Goal: Submit feedback/report problem: Submit feedback/report problem

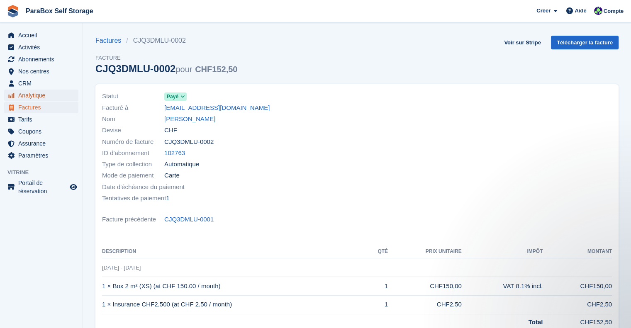
click at [38, 96] on span "Analytique" at bounding box center [43, 96] width 50 height 12
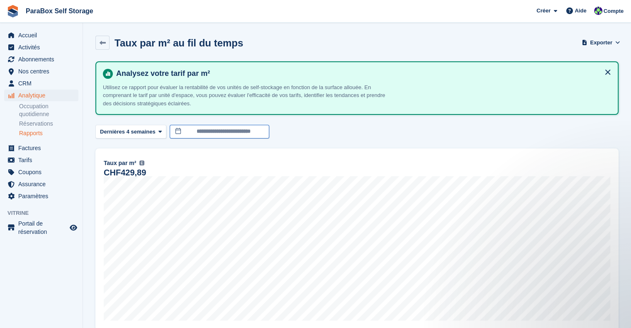
click at [199, 129] on input "**********" at bounding box center [220, 132] width 100 height 14
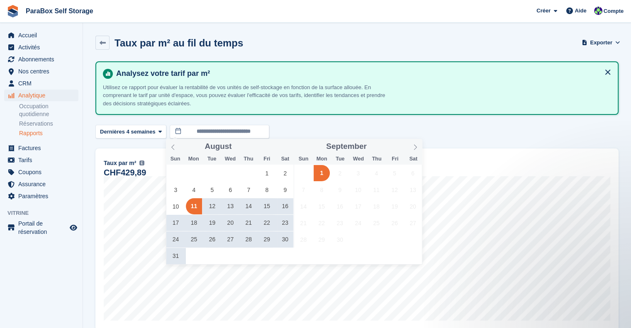
click at [251, 240] on span "28" at bounding box center [249, 239] width 16 height 16
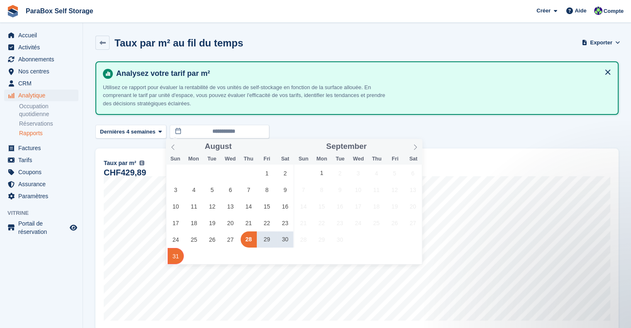
click at [172, 251] on span "31" at bounding box center [176, 256] width 16 height 16
type input "**********"
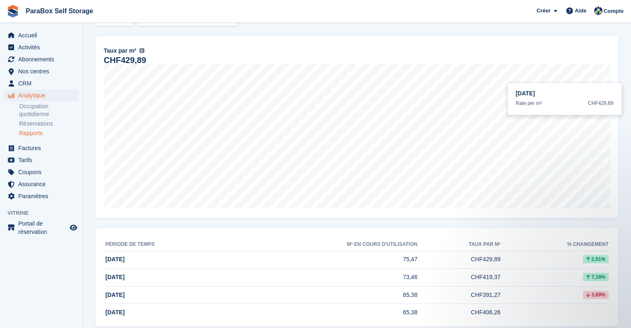
scroll to position [124, 0]
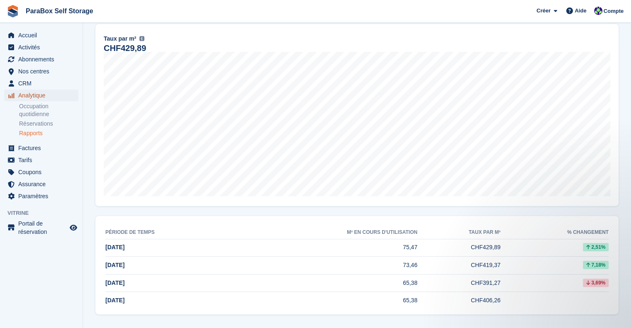
click at [44, 97] on span "Analytique" at bounding box center [43, 96] width 50 height 12
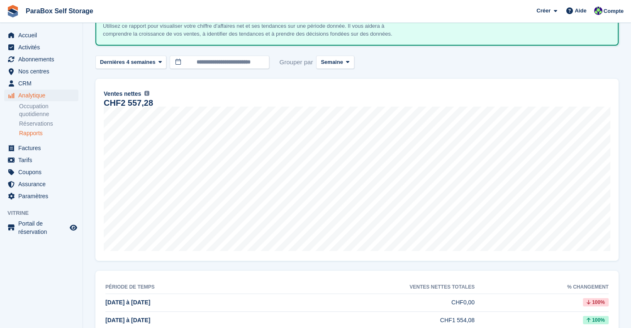
scroll to position [83, 0]
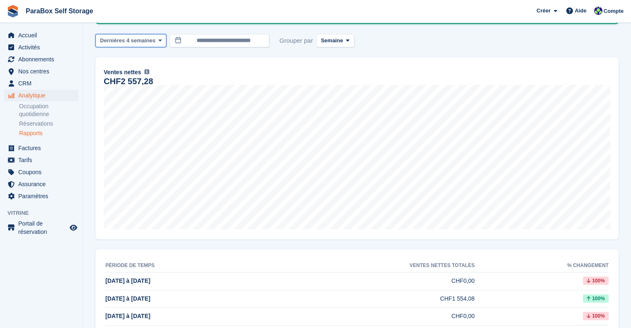
click at [148, 38] on span "Dernières 4 semaines" at bounding box center [128, 41] width 56 height 8
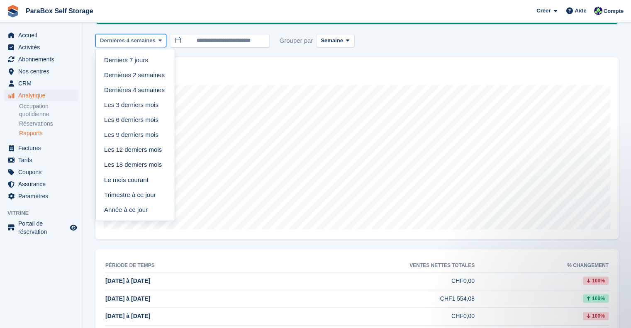
scroll to position [0, 0]
click at [134, 212] on link "Année à ce jour" at bounding box center [135, 209] width 72 height 15
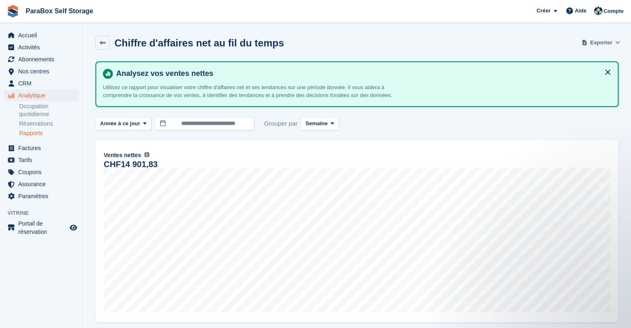
click at [593, 43] on span "Exporter" at bounding box center [601, 43] width 22 height 8
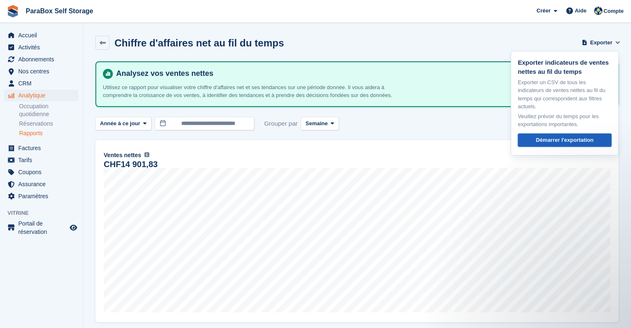
drag, startPoint x: 560, startPoint y: 130, endPoint x: 542, endPoint y: 131, distance: 18.3
click at [560, 136] on div "Démarrer l'exportation" at bounding box center [565, 140] width 58 height 8
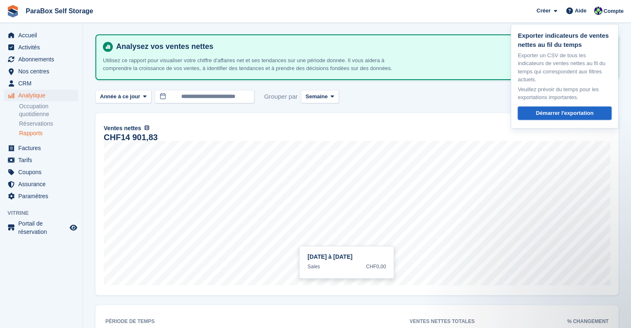
scroll to position [41, 0]
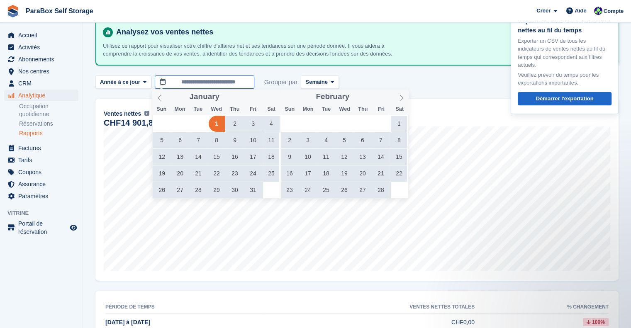
click at [203, 86] on input "**********" at bounding box center [205, 82] width 100 height 14
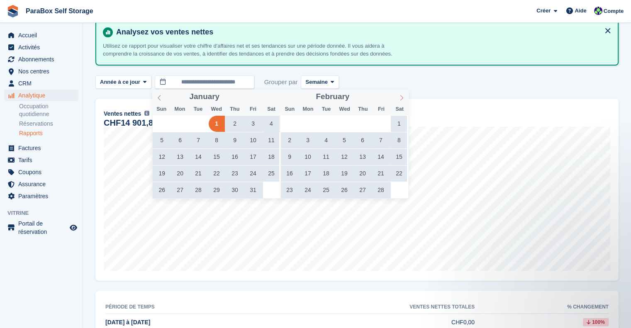
click at [399, 99] on icon at bounding box center [402, 98] width 6 height 6
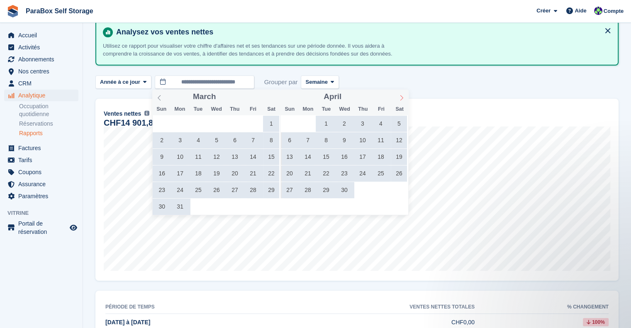
click at [399, 99] on icon at bounding box center [402, 98] width 6 height 6
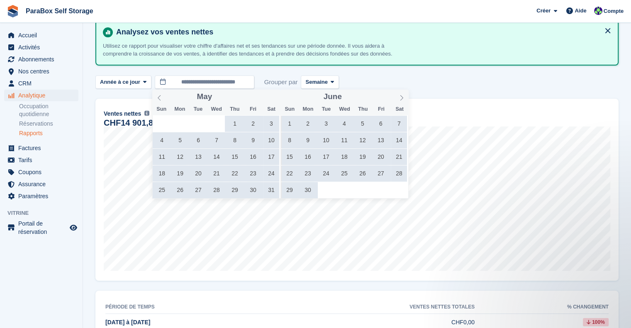
click at [485, 99] on div "10 Mar à 16 Mar Sales CHF0,00 Ventes nettes La somme de toutes les factures fin…" at bounding box center [356, 190] width 523 height 182
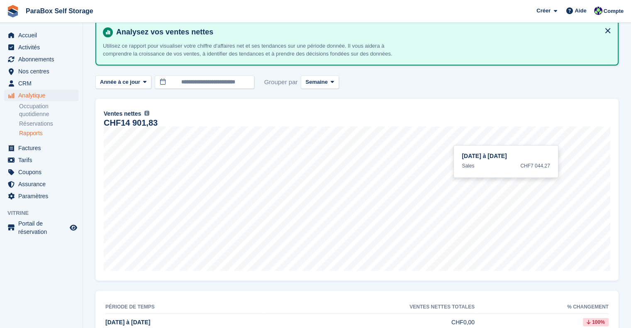
scroll to position [124, 0]
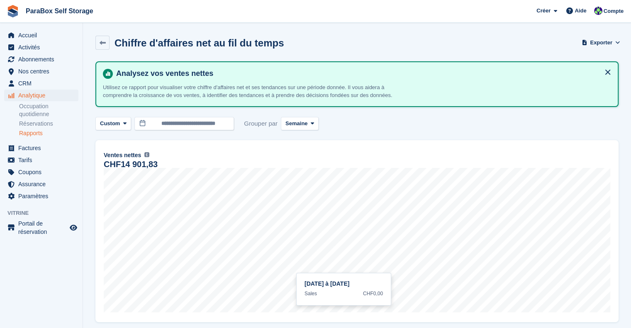
scroll to position [207, 0]
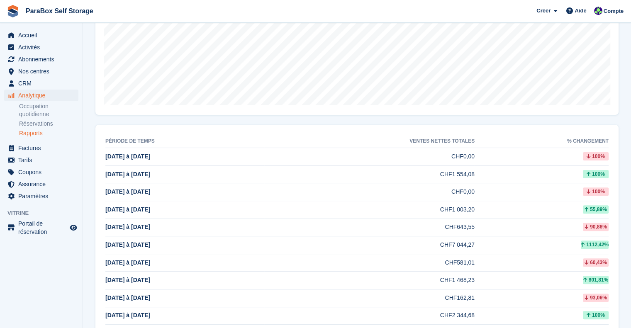
click at [469, 237] on td "CHF7 044,27" at bounding box center [369, 245] width 210 height 18
click at [468, 240] on td "CHF7 044,27" at bounding box center [369, 245] width 210 height 18
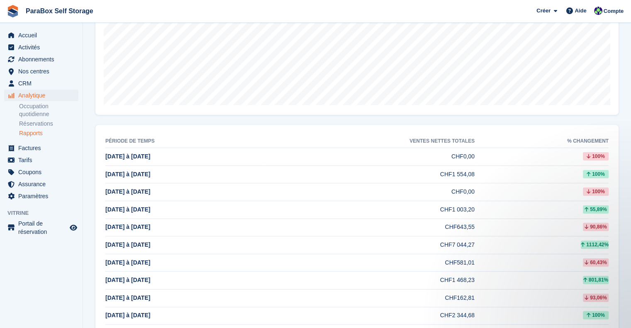
scroll to position [0, 0]
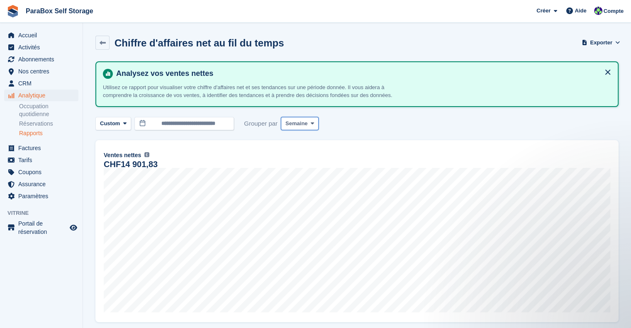
click at [295, 117] on button "Semaine" at bounding box center [300, 124] width 38 height 14
click at [315, 145] on link "Jour" at bounding box center [321, 143] width 72 height 15
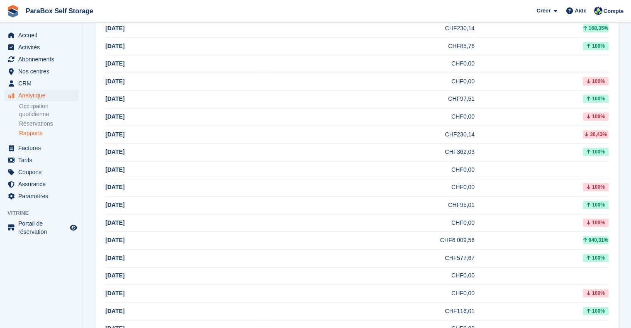
scroll to position [747, 0]
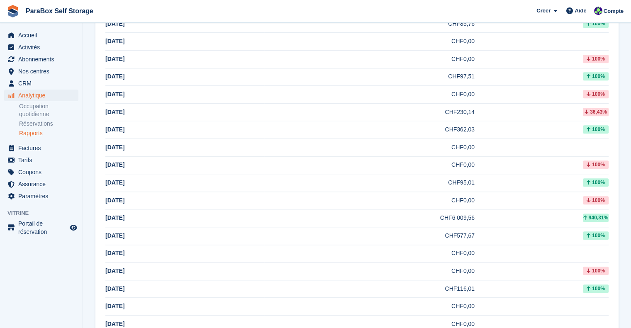
click at [455, 219] on td "CHF6 009,56" at bounding box center [369, 218] width 210 height 18
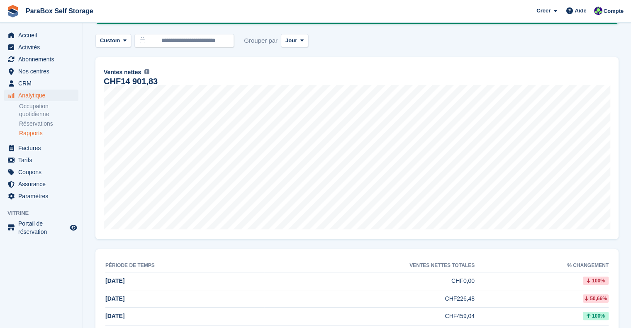
scroll to position [0, 0]
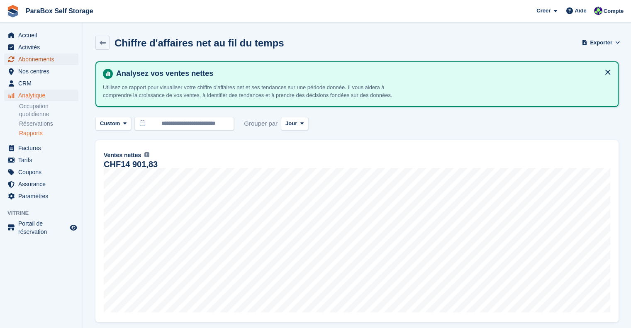
click at [51, 62] on span "Abonnements" at bounding box center [43, 60] width 50 height 12
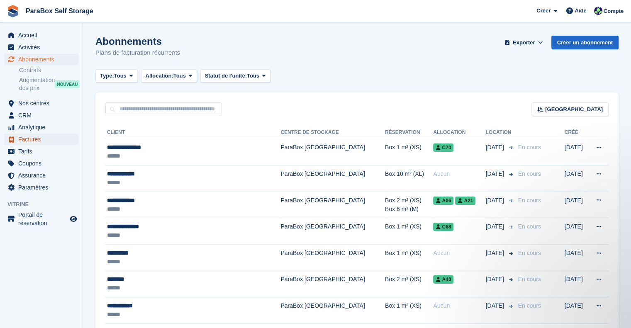
click at [44, 140] on span "Factures" at bounding box center [43, 140] width 50 height 12
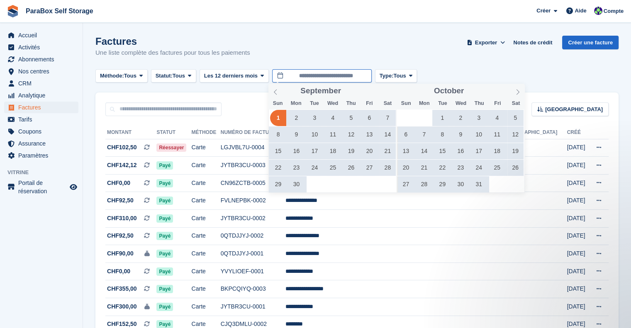
click at [350, 72] on input "**********" at bounding box center [322, 76] width 100 height 14
click at [518, 93] on icon at bounding box center [517, 91] width 3 height 5
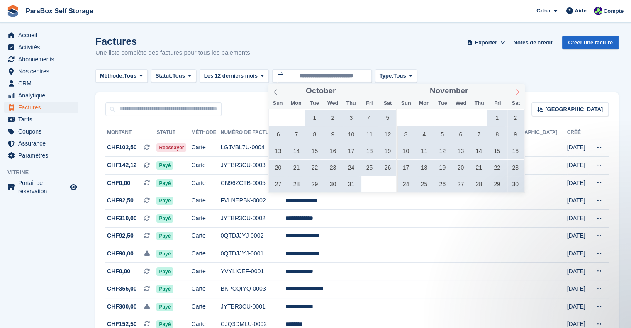
click at [518, 93] on icon at bounding box center [517, 91] width 3 height 5
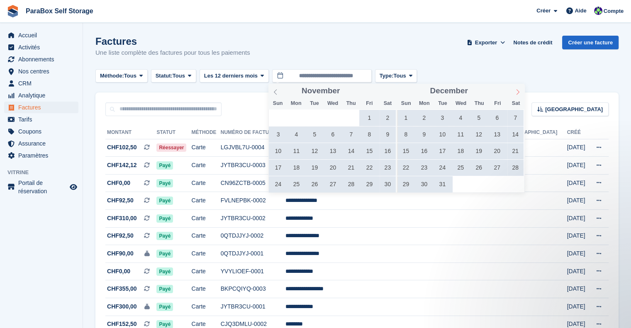
click at [518, 93] on icon at bounding box center [517, 91] width 3 height 5
type input "****"
click at [518, 93] on icon at bounding box center [517, 91] width 3 height 5
type input "****"
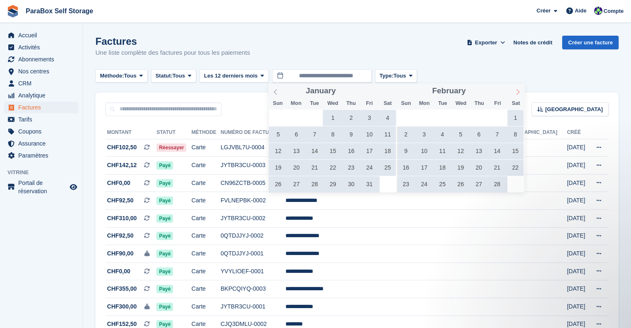
click at [518, 93] on icon at bounding box center [517, 91] width 3 height 5
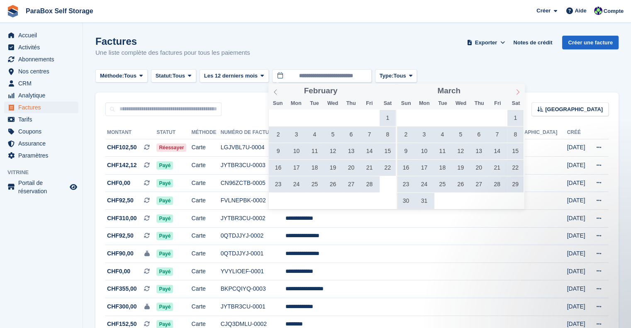
click at [518, 93] on icon at bounding box center [517, 91] width 3 height 5
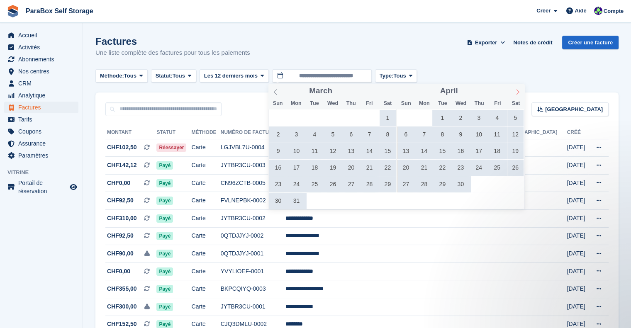
click at [518, 93] on icon at bounding box center [517, 91] width 3 height 5
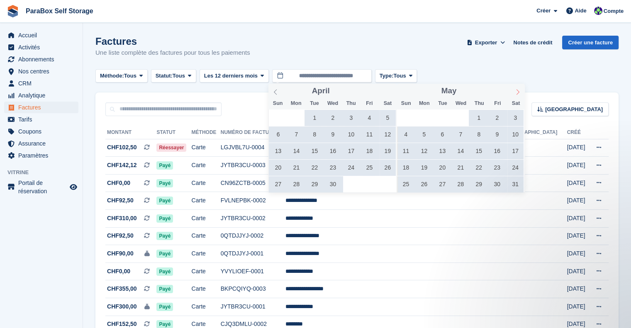
click at [518, 93] on icon at bounding box center [517, 91] width 3 height 5
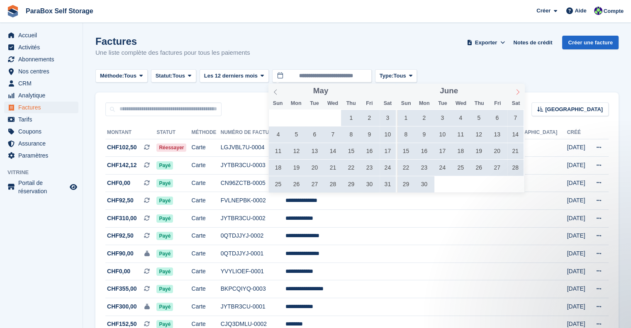
click at [518, 93] on icon at bounding box center [517, 91] width 3 height 5
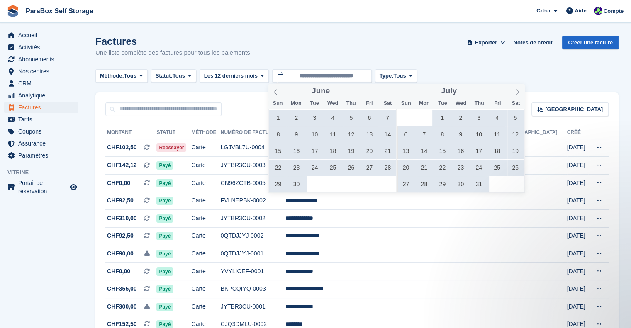
click at [443, 184] on span "29" at bounding box center [442, 184] width 16 height 16
type input "**********"
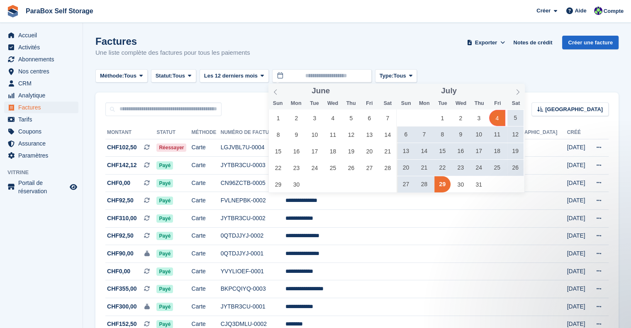
click at [531, 70] on div "Méthode: Tous Tous Virement En espèces Chèque Carte de débit/crédit prélèvement…" at bounding box center [356, 76] width 523 height 14
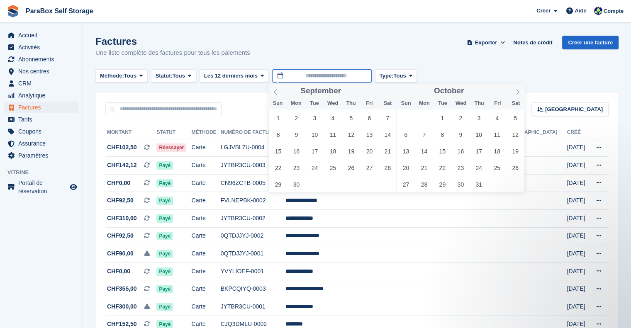
click at [326, 78] on input "text" at bounding box center [322, 76] width 100 height 14
click at [525, 66] on div "Factures Une liste complète des factures pour tous les paiements Exporter Expor…" at bounding box center [356, 52] width 523 height 32
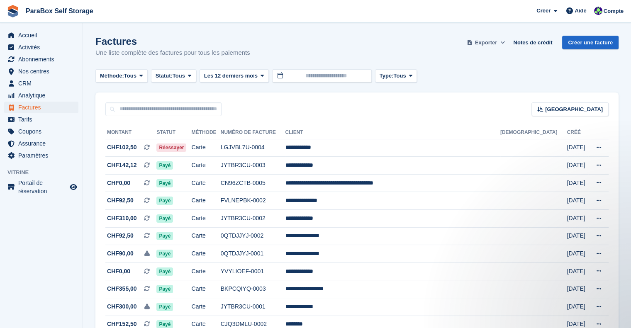
click at [488, 46] on span "Exporter" at bounding box center [486, 43] width 22 height 8
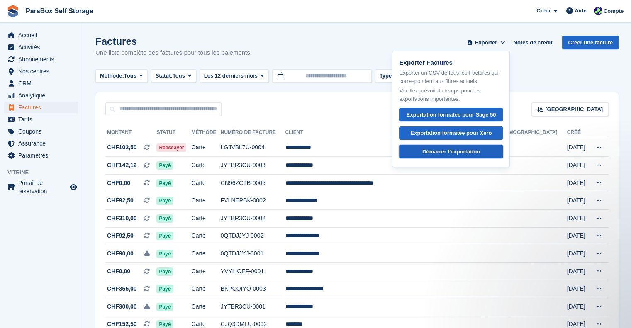
click at [466, 154] on div "Démarrer l'exportation" at bounding box center [451, 152] width 58 height 8
click at [338, 55] on div "Factures Une liste complète des factures pour tous les paiements Exporter Expor…" at bounding box center [356, 52] width 523 height 32
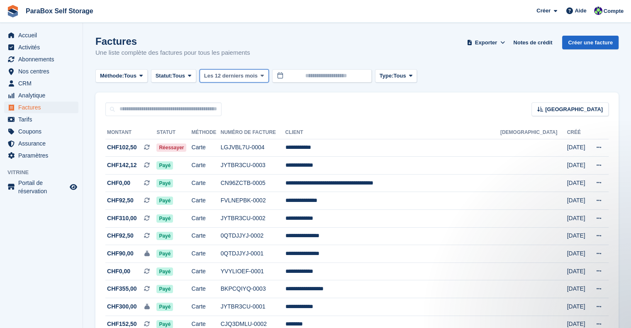
click at [241, 75] on span "Les 12 derniers mois" at bounding box center [231, 76] width 54 height 8
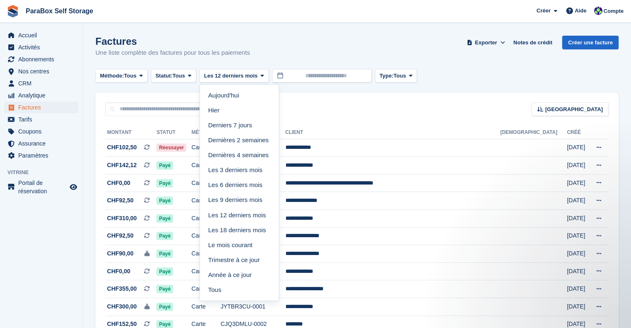
click at [291, 53] on div "Factures Une liste complète des factures pour tous les paiements Exporter Expor…" at bounding box center [356, 52] width 523 height 32
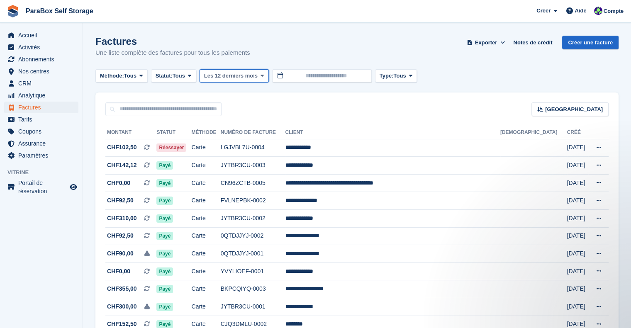
click at [253, 78] on span "Les 12 derniers mois" at bounding box center [231, 76] width 54 height 8
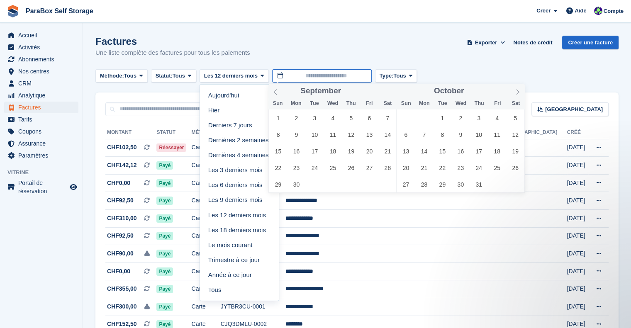
click at [273, 78] on input "text" at bounding box center [322, 76] width 100 height 14
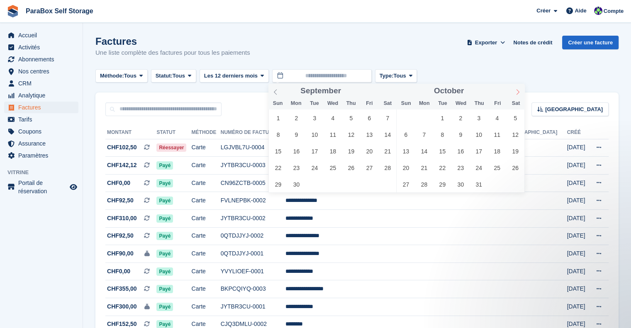
click at [516, 94] on icon at bounding box center [518, 92] width 6 height 6
type input "****"
click at [516, 94] on icon at bounding box center [518, 92] width 6 height 6
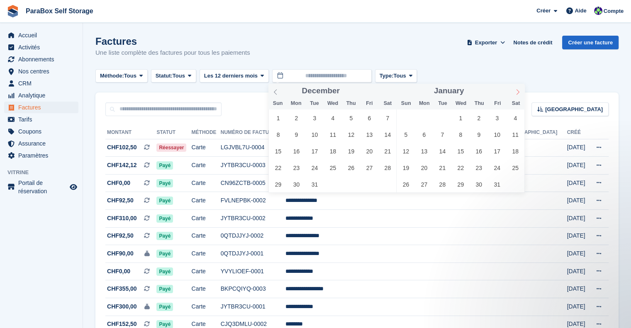
type input "****"
click at [516, 94] on icon at bounding box center [518, 92] width 6 height 6
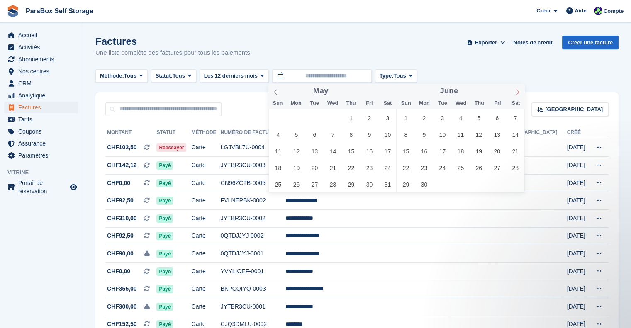
click at [516, 94] on icon at bounding box center [518, 92] width 6 height 6
click at [440, 186] on span "29" at bounding box center [442, 184] width 16 height 16
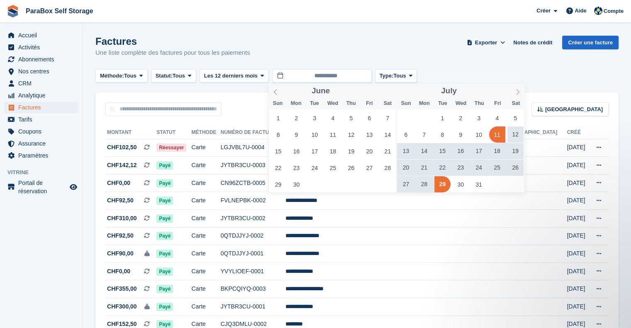
click at [518, 91] on icon at bounding box center [518, 92] width 6 height 6
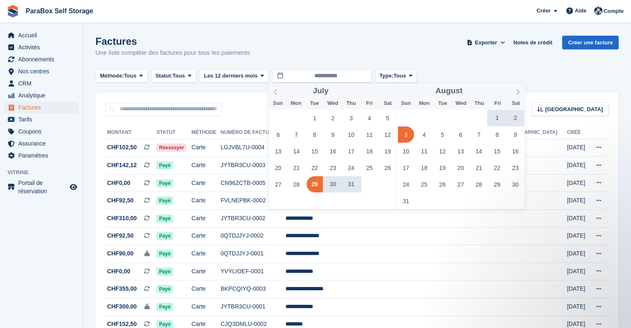
click at [404, 134] on span "3" at bounding box center [406, 135] width 16 height 16
type input "**********"
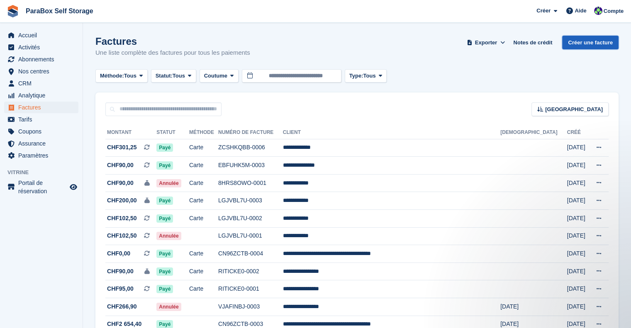
click at [604, 42] on link "Créer une facture" at bounding box center [590, 43] width 56 height 14
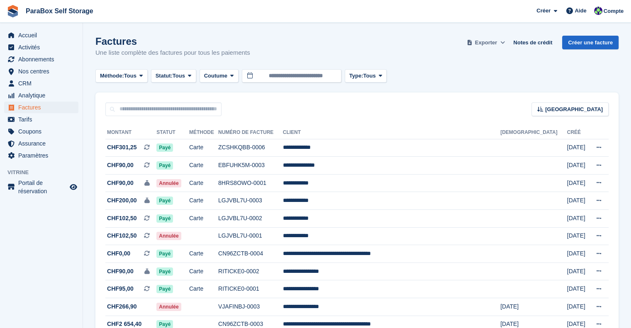
click at [484, 41] on span "Exporter" at bounding box center [486, 43] width 22 height 8
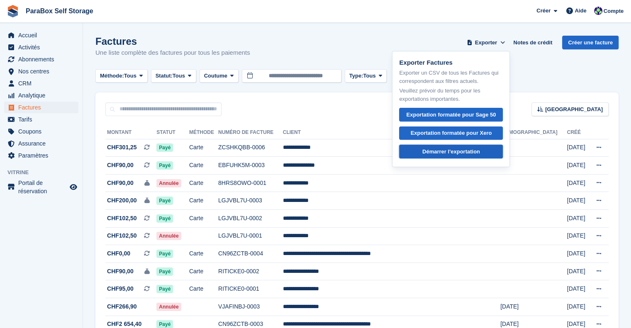
click at [480, 153] on div "Démarrer l'exportation" at bounding box center [451, 152] width 58 height 8
click at [537, 72] on div "Méthode: Tous Tous Virement En espèces Chèque Carte de débit/crédit prélèvement…" at bounding box center [356, 76] width 523 height 14
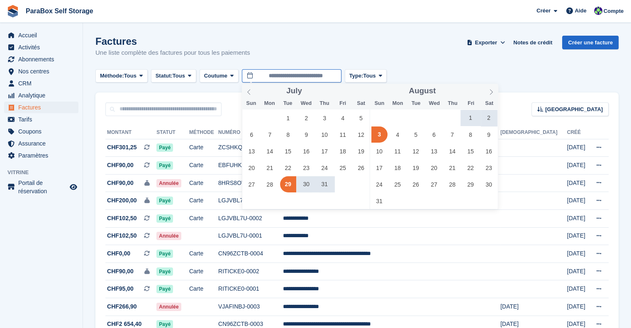
click at [292, 73] on input "**********" at bounding box center [292, 76] width 100 height 14
click at [303, 185] on span "30" at bounding box center [306, 184] width 16 height 16
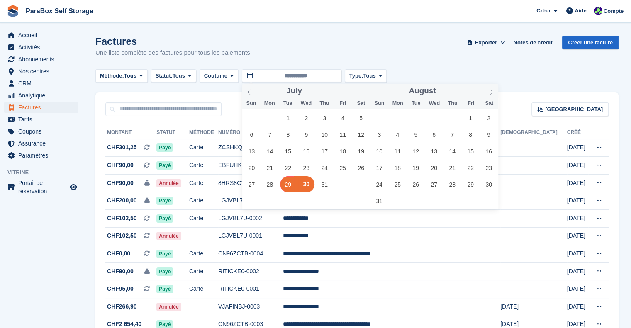
click at [282, 185] on span "29" at bounding box center [288, 184] width 16 height 16
type input "**********"
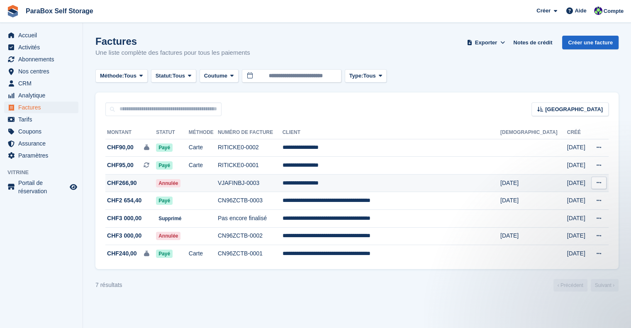
click at [124, 179] on span "CHF266,90" at bounding box center [122, 183] width 30 height 9
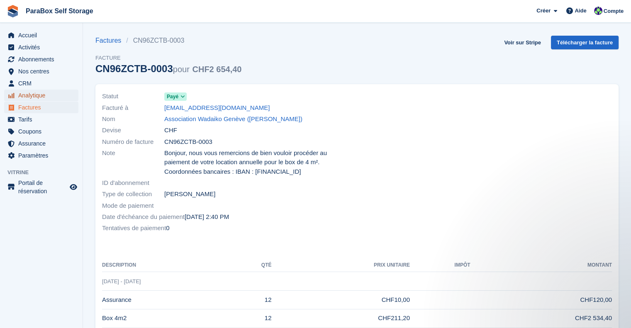
click at [37, 91] on span "Analytique" at bounding box center [43, 96] width 50 height 12
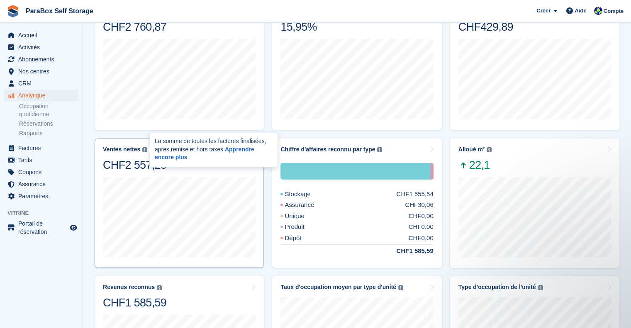
scroll to position [41, 0]
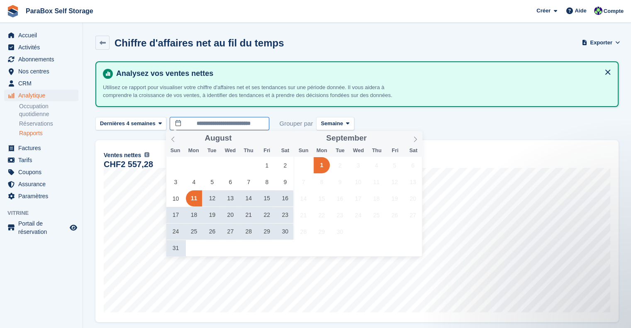
click at [197, 121] on input "**********" at bounding box center [220, 124] width 100 height 14
click at [173, 140] on icon at bounding box center [173, 138] width 3 height 5
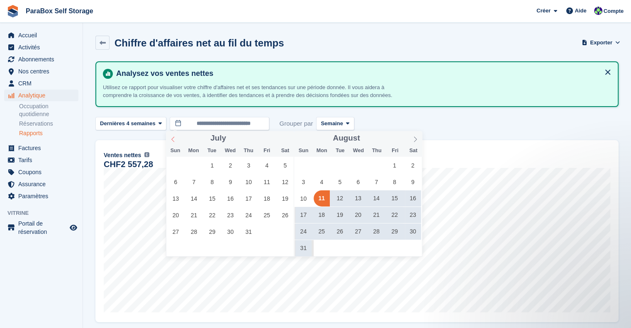
click at [173, 140] on icon at bounding box center [173, 138] width 3 height 5
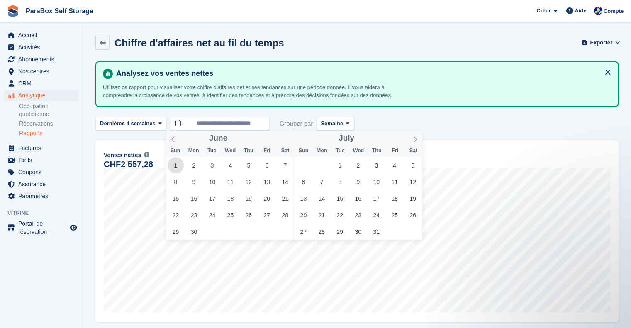
click at [172, 167] on span "1" at bounding box center [176, 165] width 16 height 16
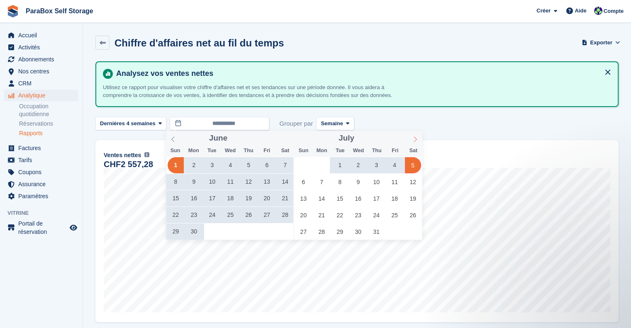
click at [416, 140] on icon at bounding box center [415, 138] width 3 height 5
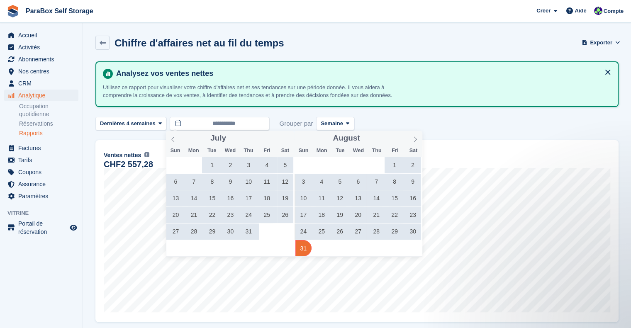
click at [306, 250] on span "31" at bounding box center [303, 248] width 16 height 16
type input "**********"
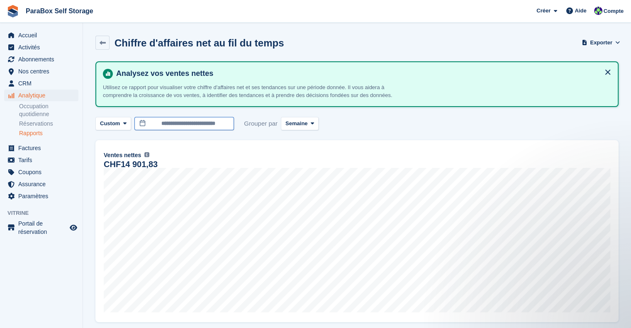
click at [216, 122] on input "**********" at bounding box center [184, 124] width 100 height 14
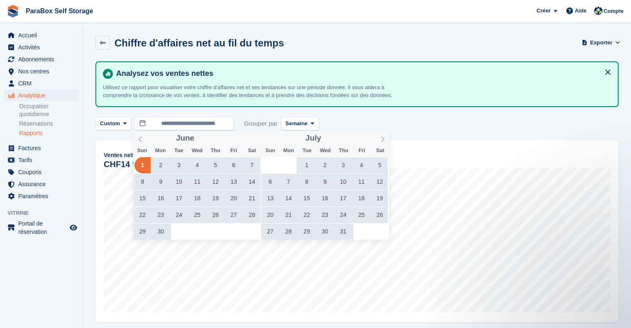
click at [285, 231] on span "28" at bounding box center [288, 232] width 16 height 16
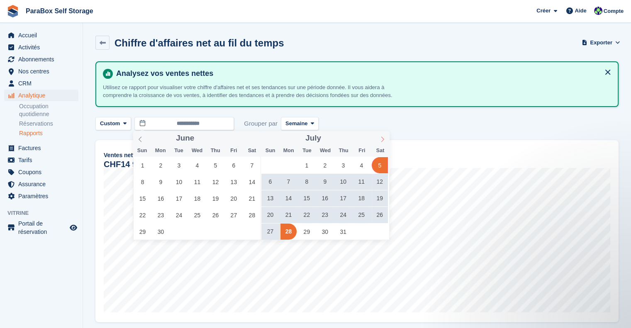
click at [383, 138] on icon at bounding box center [383, 139] width 6 height 6
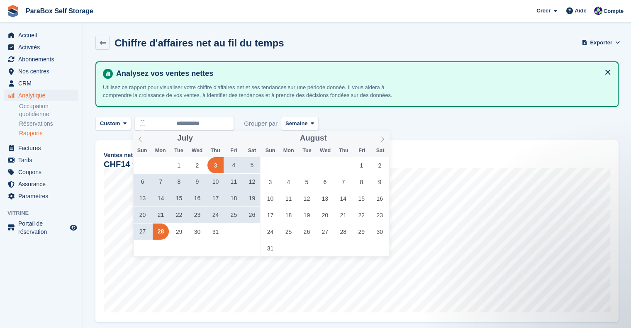
click at [222, 164] on span "3" at bounding box center [215, 165] width 16 height 16
type input "**********"
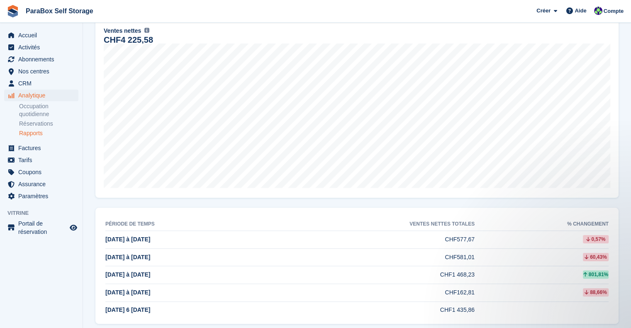
click at [443, 241] on td "CHF577,67" at bounding box center [369, 240] width 210 height 18
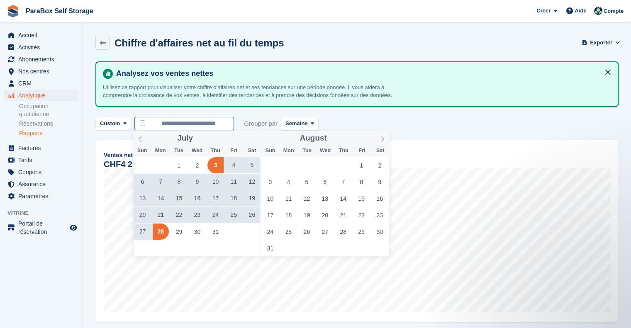
click at [203, 123] on input "**********" at bounding box center [184, 124] width 100 height 14
click at [137, 134] on span at bounding box center [140, 138] width 14 height 14
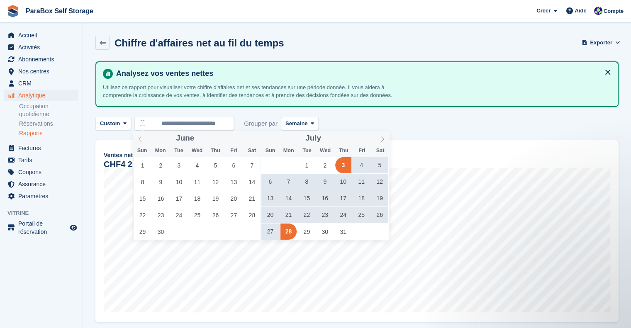
click at [145, 141] on span at bounding box center [140, 138] width 14 height 14
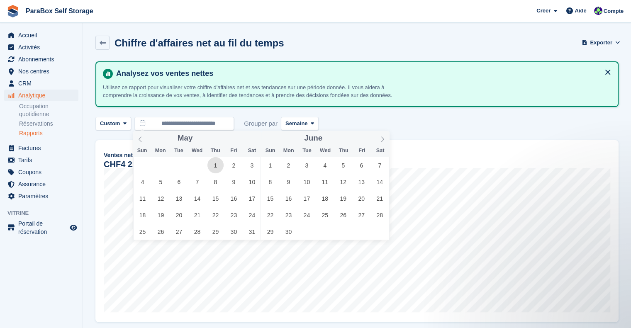
click at [217, 165] on span "1" at bounding box center [215, 165] width 16 height 16
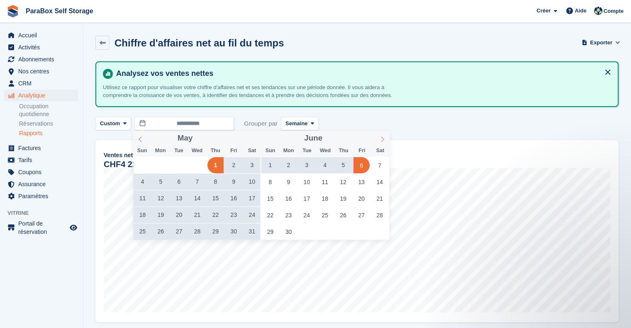
click at [379, 134] on span at bounding box center [382, 138] width 14 height 14
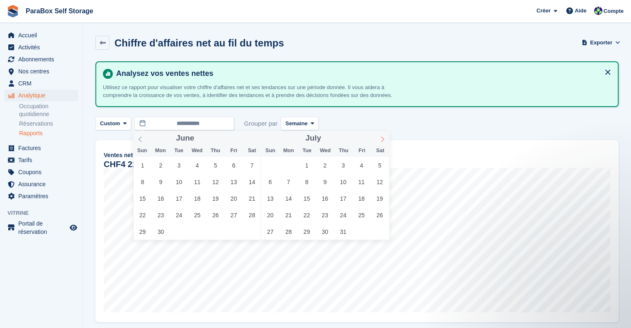
click at [379, 134] on span at bounding box center [382, 138] width 14 height 14
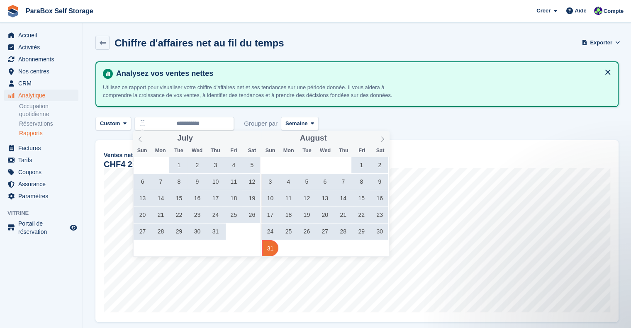
click at [272, 247] on span "31" at bounding box center [270, 248] width 16 height 16
type input "**********"
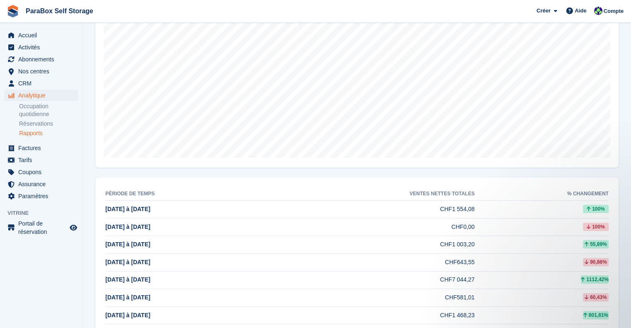
scroll to position [166, 0]
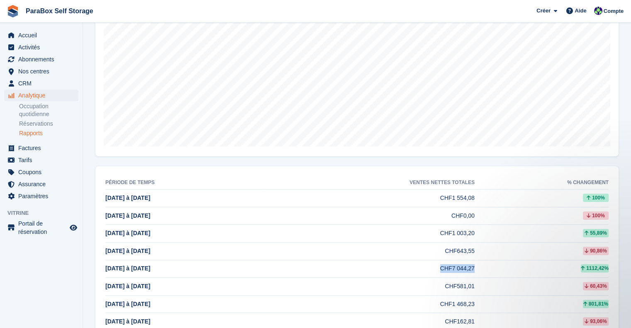
drag, startPoint x: 420, startPoint y: 263, endPoint x: 553, endPoint y: 269, distance: 133.3
click at [553, 269] on tr "28 Jul à 3 Aug CHF7 044,27 1112,42%" at bounding box center [356, 269] width 503 height 18
click at [422, 267] on td "CHF7 044,27" at bounding box center [369, 269] width 210 height 18
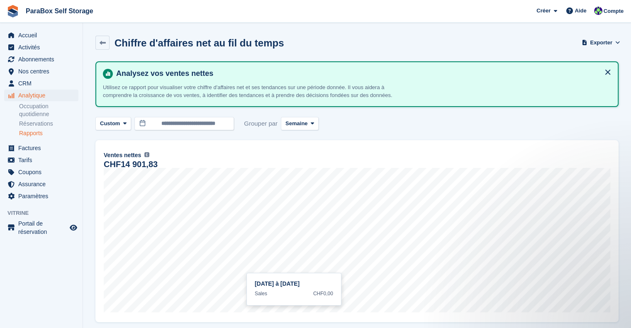
scroll to position [0, 0]
click at [180, 125] on input "**********" at bounding box center [184, 124] width 100 height 14
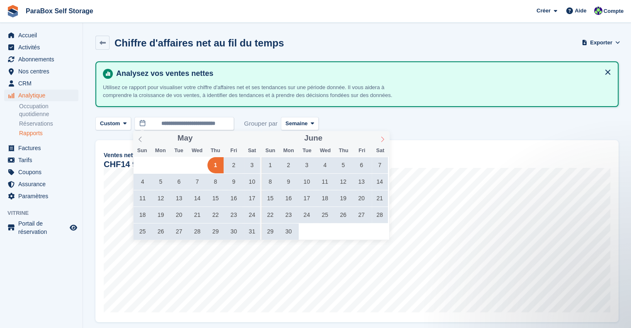
click at [380, 143] on span at bounding box center [382, 138] width 14 height 14
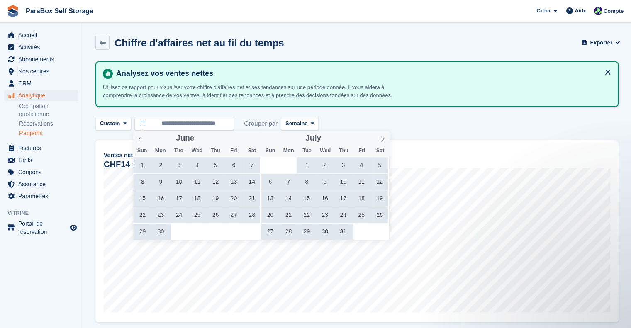
click at [270, 233] on span "27" at bounding box center [270, 232] width 16 height 16
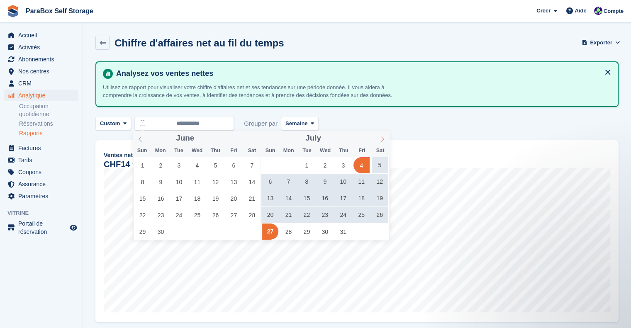
click at [382, 140] on icon at bounding box center [383, 139] width 6 height 6
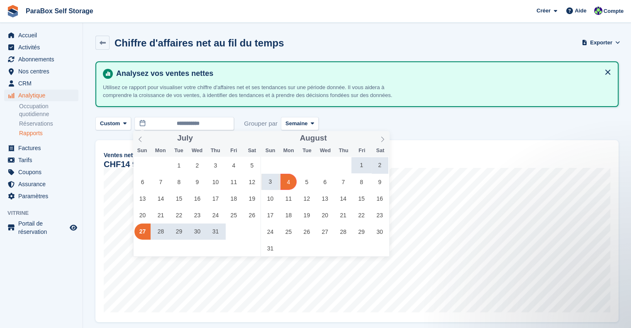
click at [290, 186] on span "4" at bounding box center [288, 182] width 16 height 16
type input "**********"
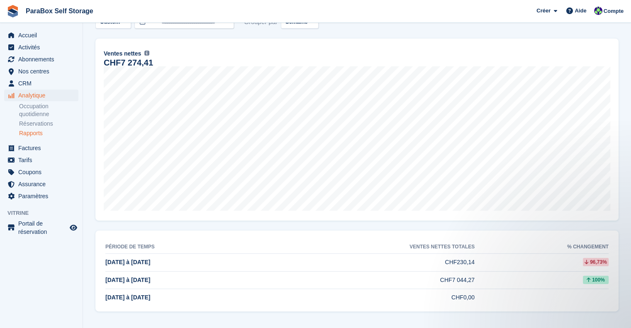
click at [438, 282] on td "CHF7 044,27" at bounding box center [369, 280] width 210 height 18
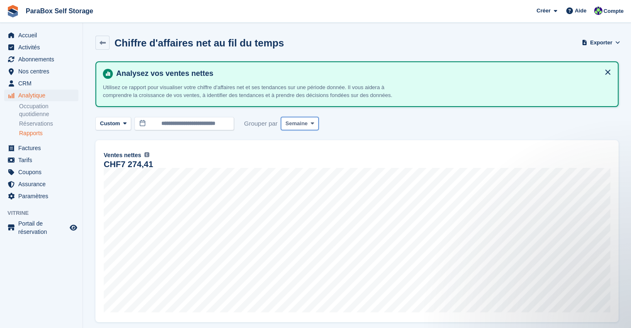
click at [294, 124] on span "Semaine" at bounding box center [296, 123] width 22 height 8
drag, startPoint x: 314, startPoint y: 143, endPoint x: 326, endPoint y: 164, distance: 24.9
click at [314, 143] on link "Jour" at bounding box center [321, 143] width 72 height 15
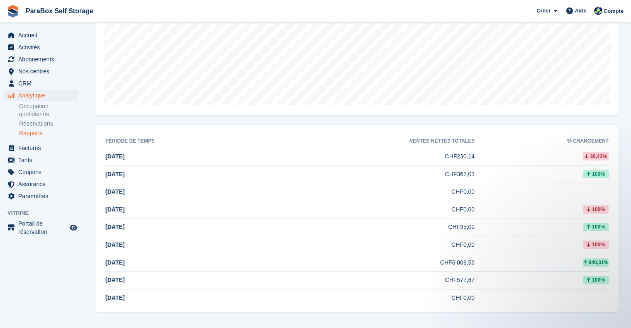
click at [591, 260] on div "940,31%" at bounding box center [596, 262] width 26 height 8
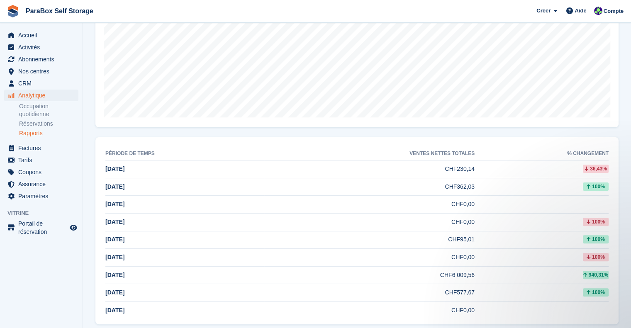
scroll to position [207, 0]
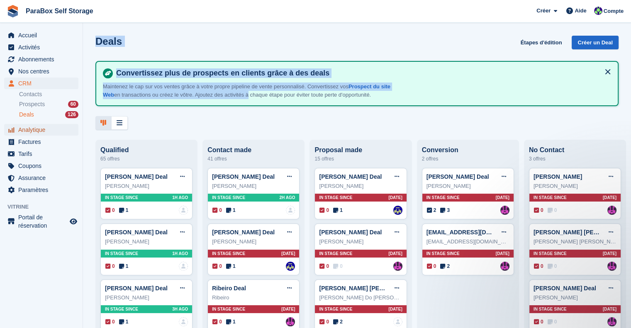
click at [46, 131] on span "Analytique" at bounding box center [43, 130] width 50 height 12
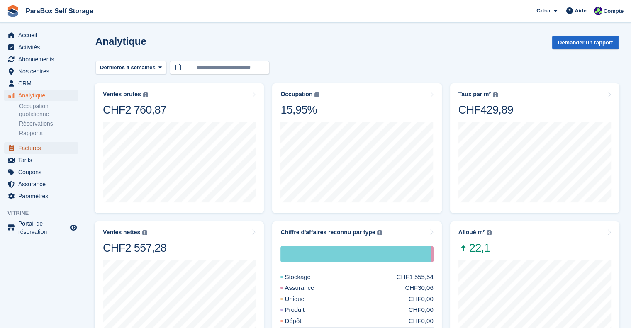
click at [38, 145] on span "Factures" at bounding box center [43, 148] width 50 height 12
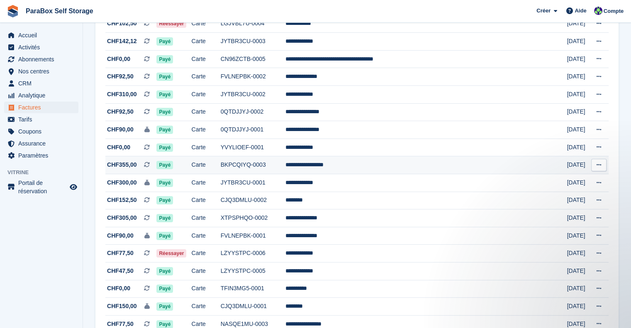
scroll to position [124, 0]
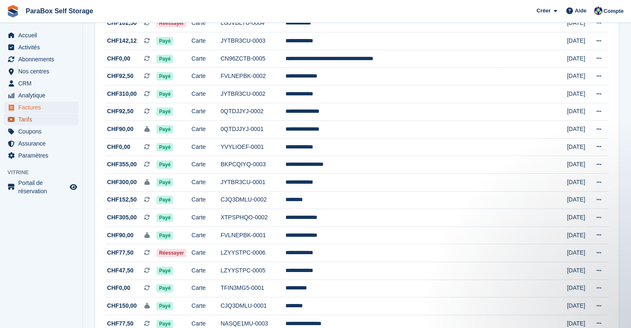
click at [42, 119] on span "Tarifs" at bounding box center [43, 120] width 50 height 12
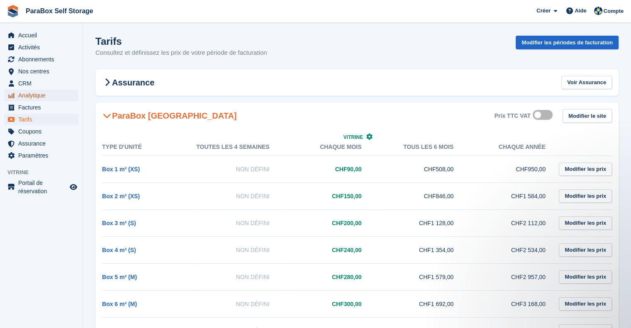
click at [43, 97] on span "Analytique" at bounding box center [43, 96] width 50 height 12
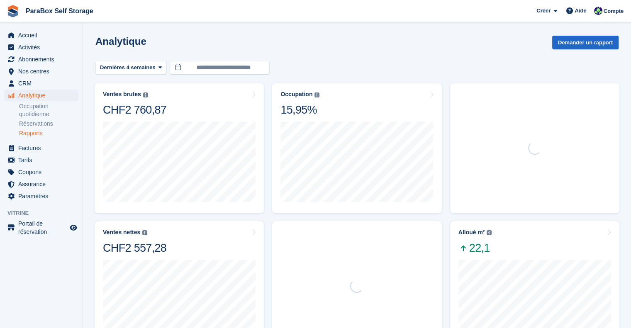
click at [33, 131] on link "Rapports" at bounding box center [48, 133] width 59 height 8
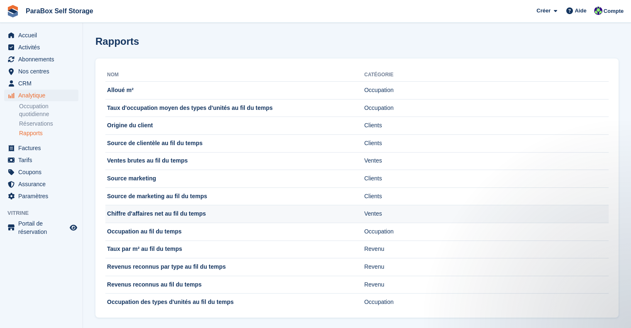
click at [217, 212] on td "Chiffre d'affaires net au fil du temps" at bounding box center [234, 214] width 259 height 18
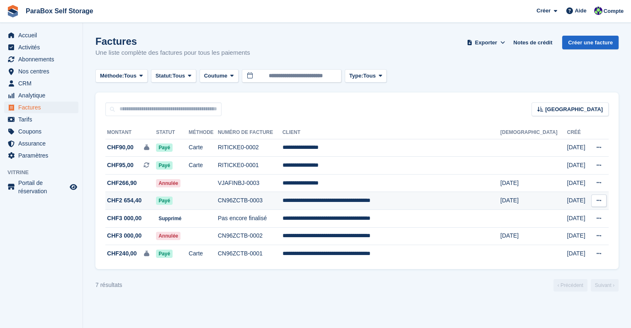
click at [140, 199] on span "CHF2 654,40" at bounding box center [124, 200] width 34 height 9
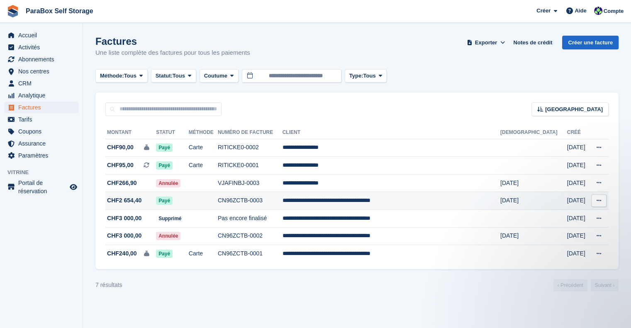
click at [149, 209] on td "CHF2 654,40" at bounding box center [130, 201] width 51 height 18
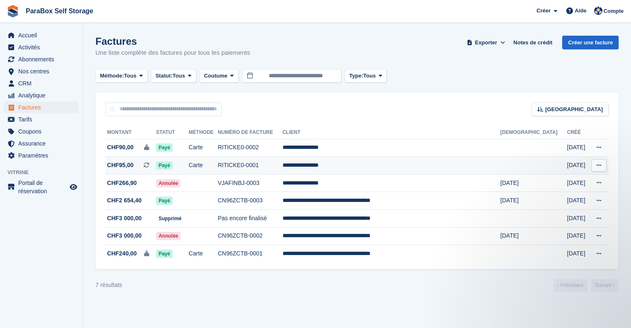
click at [156, 166] on span "CHF95,00 Il s'agit d'une facture d'abonnement récurrente." at bounding box center [130, 165] width 51 height 9
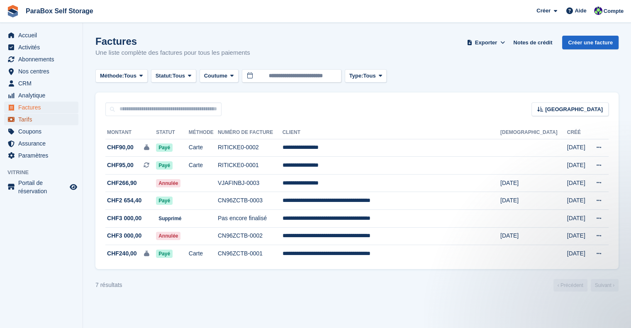
click at [40, 120] on span "Tarifs" at bounding box center [43, 120] width 50 height 12
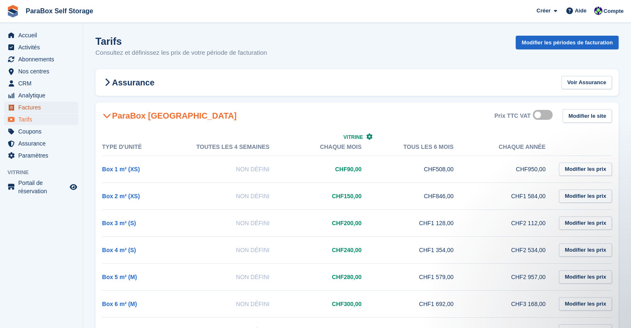
click at [29, 112] on span "Factures" at bounding box center [43, 108] width 50 height 12
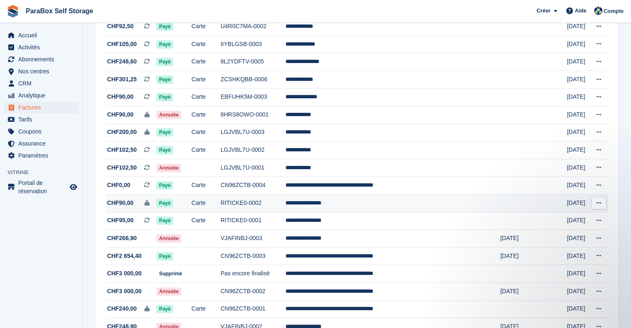
scroll to position [740, 0]
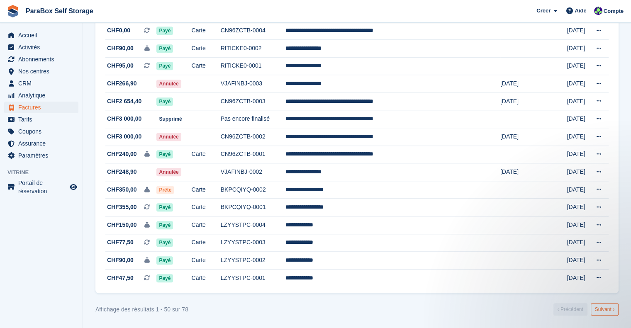
click at [609, 309] on link "Suivant ›" at bounding box center [605, 309] width 28 height 12
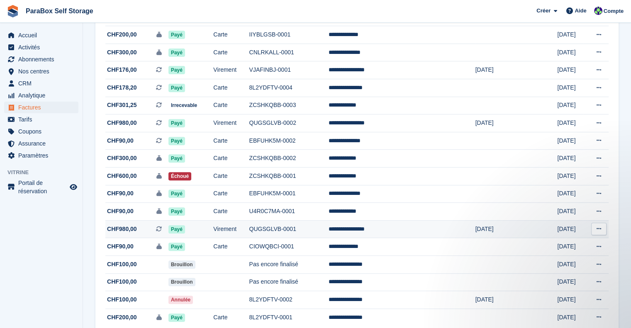
scroll to position [349, 0]
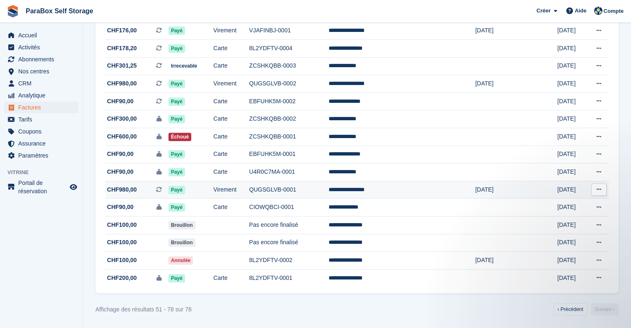
click at [329, 187] on td "QUGSGLVB-0001" at bounding box center [289, 190] width 80 height 18
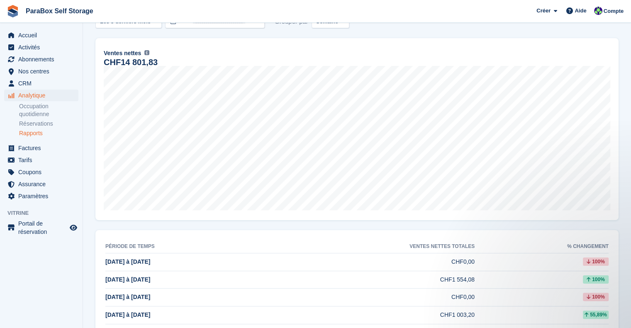
scroll to position [17, 0]
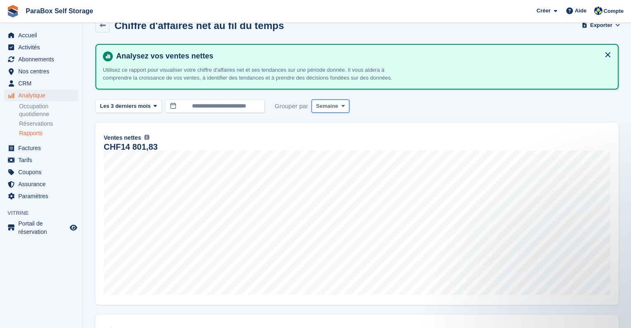
click at [332, 100] on button "Semaine" at bounding box center [331, 107] width 38 height 14
click at [332, 122] on link "Jour" at bounding box center [351, 125] width 72 height 15
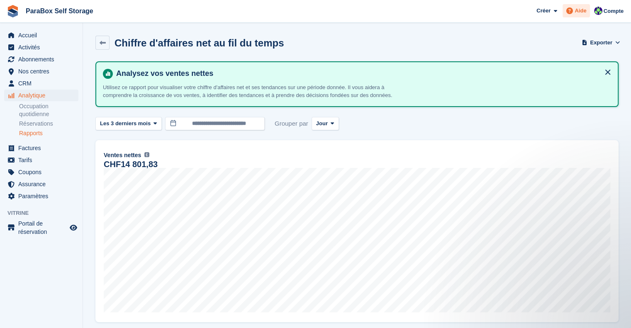
click at [583, 14] on span "Aide" at bounding box center [580, 11] width 12 height 8
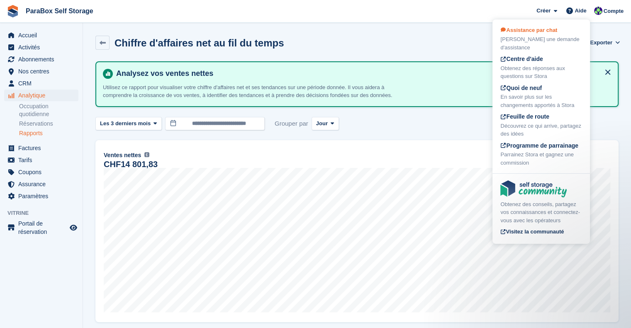
click at [542, 33] on span "Assistance par chat" at bounding box center [528, 30] width 57 height 6
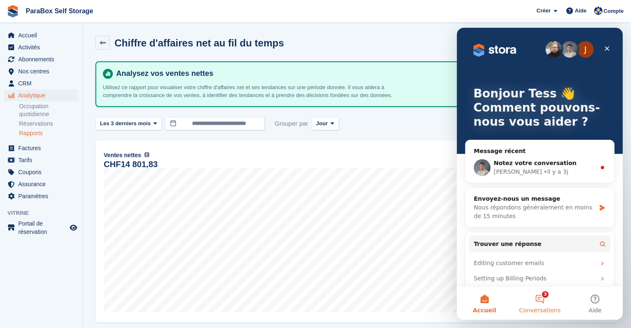
click at [540, 303] on button "3 Conversations" at bounding box center [539, 303] width 55 height 33
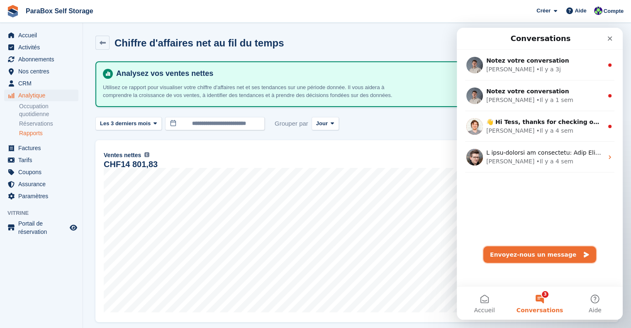
click at [557, 255] on button "Envoyez-nous un message" at bounding box center [539, 254] width 113 height 17
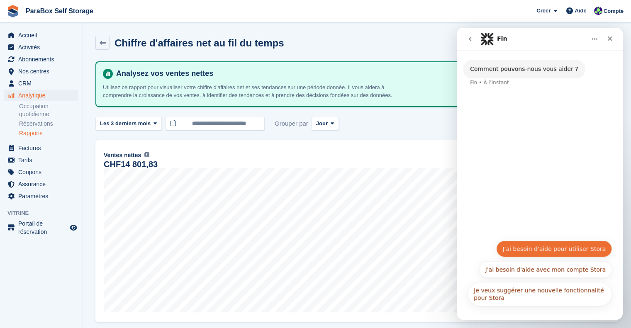
click at [564, 251] on button "J'ai besoin d'aide pour utiliser Stora" at bounding box center [554, 249] width 116 height 17
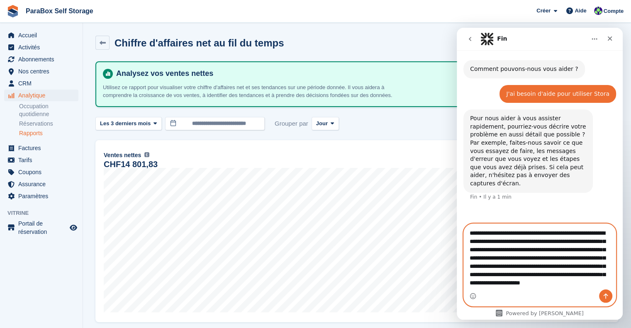
scroll to position [14, 0]
type textarea "**********"
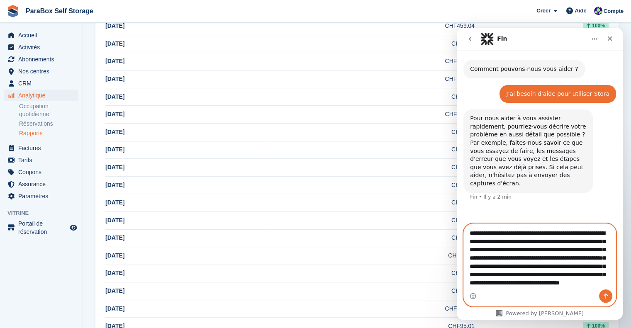
scroll to position [0, 0]
drag, startPoint x: 531, startPoint y: 288, endPoint x: 438, endPoint y: 180, distance: 142.9
click html "Fin Comment pouvons-nous vous aider ? Fin • Il y a 2 min J'ai besoin d'aide pou…"
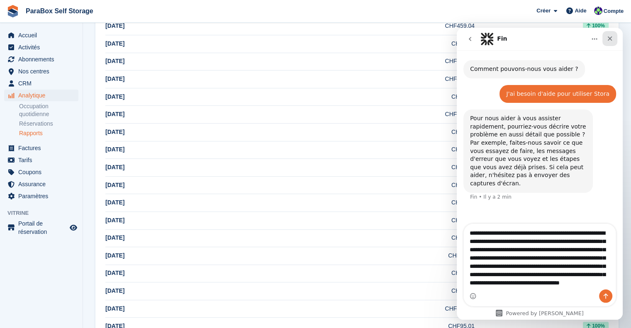
click at [606, 34] on div "Fermer" at bounding box center [609, 38] width 15 height 15
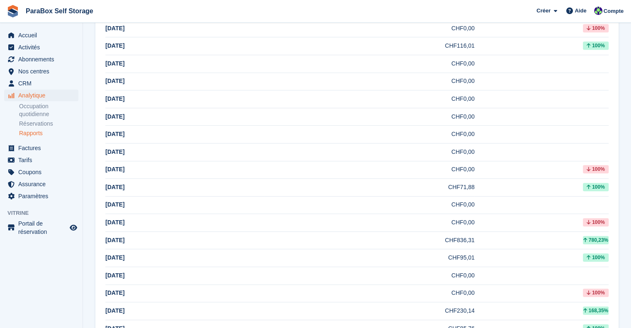
scroll to position [456, 0]
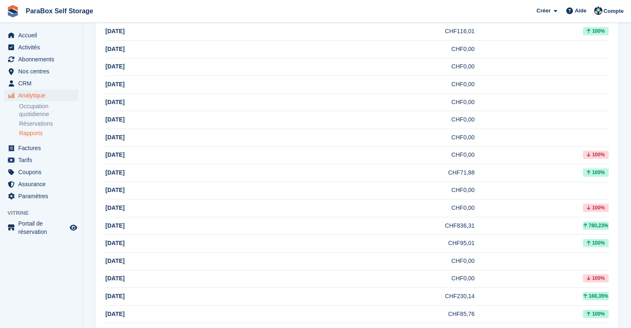
click at [464, 226] on td "CHF836,31" at bounding box center [369, 226] width 210 height 18
drag, startPoint x: 111, startPoint y: 224, endPoint x: 116, endPoint y: 224, distance: 4.6
click at [116, 224] on span "14 Aug" at bounding box center [114, 225] width 19 height 7
click at [526, 144] on td at bounding box center [542, 138] width 134 height 18
drag, startPoint x: 474, startPoint y: 229, endPoint x: 175, endPoint y: 217, distance: 298.9
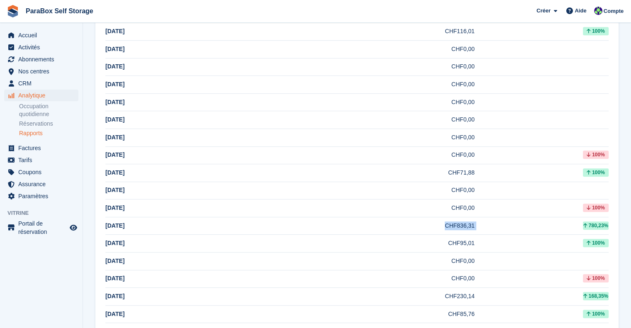
click at [175, 217] on tr "14 Aug CHF836,31 780,23%" at bounding box center [356, 226] width 503 height 18
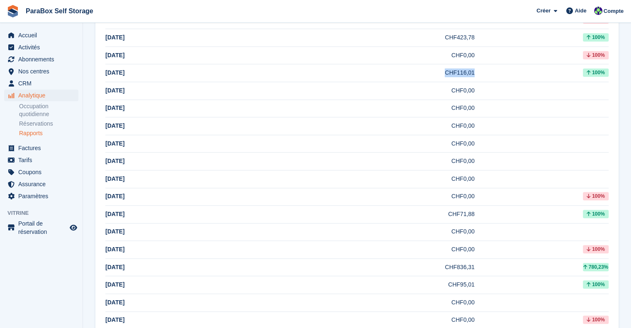
drag, startPoint x: 468, startPoint y: 68, endPoint x: 409, endPoint y: 71, distance: 59.4
click at [409, 71] on tr "25 Aug CHF116,01 100%" at bounding box center [356, 73] width 503 height 18
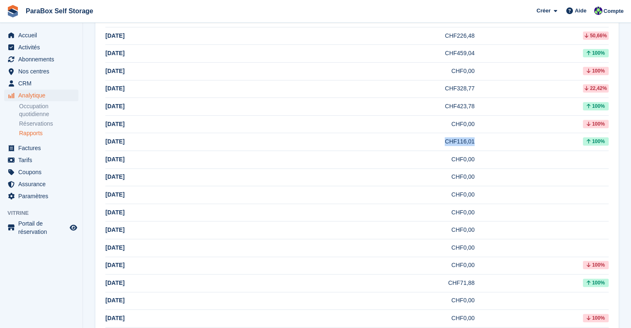
scroll to position [332, 0]
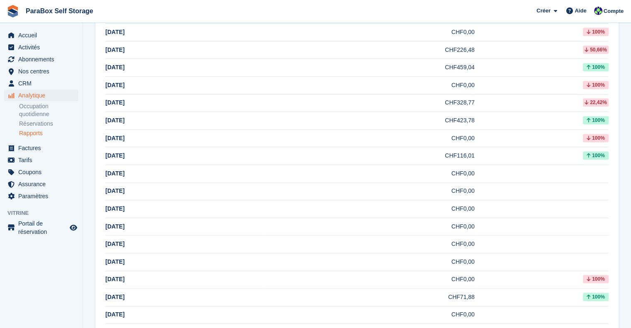
click at [467, 70] on td "CHF459,04" at bounding box center [369, 68] width 210 height 18
click at [455, 68] on td "CHF459,04" at bounding box center [369, 68] width 210 height 18
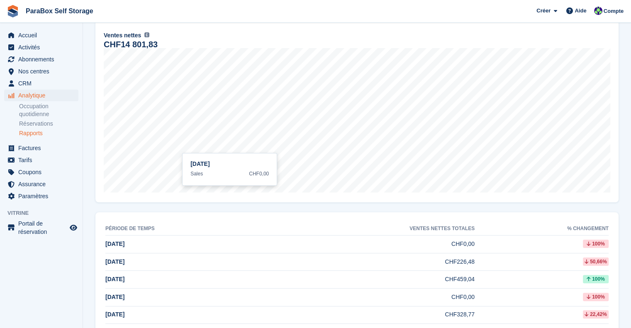
scroll to position [0, 0]
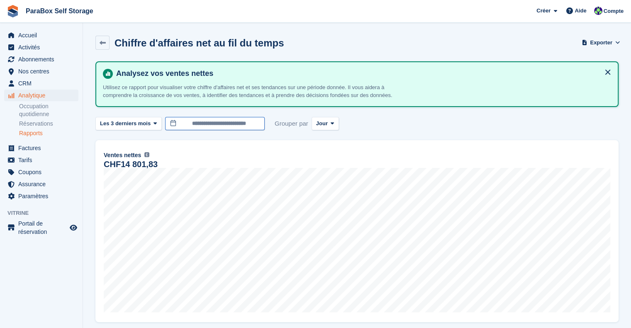
click at [191, 124] on input "**********" at bounding box center [215, 124] width 100 height 14
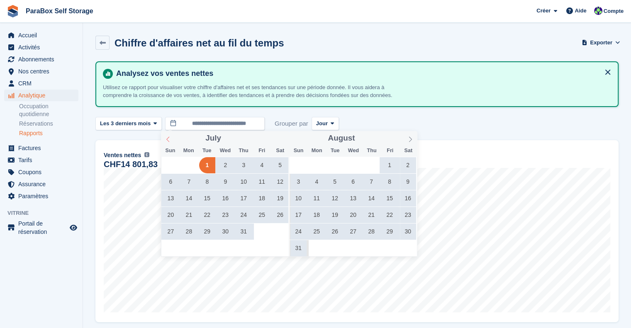
click at [170, 139] on icon at bounding box center [168, 139] width 6 height 6
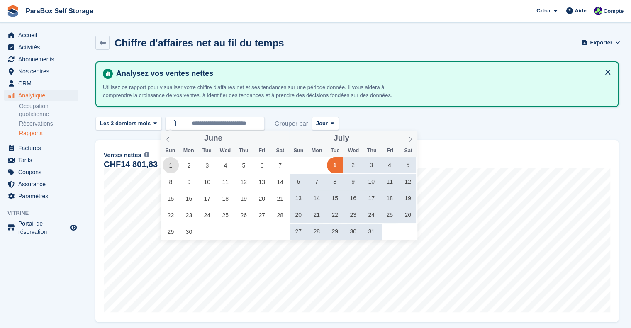
click at [163, 163] on span "1" at bounding box center [171, 165] width 16 height 16
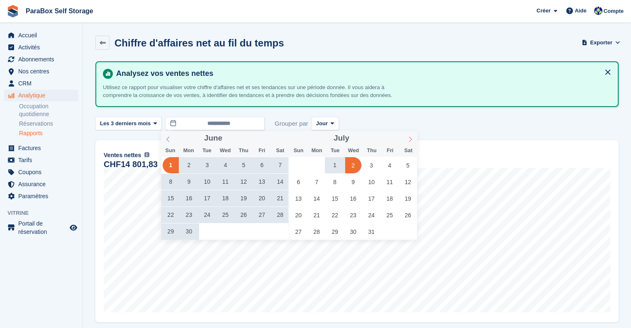
click at [413, 139] on icon at bounding box center [410, 139] width 6 height 6
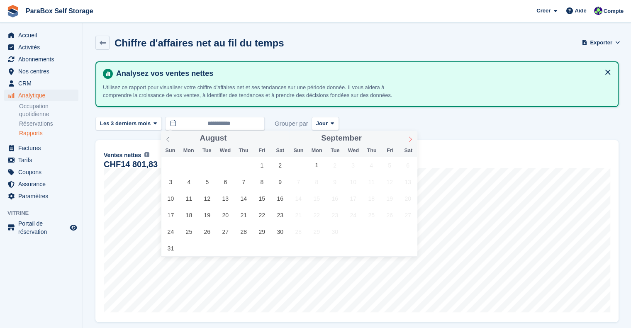
click at [413, 139] on icon at bounding box center [410, 139] width 6 height 6
click at [168, 136] on icon at bounding box center [168, 139] width 6 height 6
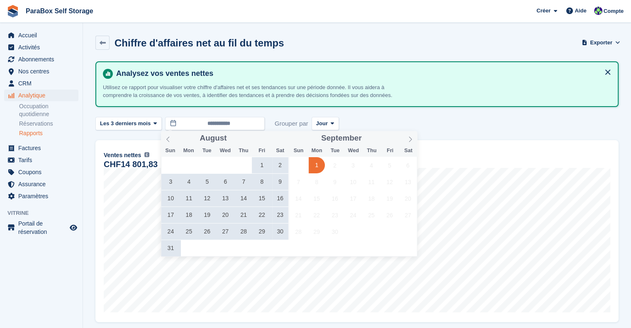
click at [313, 163] on span "1" at bounding box center [317, 165] width 16 height 16
type input "**********"
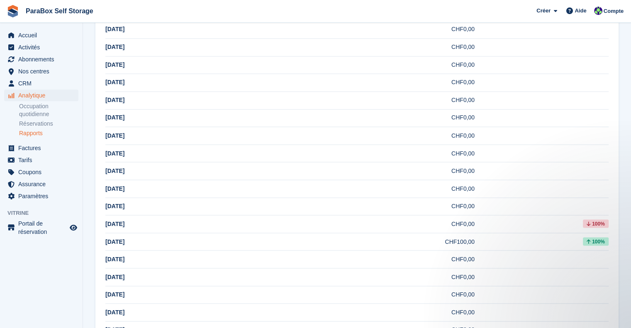
scroll to position [1436, 0]
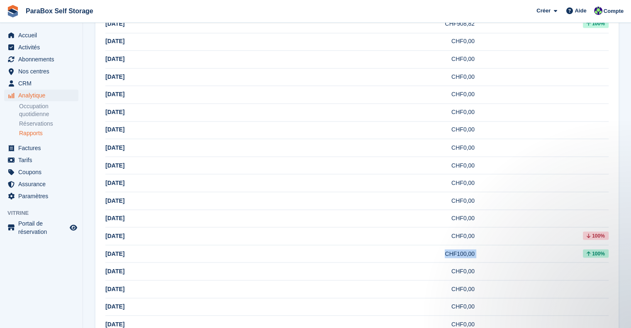
drag, startPoint x: 503, startPoint y: 250, endPoint x: 180, endPoint y: 250, distance: 322.7
click at [180, 250] on tr "18 Jun CHF100,00 100%" at bounding box center [356, 254] width 503 height 18
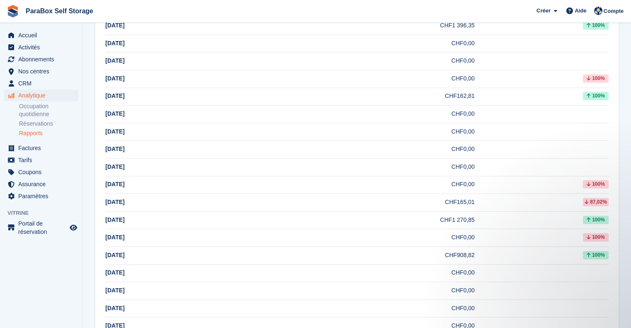
scroll to position [1187, 0]
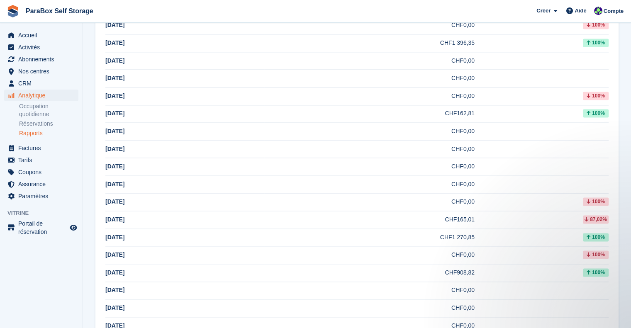
click at [467, 232] on td "CHF1 270,85" at bounding box center [369, 238] width 210 height 18
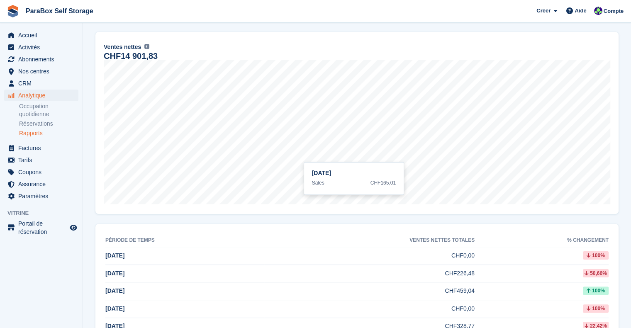
scroll to position [0, 0]
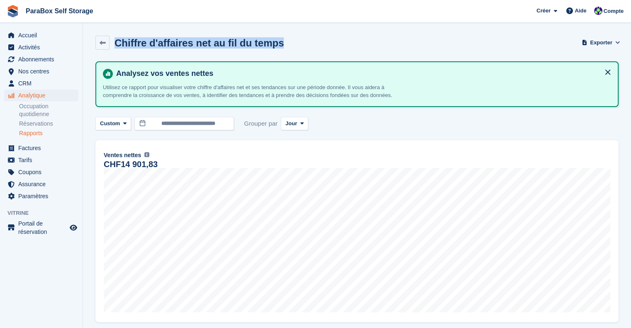
drag, startPoint x: 303, startPoint y: 44, endPoint x: 115, endPoint y: 36, distance: 188.5
click at [115, 36] on div "Chiffre d'affaires net au fil du temps Exporter Exporter indicateurs de ventes …" at bounding box center [356, 48] width 523 height 24
copy h2 "Chiffre d'affaires net au fil du temps"
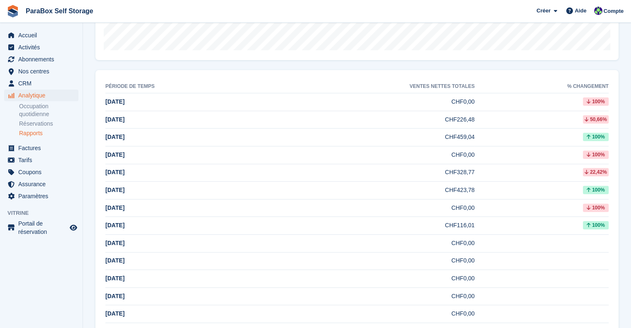
scroll to position [415, 0]
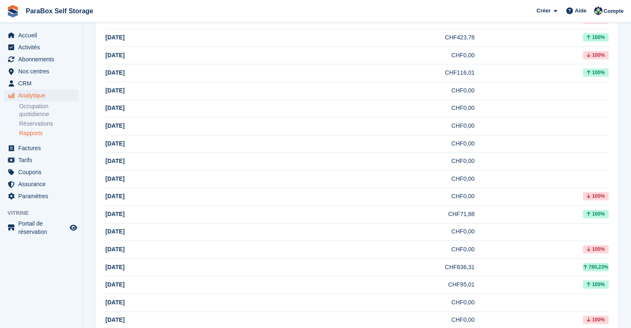
drag, startPoint x: 124, startPoint y: 265, endPoint x: 102, endPoint y: 266, distance: 22.9
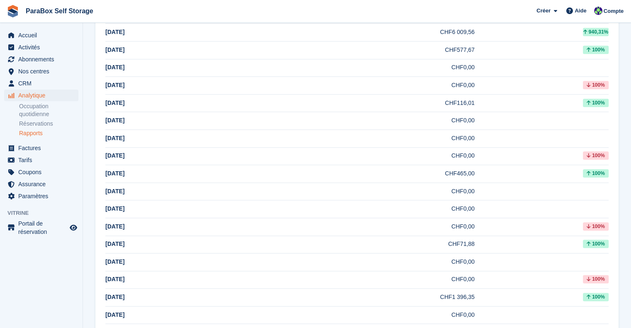
scroll to position [913, 0]
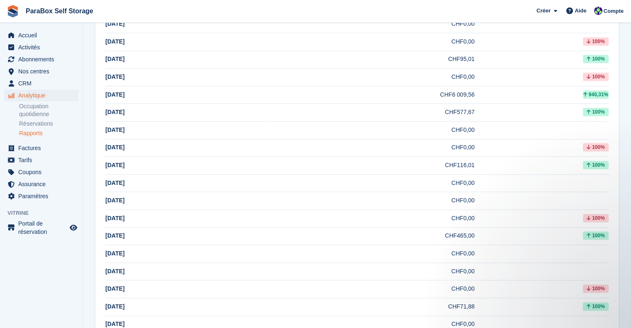
scroll to position [871, 0]
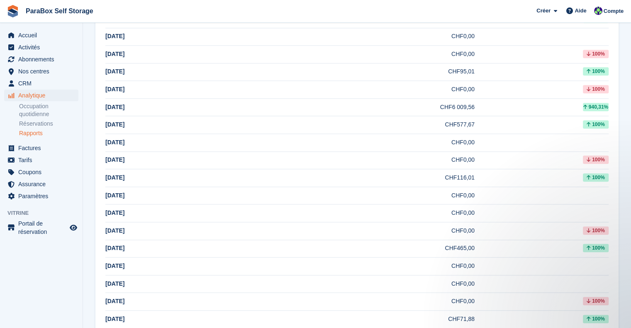
click at [107, 105] on span "29 Jul" at bounding box center [114, 107] width 19 height 7
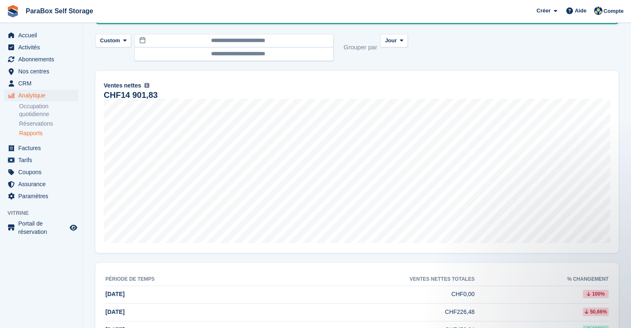
scroll to position [0, 0]
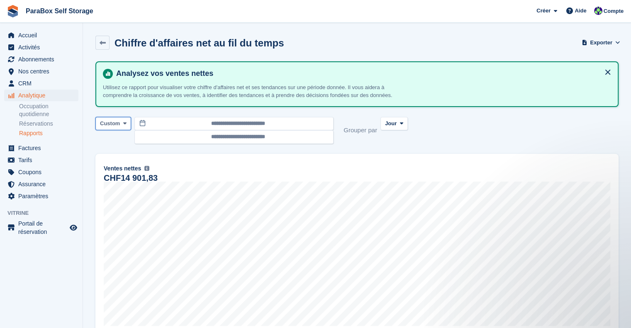
click at [122, 123] on span at bounding box center [125, 123] width 7 height 7
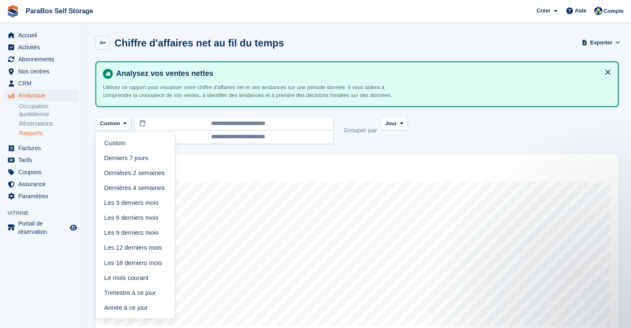
click at [460, 140] on div "**********" at bounding box center [356, 130] width 523 height 27
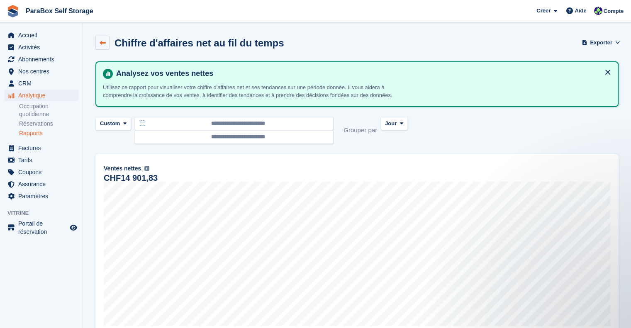
click at [103, 39] on link at bounding box center [102, 43] width 14 height 14
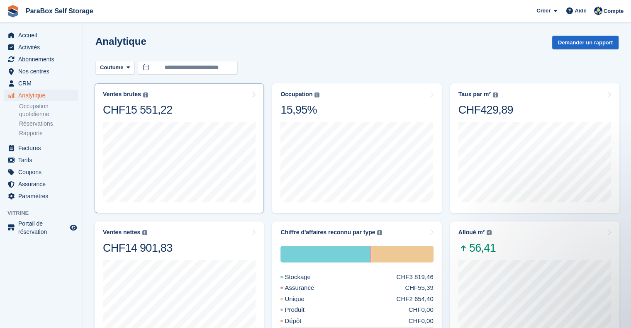
click at [153, 111] on div "CHF15 551,22" at bounding box center [138, 110] width 70 height 14
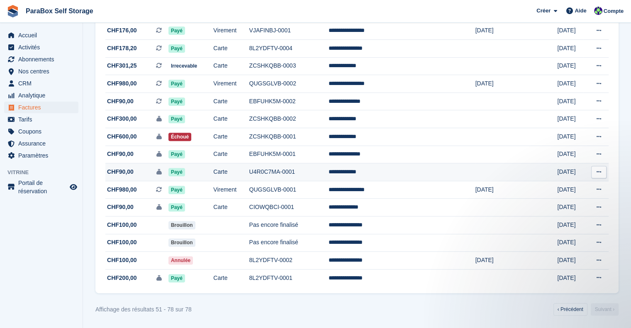
scroll to position [307, 0]
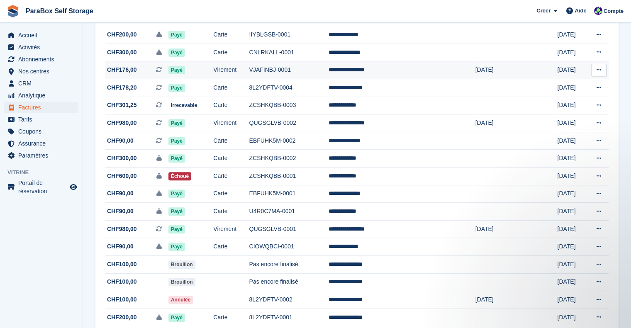
click at [138, 71] on span "CHF176,00 Il s'agit d'une facture d'abonnement récurrente." at bounding box center [136, 70] width 63 height 9
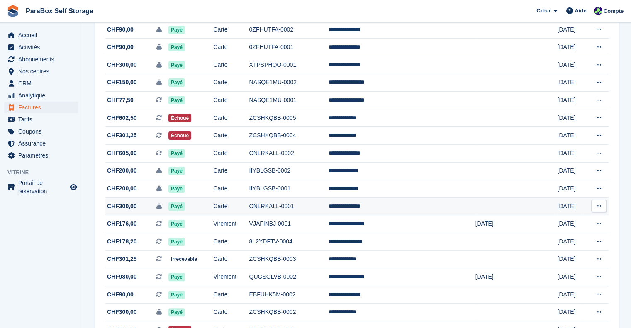
scroll to position [141, 0]
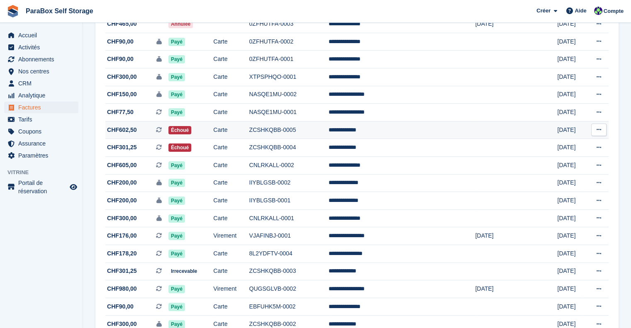
click at [124, 129] on span "CHF602,50" at bounding box center [122, 130] width 30 height 9
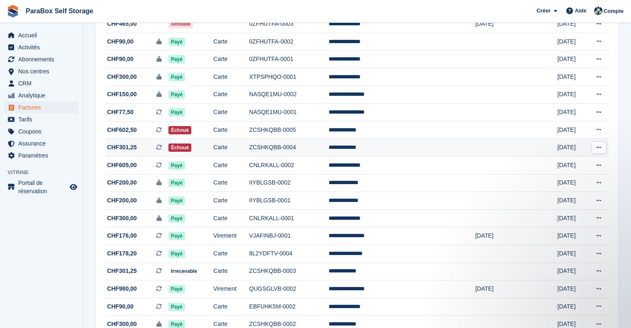
click at [150, 149] on span "CHF301,25 Il s'agit d'une facture d'abonnement récurrente." at bounding box center [136, 147] width 63 height 9
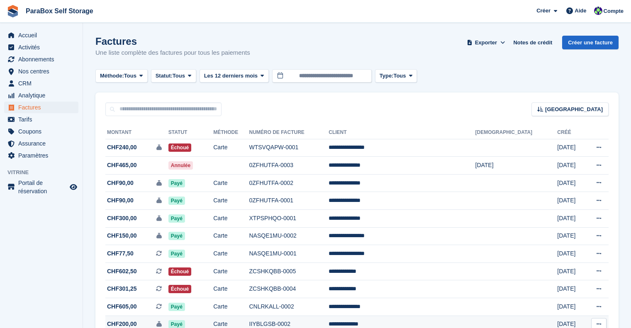
scroll to position [141, 0]
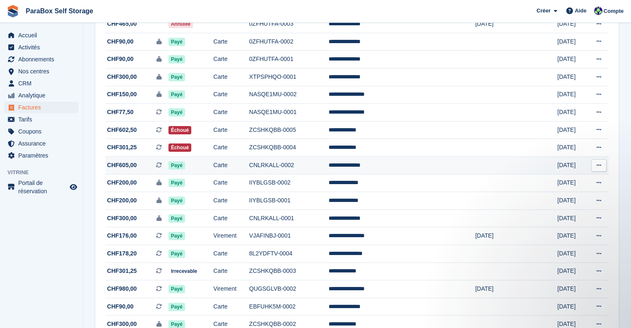
click at [154, 161] on td "CHF605,00 Il s'agit d'une facture d'abonnement récurrente." at bounding box center [136, 166] width 63 height 18
click at [153, 164] on span "CHF605,00 Il s'agit d'une facture d'abonnement récurrente." at bounding box center [136, 165] width 63 height 9
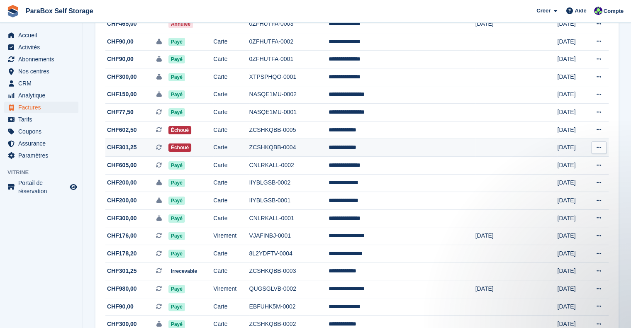
click at [155, 146] on span "CHF301,25 Il s'agit d'une facture d'abonnement récurrente. Il s'agit d'une fact…" at bounding box center [136, 147] width 63 height 9
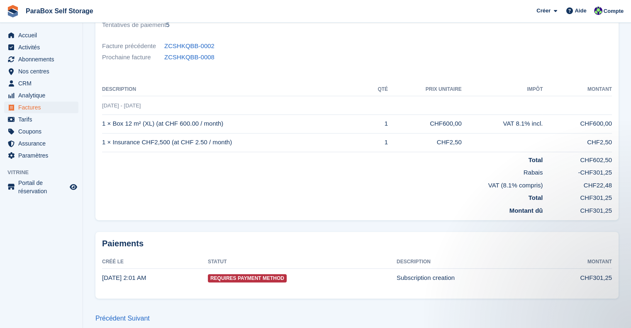
scroll to position [183, 0]
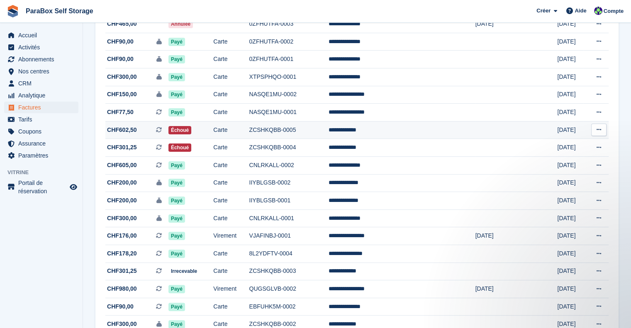
click at [168, 134] on span "CHF602,50 Il s'agit d'une facture d'abonnement récurrente." at bounding box center [136, 130] width 63 height 9
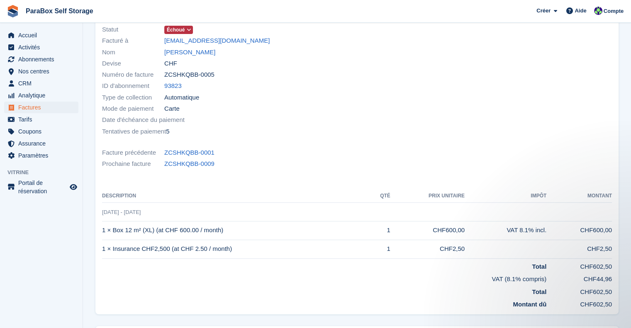
scroll to position [83, 0]
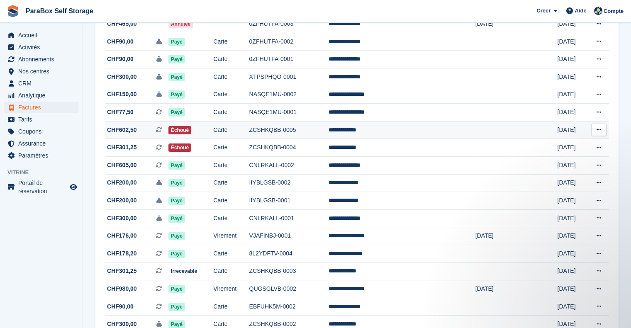
click at [147, 133] on span "CHF602,50 Il s'agit d'une facture d'abonnement récurrente." at bounding box center [136, 130] width 63 height 9
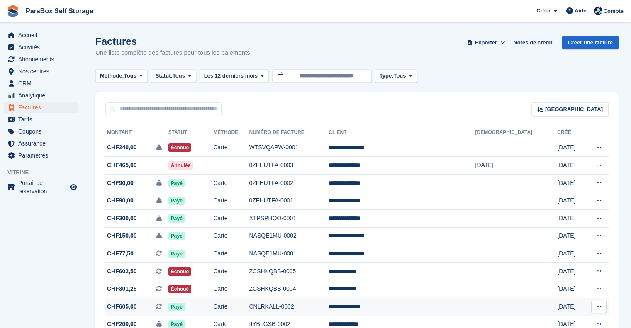
scroll to position [141, 0]
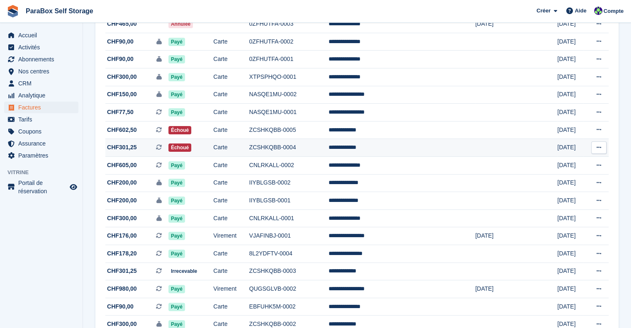
click at [138, 149] on span "CHF301,25 Il s'agit d'une facture d'abonnement récurrente." at bounding box center [136, 147] width 63 height 9
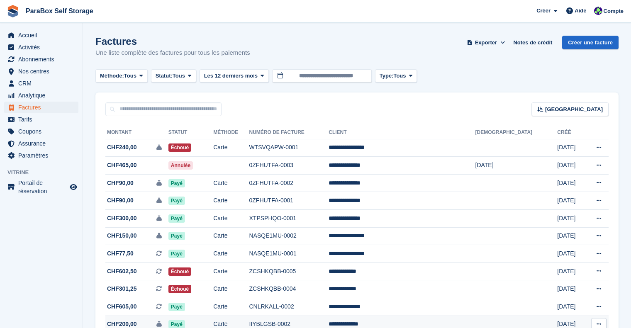
scroll to position [141, 0]
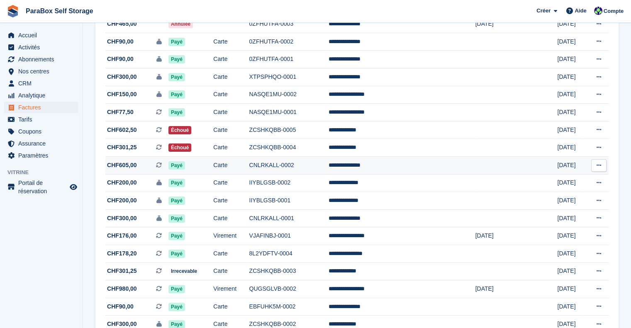
click at [152, 167] on span "CHF605,00 Il s'agit d'une facture d'abonnement récurrente." at bounding box center [136, 165] width 63 height 9
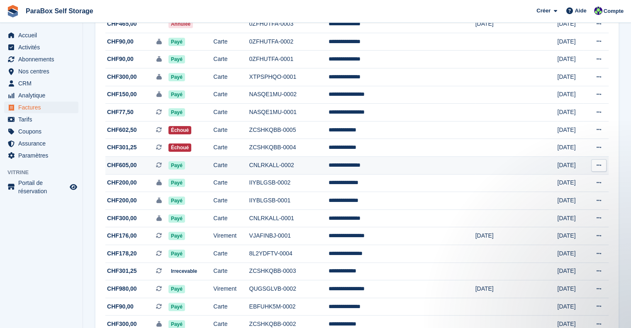
click at [155, 166] on span "CHF605,00 Il s'agit d'une facture d'abonnement récurrente." at bounding box center [136, 165] width 63 height 9
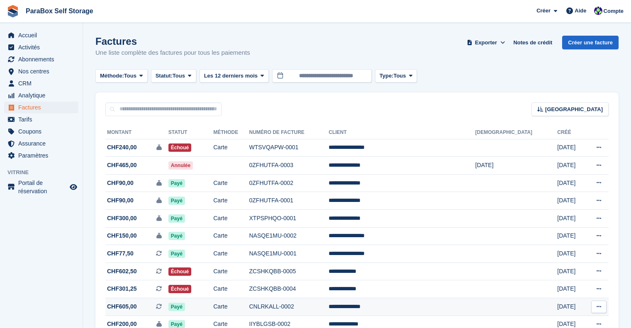
scroll to position [141, 0]
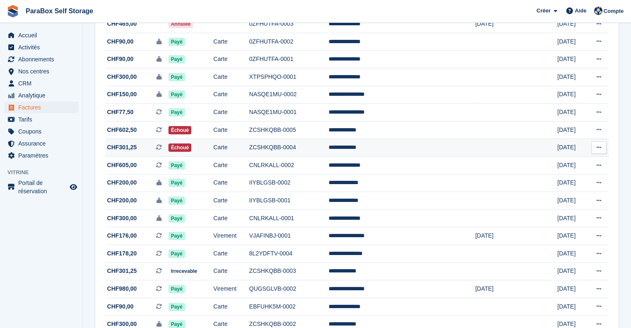
click at [153, 148] on span "CHF301,25 Il s'agit d'une facture d'abonnement récurrente." at bounding box center [136, 147] width 63 height 9
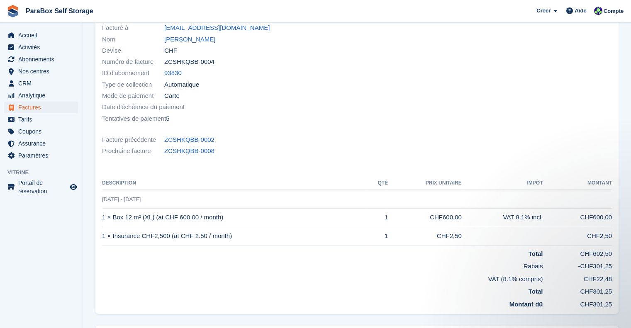
scroll to position [83, 0]
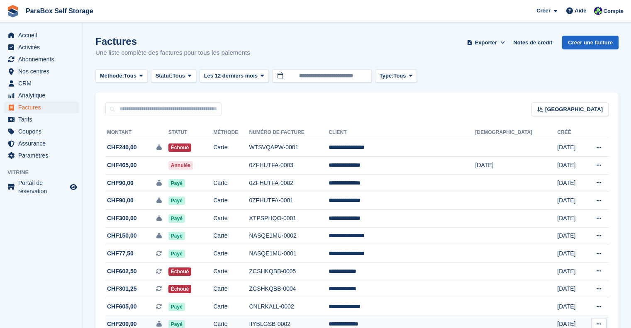
scroll to position [141, 0]
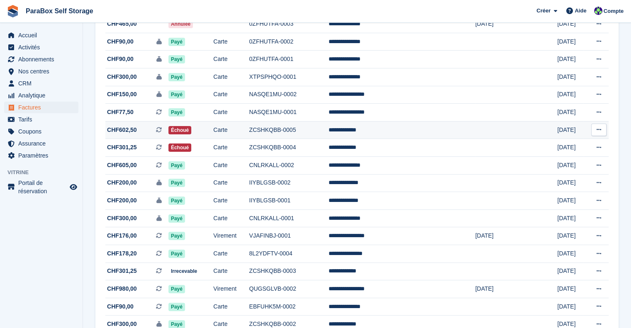
click at [141, 129] on span "CHF602,50 Il s'agit d'une facture d'abonnement récurrente." at bounding box center [136, 130] width 63 height 9
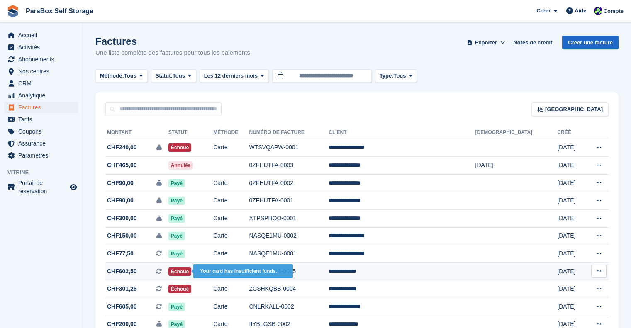
scroll to position [141, 0]
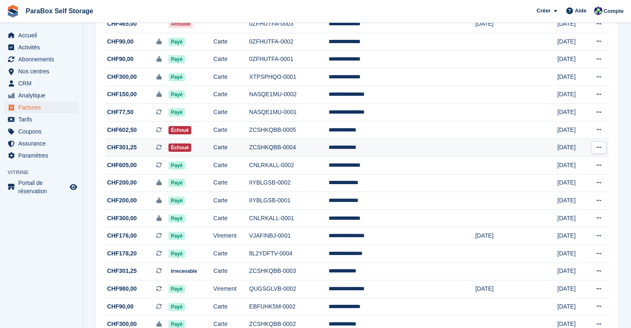
click at [151, 151] on span "CHF301,25 Il s'agit d'une facture d'abonnement récurrente." at bounding box center [136, 147] width 63 height 9
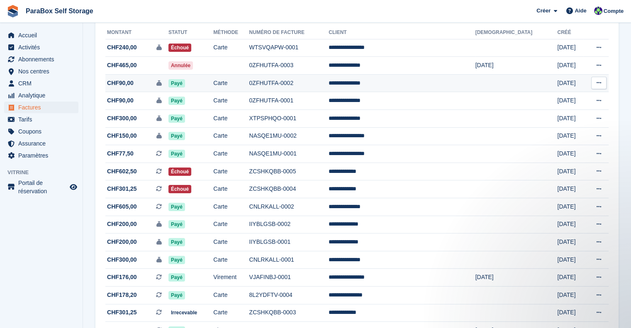
scroll to position [58, 0]
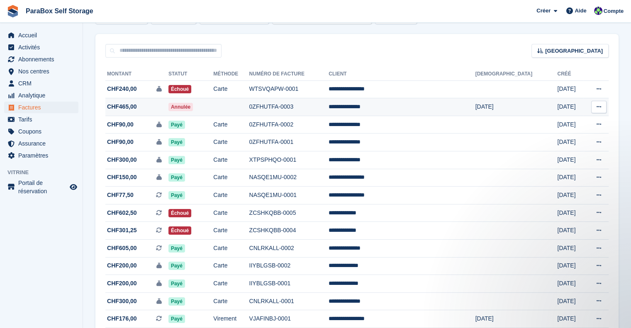
click at [329, 111] on td "0ZFHUTFA-0003" at bounding box center [289, 107] width 80 height 18
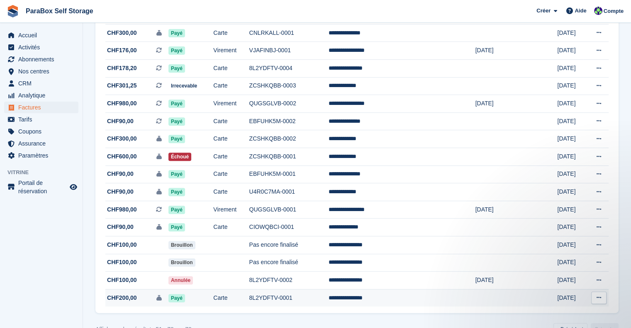
scroll to position [349, 0]
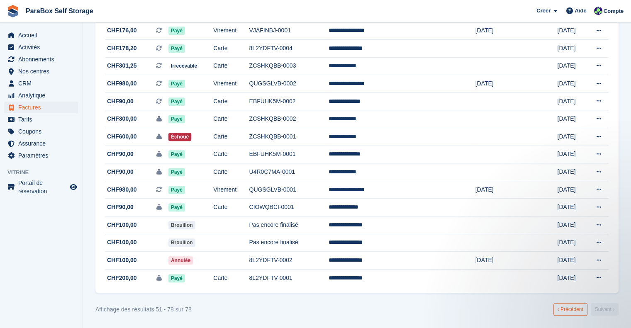
click at [570, 311] on link "‹ Précédent" at bounding box center [570, 309] width 34 height 12
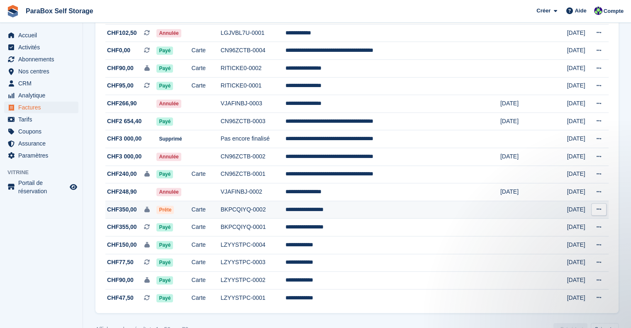
scroll to position [722, 0]
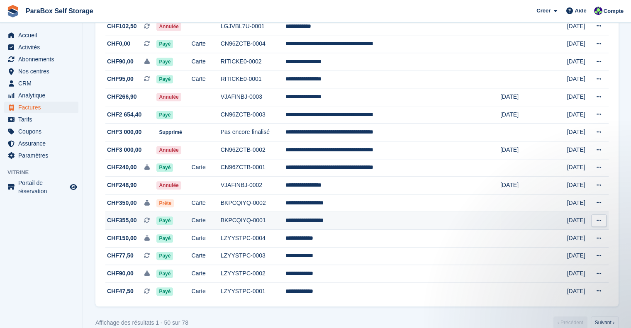
click at [389, 227] on td "**********" at bounding box center [392, 221] width 215 height 18
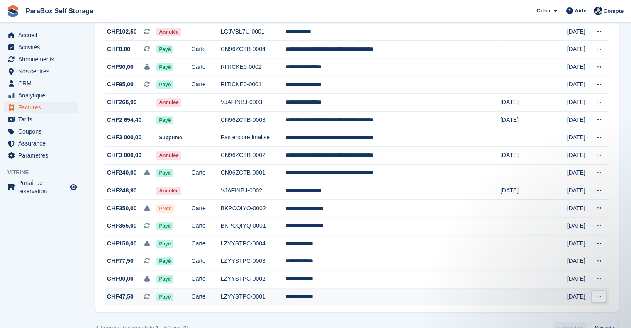
scroll to position [740, 0]
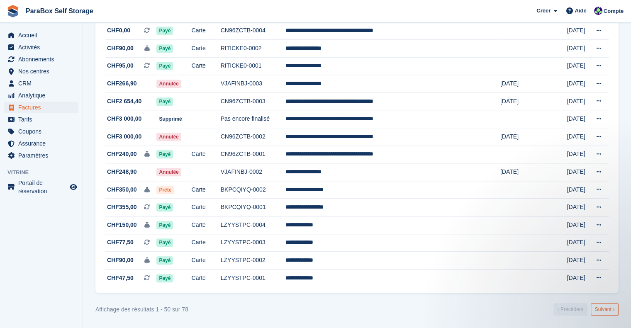
click at [607, 311] on link "Suivant ›" at bounding box center [605, 309] width 28 height 12
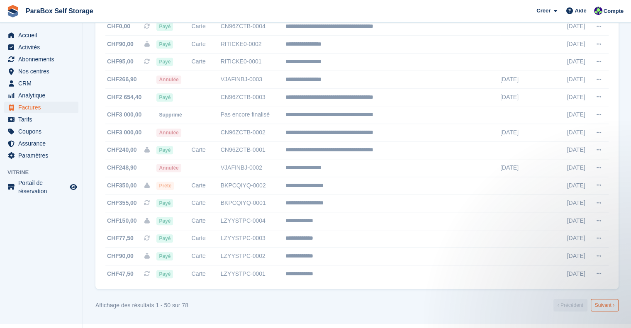
scroll to position [349, 0]
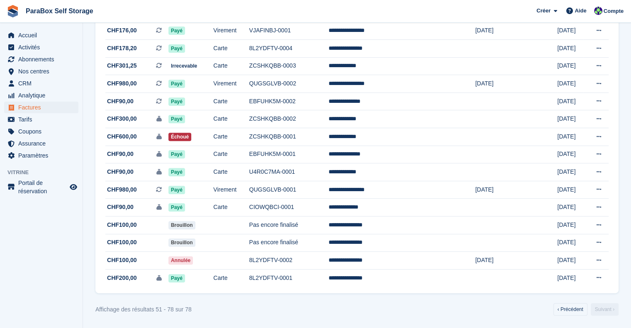
click at [607, 311] on link "Suivant ›" at bounding box center [605, 309] width 28 height 12
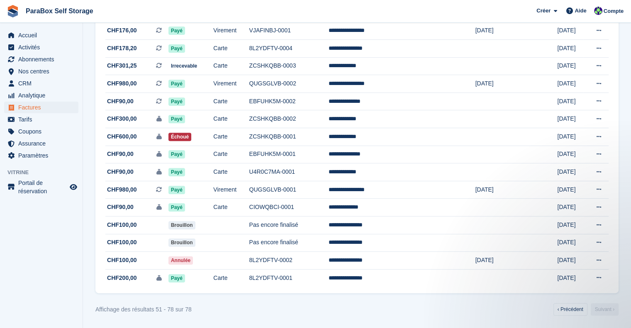
scroll to position [0, 0]
click at [185, 190] on span "Payé" at bounding box center [176, 190] width 17 height 8
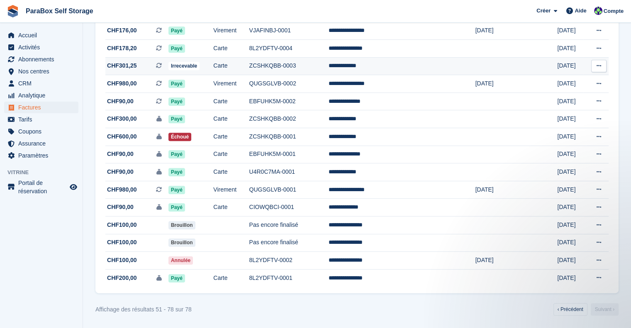
click at [249, 67] on td "Carte" at bounding box center [231, 66] width 36 height 18
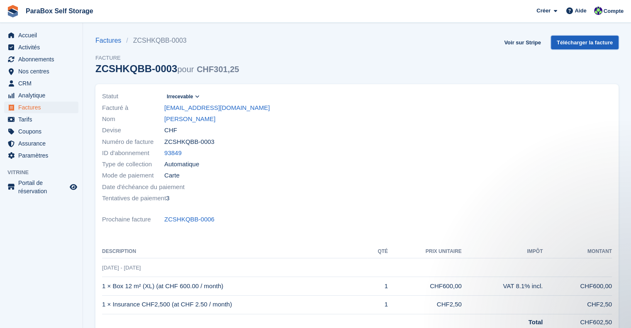
click at [579, 47] on link "Télécharger la facture" at bounding box center [585, 43] width 68 height 14
click at [527, 43] on link "Voir sur Stripe" at bounding box center [523, 43] width 44 height 14
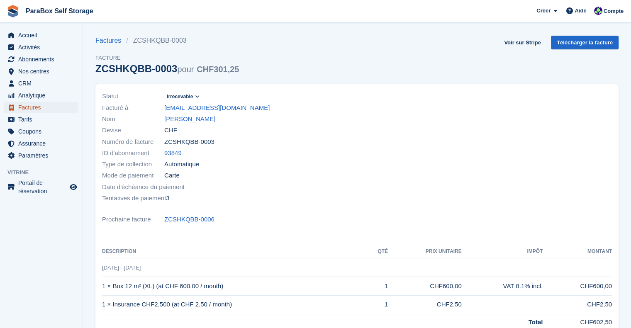
click at [38, 105] on span "Factures" at bounding box center [43, 108] width 50 height 12
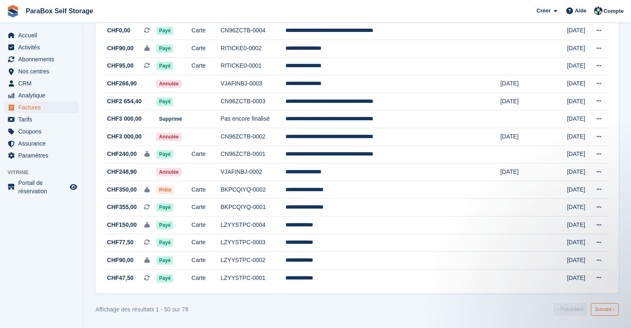
click at [607, 308] on link "Suivant ›" at bounding box center [605, 309] width 28 height 12
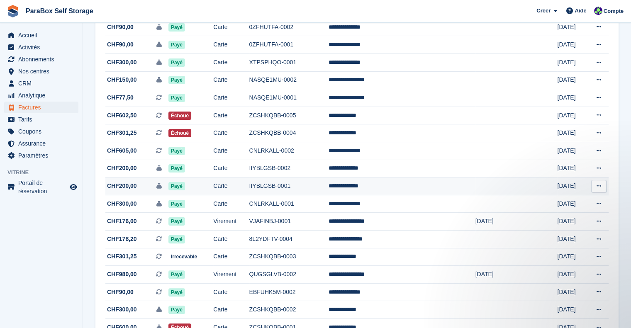
scroll to position [141, 0]
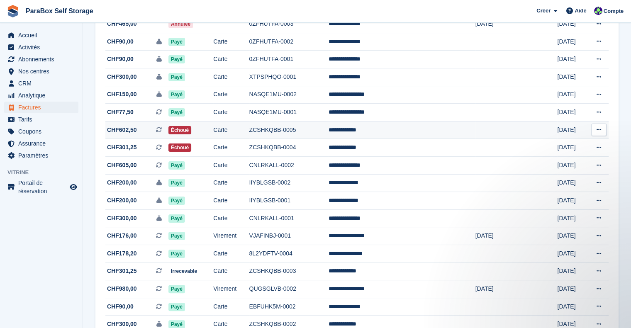
click at [604, 129] on button at bounding box center [598, 130] width 15 height 12
click at [582, 147] on p "Télécharger le PDF" at bounding box center [567, 146] width 72 height 11
click at [551, 160] on p "Voir sur Stripe" at bounding box center [567, 157] width 72 height 13
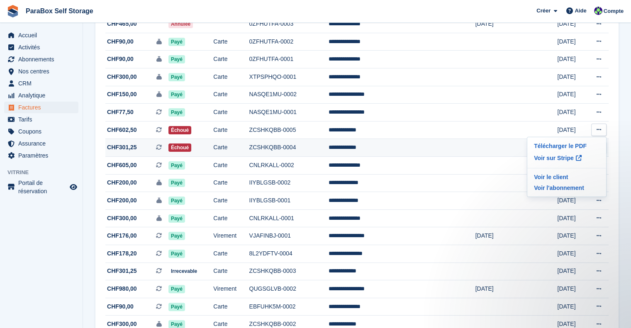
click at [411, 141] on td "**********" at bounding box center [402, 148] width 146 height 18
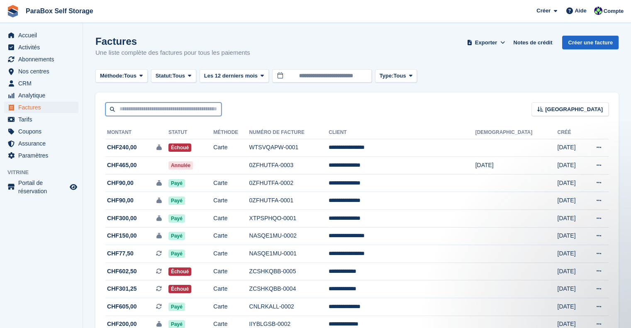
click at [144, 107] on input "text" at bounding box center [163, 109] width 116 height 14
type input "******"
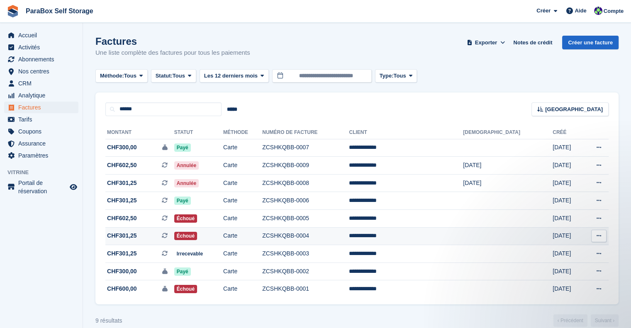
click at [150, 235] on span "CHF301,25 Il s'agit d'une facture d'abonnement récurrente." at bounding box center [139, 235] width 69 height 9
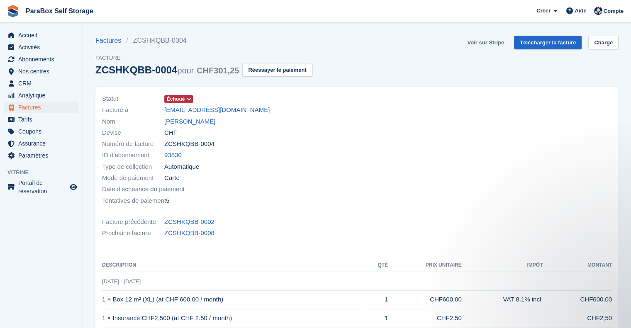
click at [480, 42] on link "Voir sur Stripe" at bounding box center [486, 43] width 44 height 14
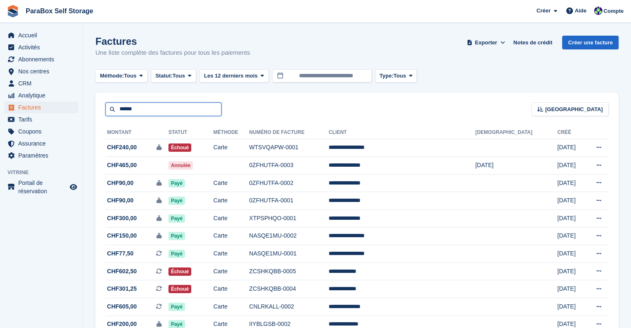
click at [155, 108] on input "******" at bounding box center [163, 109] width 116 height 14
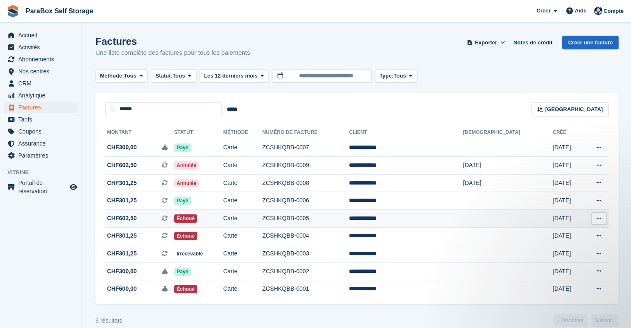
click at [262, 217] on td "Carte" at bounding box center [242, 219] width 39 height 18
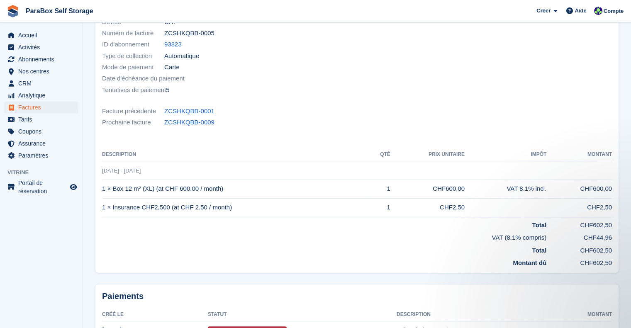
scroll to position [5, 0]
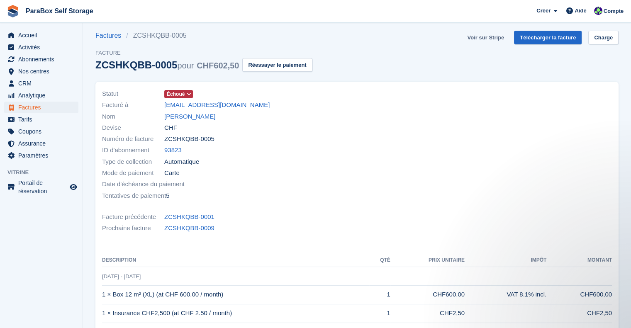
click at [501, 34] on link "Voir sur Stripe" at bounding box center [486, 38] width 44 height 14
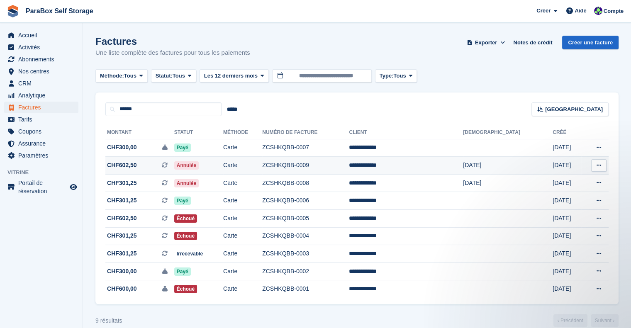
click at [162, 170] on td "CHF602,50 Il s'agit d'une facture d'abonnement récurrente." at bounding box center [139, 166] width 69 height 18
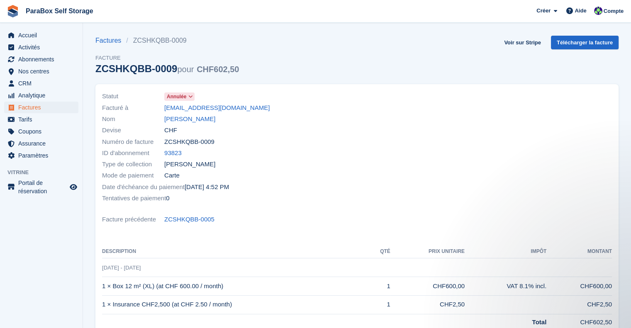
click at [189, 95] on icon at bounding box center [190, 96] width 5 height 5
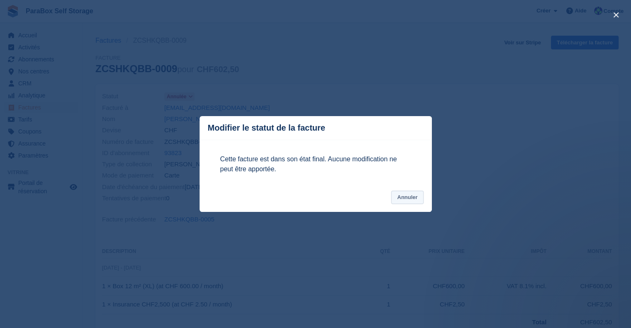
click at [415, 201] on button "Annuler" at bounding box center [407, 198] width 32 height 14
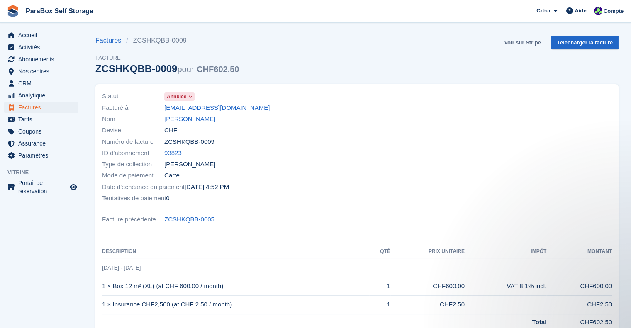
click at [525, 42] on link "Voir sur Stripe" at bounding box center [523, 43] width 44 height 14
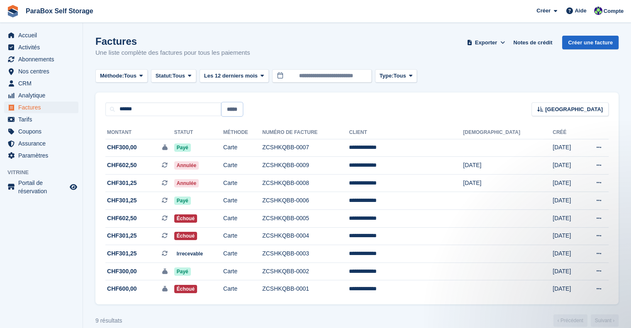
click at [229, 110] on input "*****" at bounding box center [232, 109] width 21 height 14
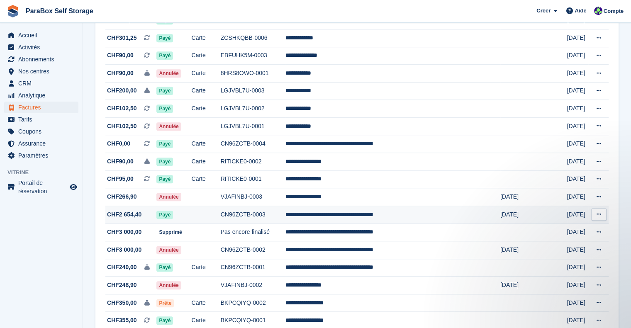
scroll to position [740, 0]
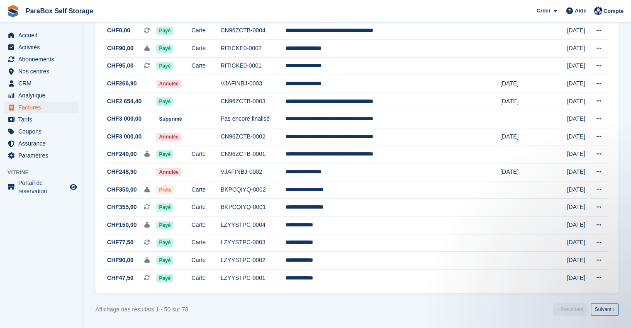
drag, startPoint x: 609, startPoint y: 316, endPoint x: 607, endPoint y: 312, distance: 4.8
click at [609, 316] on link "Suivant ›" at bounding box center [605, 309] width 28 height 12
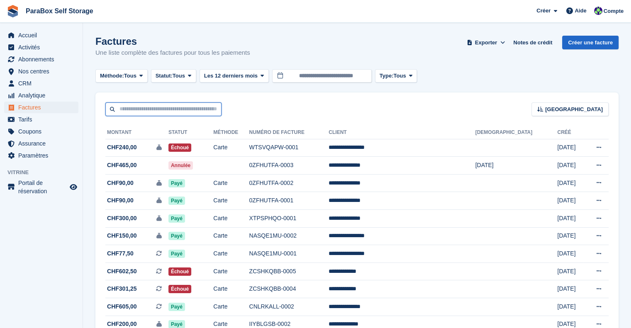
click at [168, 105] on input "text" at bounding box center [163, 109] width 116 height 14
type input "******"
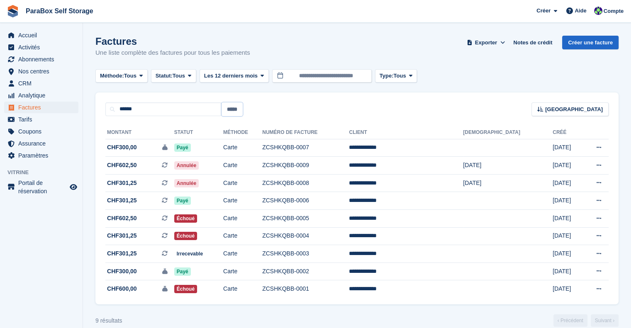
click at [234, 111] on input "*****" at bounding box center [232, 109] width 21 height 14
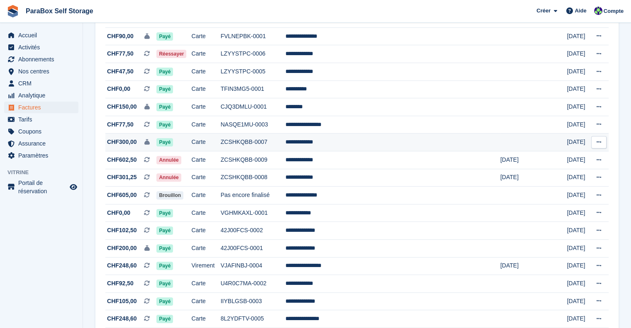
scroll to position [373, 0]
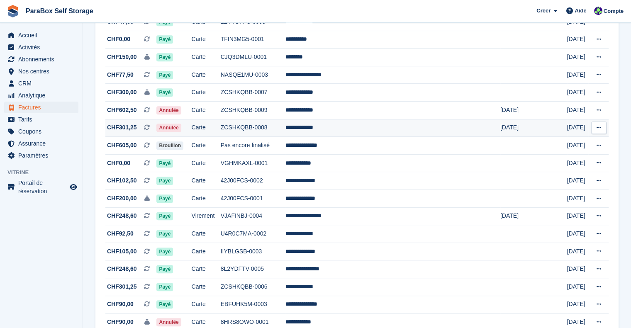
click at [285, 126] on td "ZCSHKQBB-0008" at bounding box center [253, 128] width 65 height 18
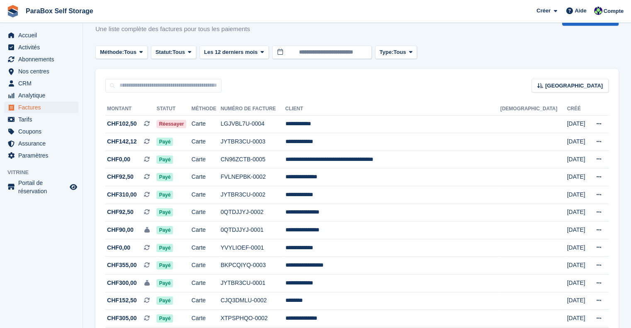
scroll to position [0, 0]
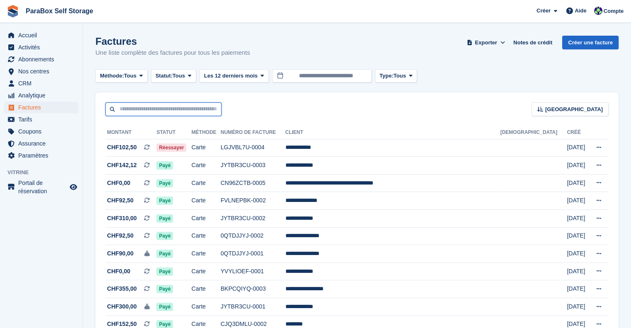
click at [179, 106] on input "text" at bounding box center [163, 109] width 116 height 14
type input "*****"
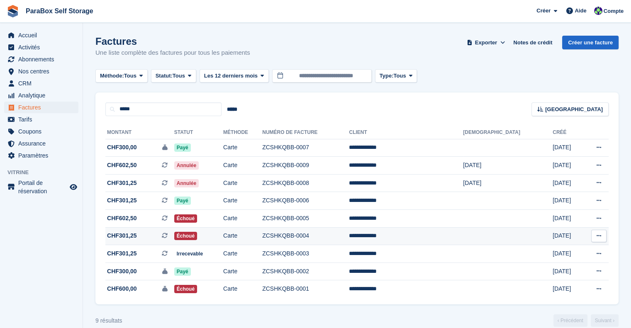
click at [349, 237] on td "ZCSHKQBB-0004" at bounding box center [305, 236] width 87 height 18
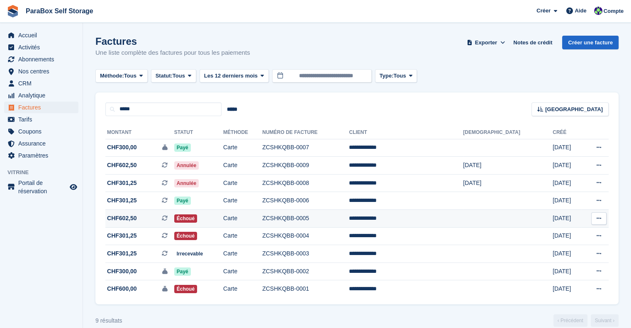
click at [149, 218] on span "CHF602,50 Il s'agit d'une facture d'abonnement récurrente." at bounding box center [139, 218] width 69 height 9
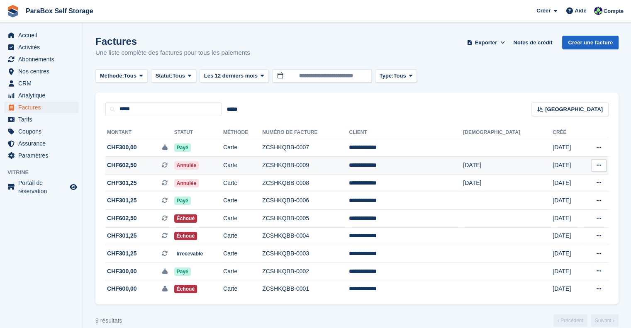
click at [333, 159] on td "ZCSHKQBB-0009" at bounding box center [305, 166] width 87 height 18
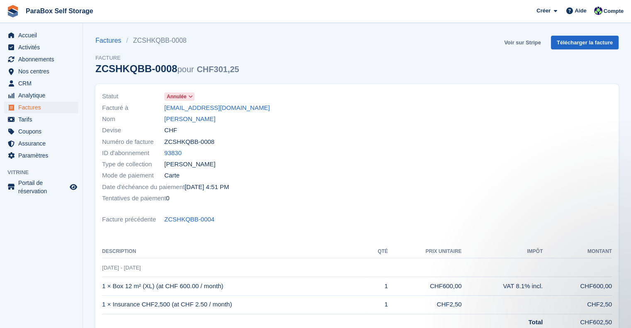
click at [532, 42] on link "Voir sur Stripe" at bounding box center [523, 43] width 44 height 14
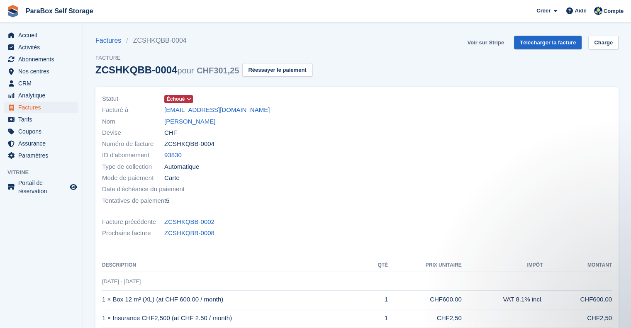
click at [498, 44] on link "Voir sur Stripe" at bounding box center [486, 43] width 44 height 14
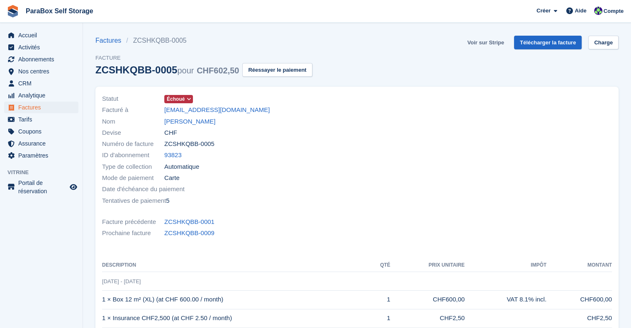
click at [490, 44] on link "Voir sur Stripe" at bounding box center [486, 43] width 44 height 14
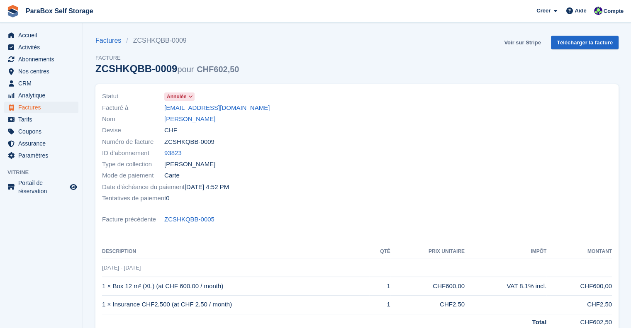
click at [526, 43] on link "Voir sur Stripe" at bounding box center [523, 43] width 44 height 14
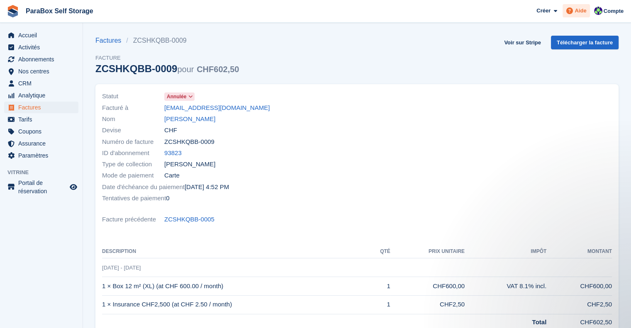
click at [586, 11] on span "Aide" at bounding box center [580, 11] width 12 height 8
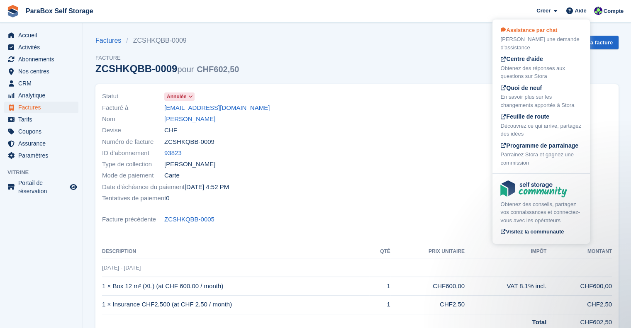
click at [525, 29] on span "Assistance par chat" at bounding box center [528, 30] width 57 height 6
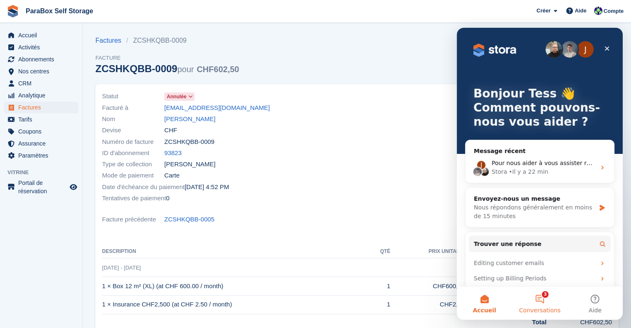
click at [531, 304] on button "3 Conversations" at bounding box center [539, 303] width 55 height 33
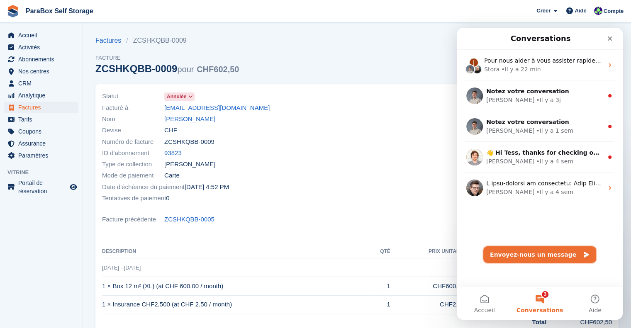
click at [533, 254] on button "Envoyez-nous un message" at bounding box center [539, 254] width 113 height 17
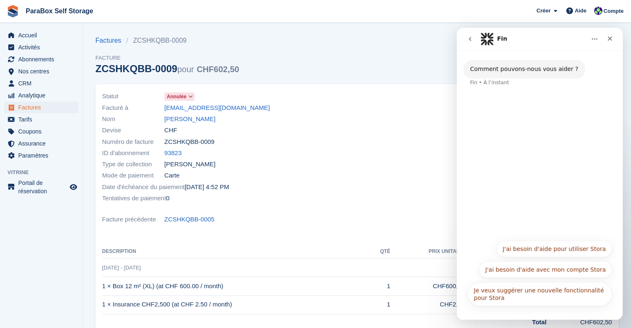
click at [560, 250] on button "J'ai besoin d'aide pour utiliser Stora" at bounding box center [554, 249] width 116 height 17
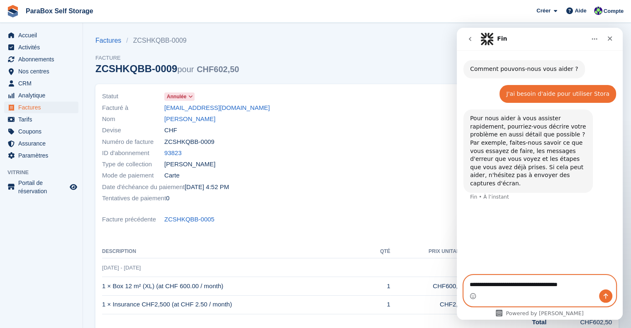
paste textarea "**********"
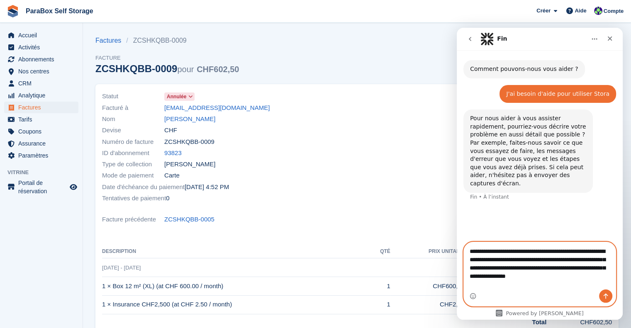
type textarea "**********"
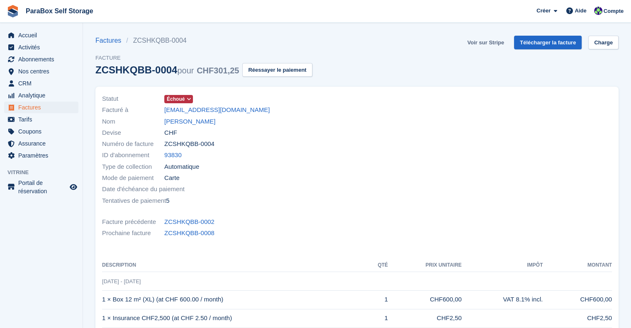
click at [494, 44] on link "Voir sur Stripe" at bounding box center [486, 43] width 44 height 14
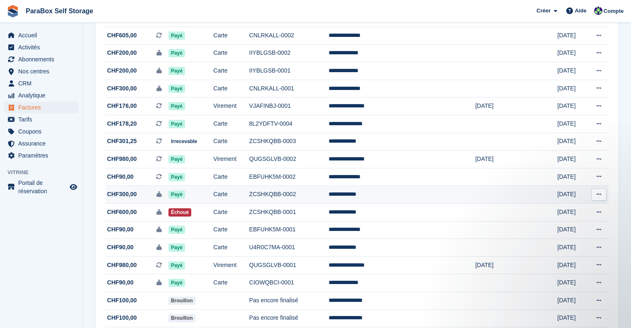
scroll to position [266, 0]
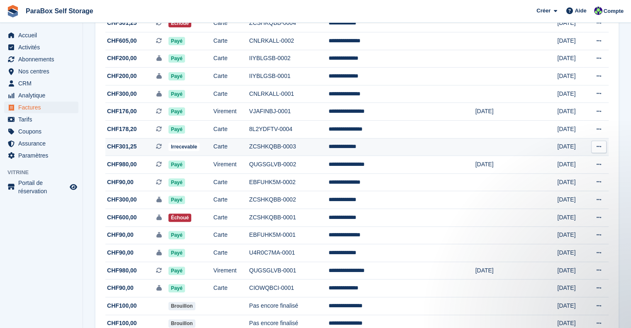
click at [249, 149] on td "Carte" at bounding box center [231, 147] width 36 height 18
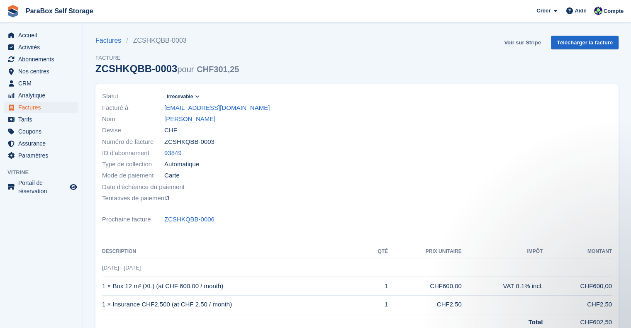
click at [517, 41] on link "Voir sur Stripe" at bounding box center [523, 43] width 44 height 14
click at [24, 107] on span "Factures" at bounding box center [43, 108] width 50 height 12
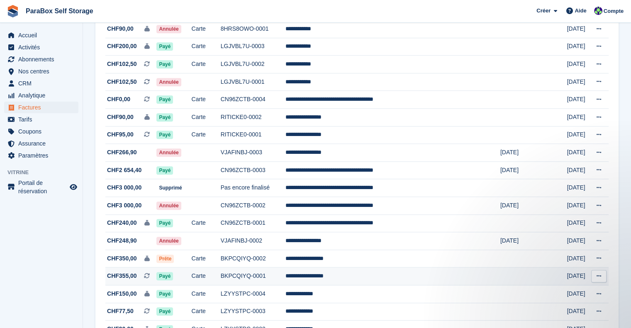
scroll to position [705, 0]
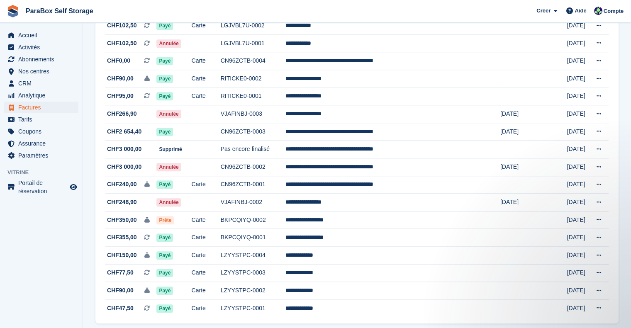
drag, startPoint x: 81, startPoint y: 251, endPoint x: 97, endPoint y: 250, distance: 15.4
click at [81, 251] on aside "Accueil Activités Abonnements Abonnements Abonnements Contrats Augmentation des…" at bounding box center [41, 166] width 83 height 287
click at [221, 240] on td "Carte" at bounding box center [206, 238] width 29 height 18
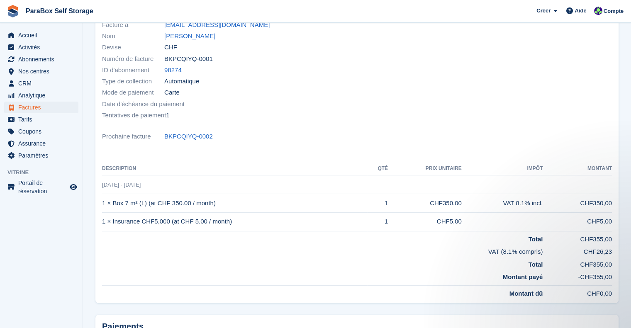
scroll to position [124, 0]
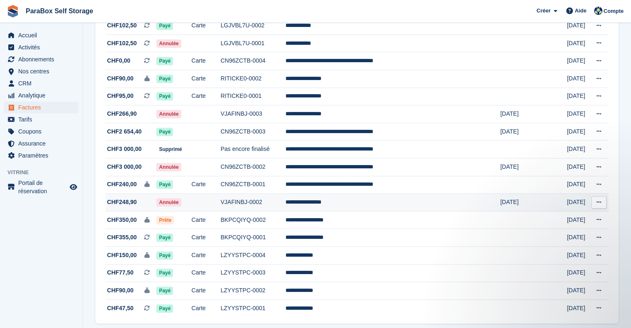
click at [221, 207] on td at bounding box center [206, 203] width 29 height 18
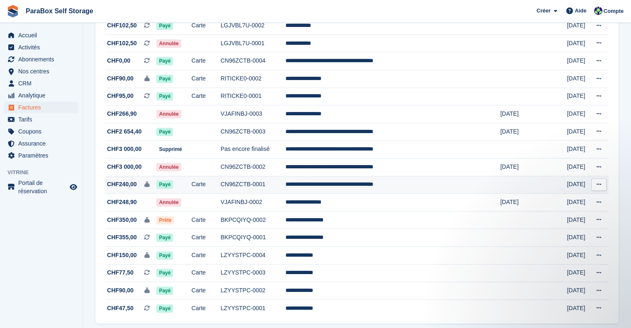
click at [264, 192] on td "CN96ZCTB-0001" at bounding box center [253, 185] width 65 height 18
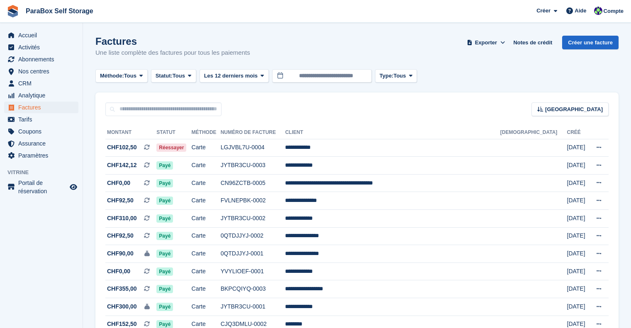
scroll to position [705, 0]
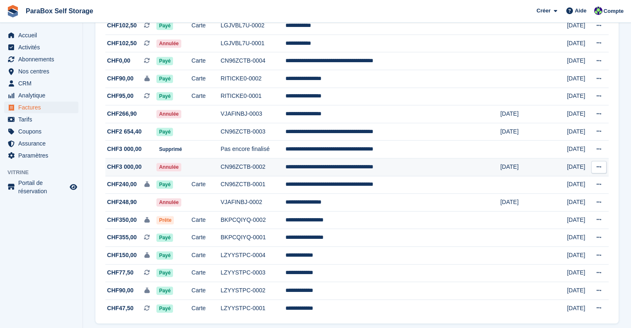
click at [270, 169] on td "CN96ZCTB-0002" at bounding box center [253, 167] width 65 height 18
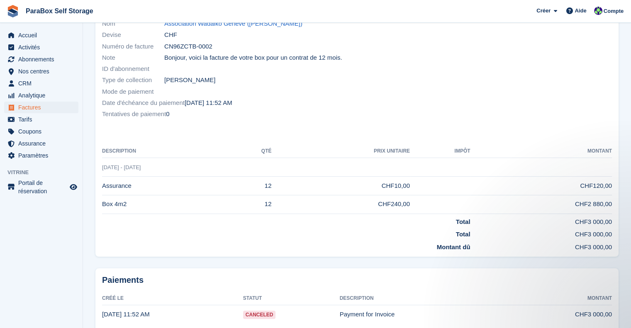
scroll to position [83, 0]
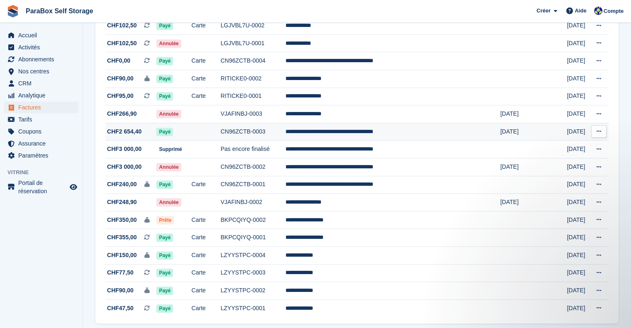
click at [221, 137] on td at bounding box center [206, 132] width 29 height 18
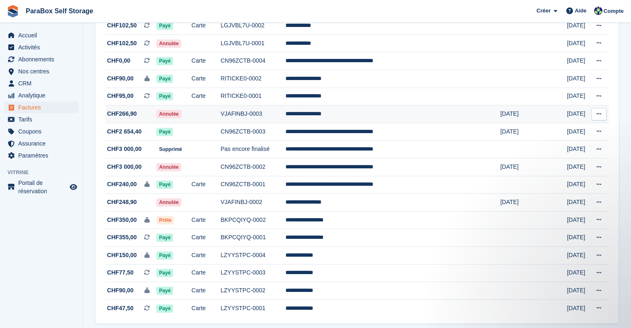
click at [221, 118] on td at bounding box center [206, 114] width 29 height 18
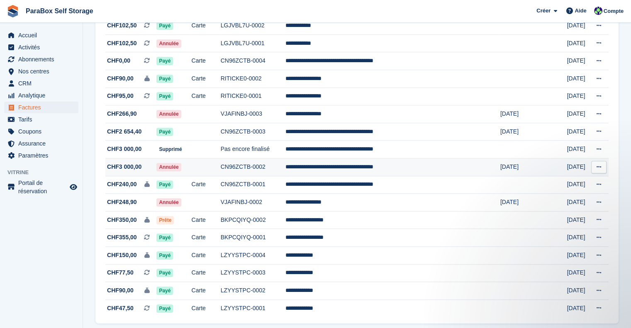
click at [141, 171] on span "CHF3 000,00" at bounding box center [130, 167] width 51 height 9
click at [74, 266] on aside "Accueil Activités Abonnements Abonnements Abonnements Contrats Augmentation des…" at bounding box center [41, 166] width 83 height 287
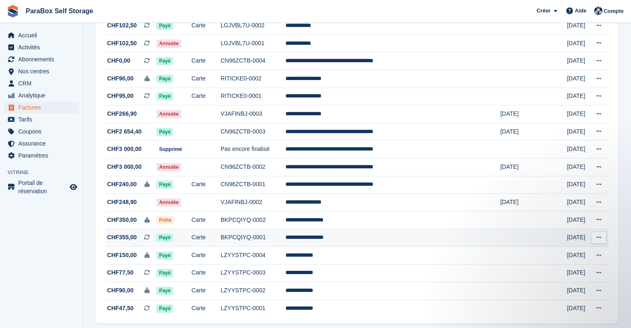
click at [139, 238] on span "CHF355,00 Il s'agit d'une facture d'abonnement récurrente." at bounding box center [130, 237] width 51 height 9
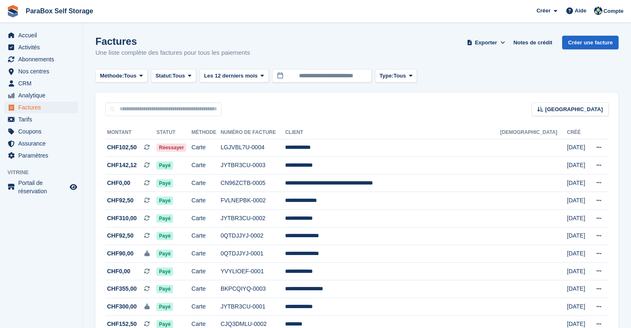
scroll to position [705, 0]
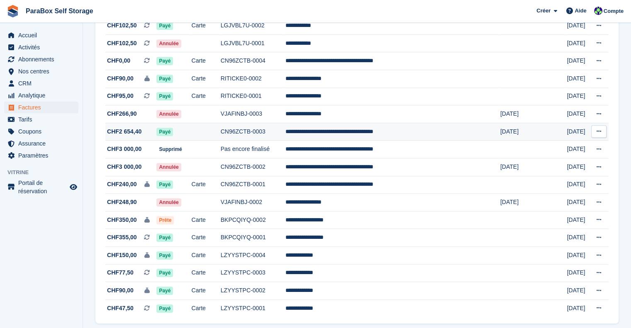
click at [148, 136] on span "CHF2 654,40" at bounding box center [130, 131] width 51 height 9
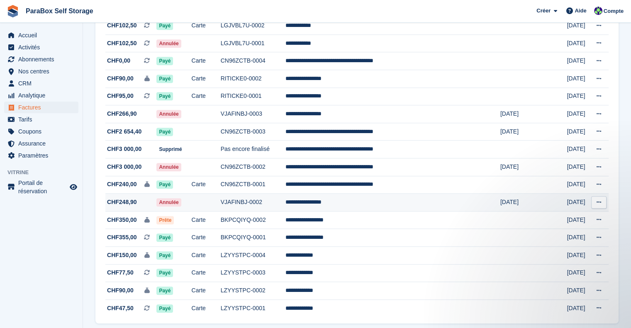
click at [141, 202] on span "CHF248,90" at bounding box center [130, 202] width 51 height 9
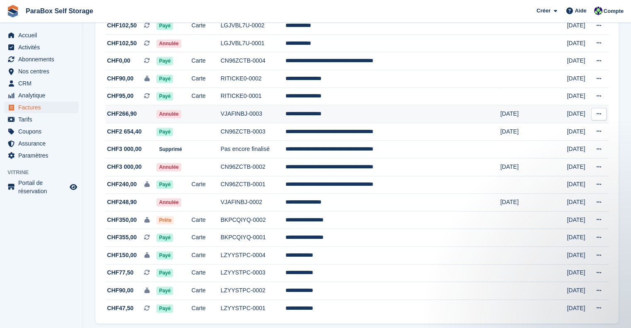
click at [143, 117] on span "CHF266,90" at bounding box center [130, 114] width 51 height 9
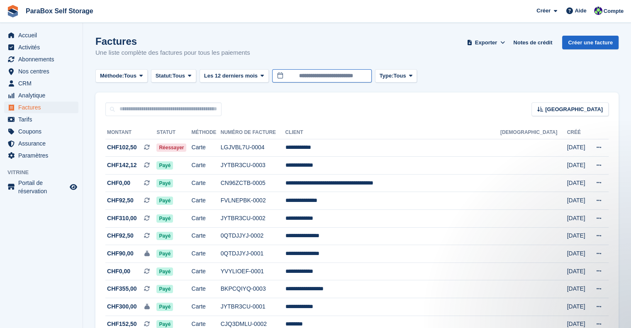
click at [322, 74] on input "**********" at bounding box center [322, 76] width 100 height 14
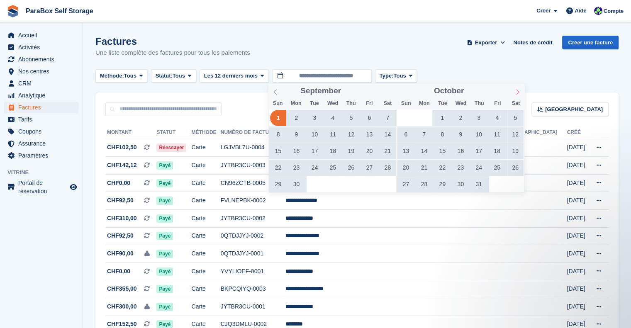
click at [518, 92] on icon at bounding box center [518, 92] width 6 height 6
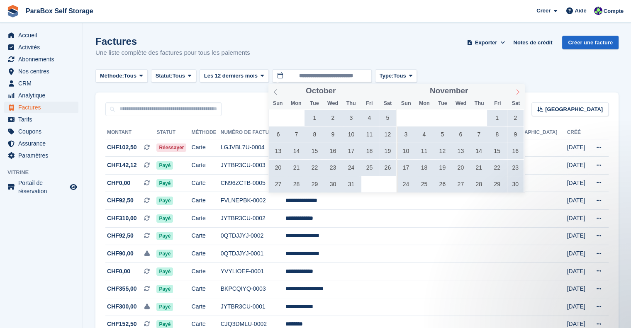
click at [518, 92] on icon at bounding box center [518, 92] width 6 height 6
type input "****"
click at [518, 92] on icon at bounding box center [518, 92] width 6 height 6
type input "****"
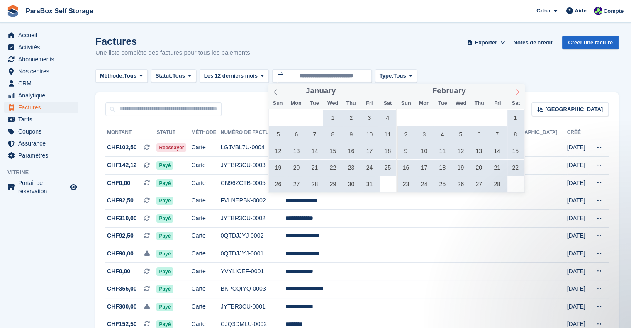
click at [518, 92] on icon at bounding box center [518, 92] width 6 height 6
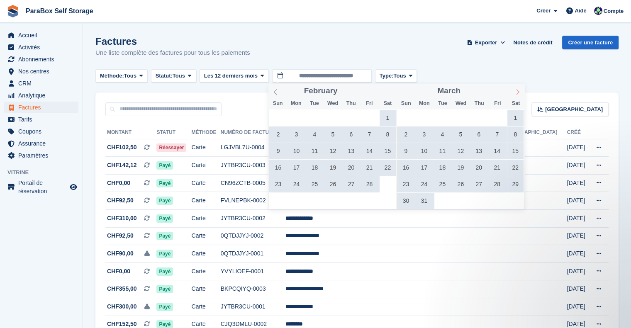
click at [518, 92] on icon at bounding box center [518, 92] width 6 height 6
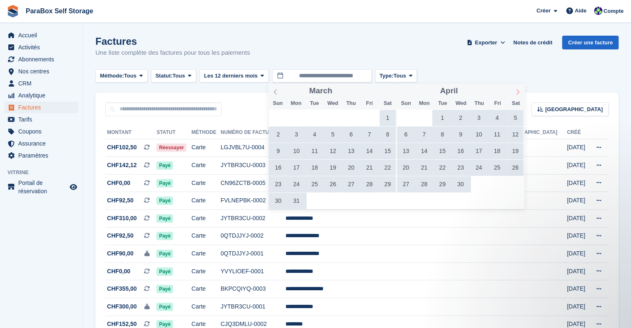
click at [518, 92] on icon at bounding box center [518, 92] width 6 height 6
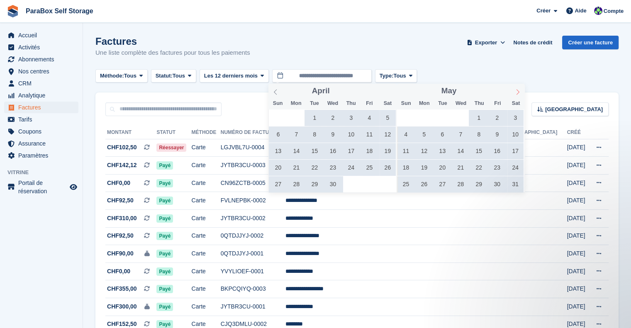
click at [518, 92] on icon at bounding box center [518, 92] width 6 height 6
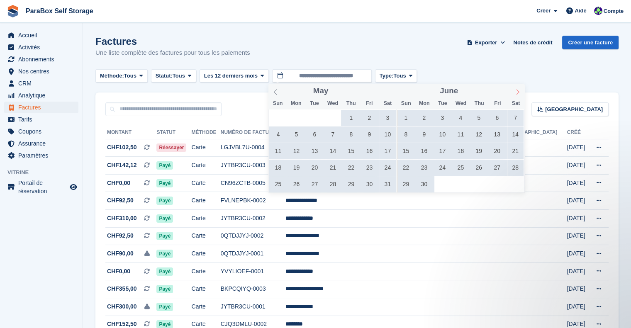
click at [518, 92] on icon at bounding box center [518, 92] width 6 height 6
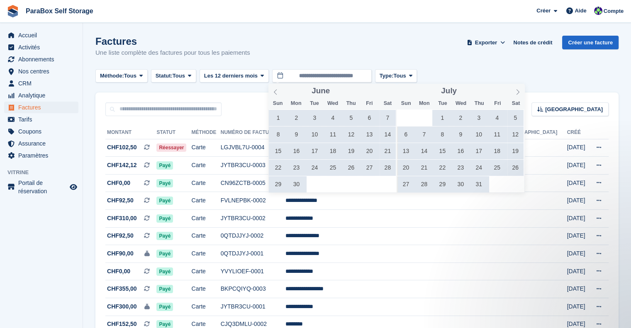
click at [435, 183] on span "29" at bounding box center [442, 184] width 16 height 16
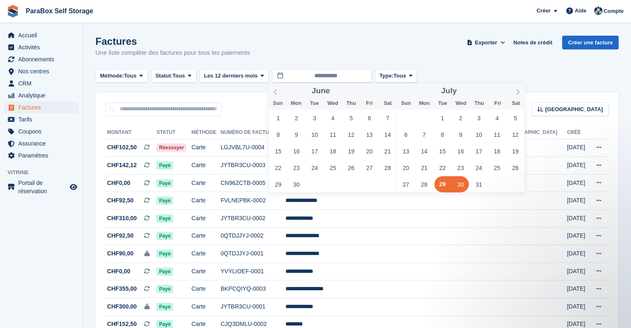
click at [460, 184] on span "30" at bounding box center [461, 184] width 16 height 16
type input "**********"
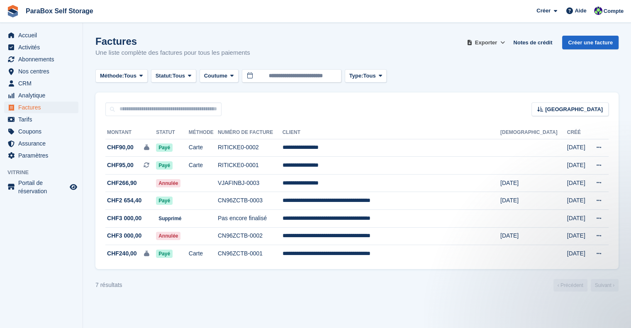
drag, startPoint x: 486, startPoint y: 46, endPoint x: 493, endPoint y: 51, distance: 9.0
click at [486, 46] on span "Exporter" at bounding box center [486, 43] width 22 height 8
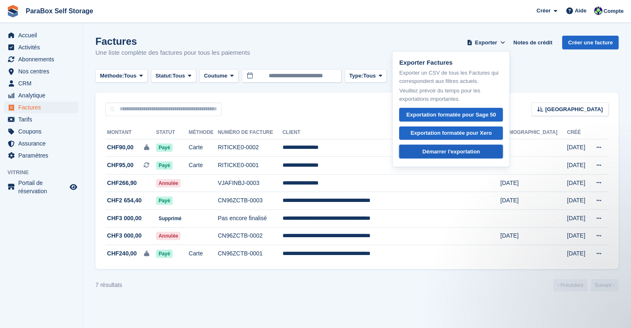
click at [463, 150] on div "Démarrer l'exportation" at bounding box center [451, 152] width 58 height 8
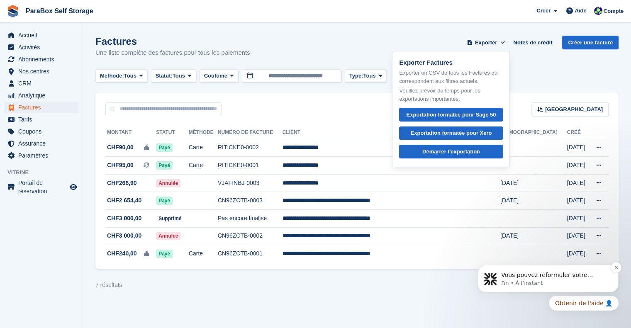
click at [562, 285] on p "Fin • À l’instant" at bounding box center [554, 283] width 107 height 7
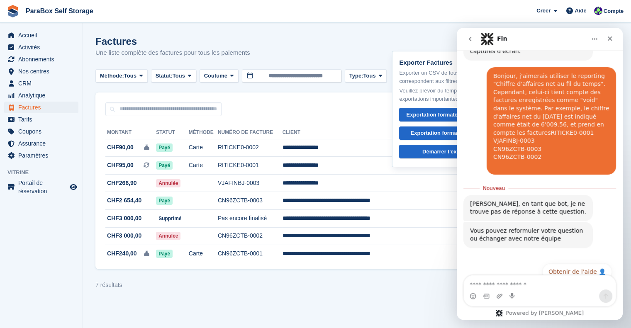
scroll to position [135, 0]
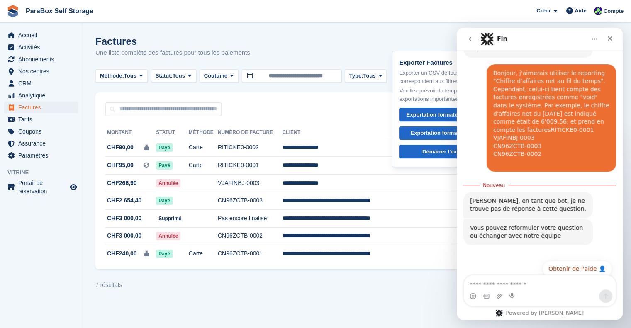
click at [539, 113] on div "Bonjour, j'aimerais utiliser le reporting "Chiffre d'affaires net au fil du tem…" at bounding box center [551, 117] width 116 height 97
click at [540, 147] on div "Bonjour, j'aimerais utiliser le reporting "Chiffre d'affaires net au fil du tem…" at bounding box center [551, 117] width 116 height 97
drag, startPoint x: 554, startPoint y: 123, endPoint x: 574, endPoint y: 92, distance: 37.0
click at [574, 92] on div "Bonjour, j'aimerais utiliser le reporting "Chiffre d'affaires net au fil du tem…" at bounding box center [551, 117] width 116 height 97
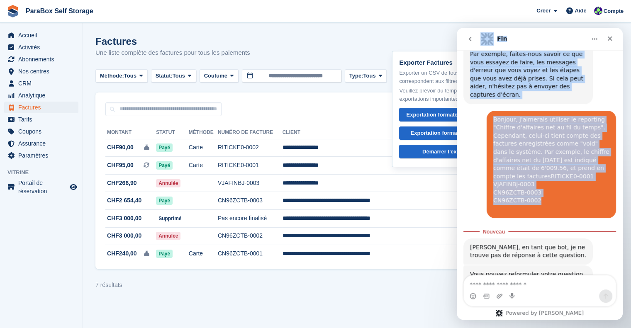
scroll to position [22, 0]
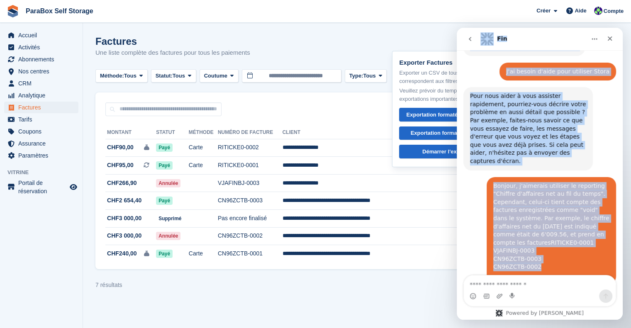
drag, startPoint x: 543, startPoint y: 145, endPoint x: 483, endPoint y: 47, distance: 114.9
click at [483, 47] on div "Fin Comment pouvons-nous vous aider ? Fin • Il y a 1 min J'ai besoin d'aide pou…" at bounding box center [540, 174] width 166 height 292
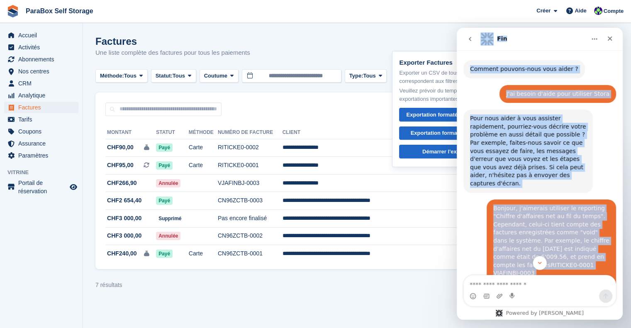
scroll to position [124, 0]
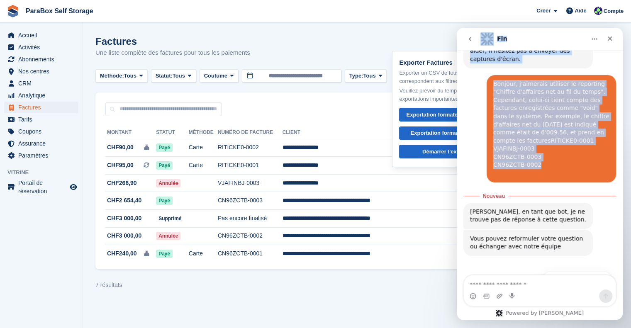
click at [568, 151] on div "Bonjour, j'aimerais utiliser le reporting "Chiffre d'affaires net au fil du tem…" at bounding box center [551, 128] width 116 height 97
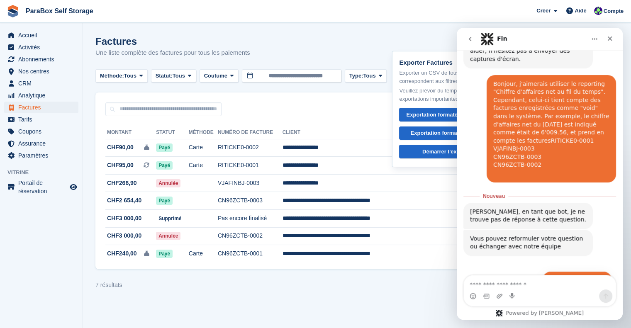
click at [574, 271] on button "Obtenir de l'aide 👤" at bounding box center [577, 279] width 70 height 17
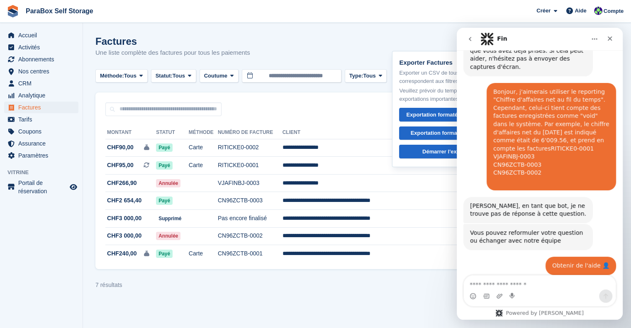
scroll to position [144, 0]
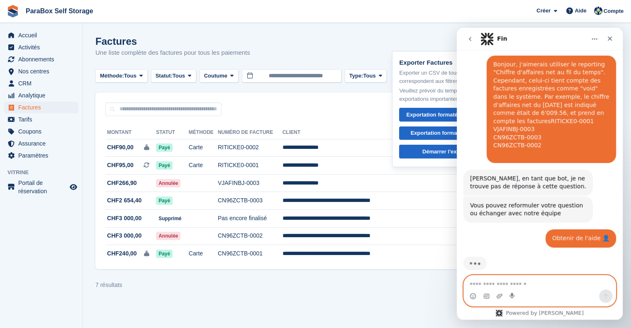
click at [529, 288] on textarea "Envoyer un message..." at bounding box center [540, 282] width 152 height 14
type textarea "*"
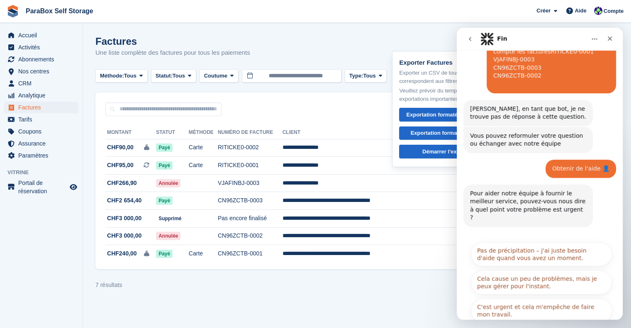
scroll to position [214, 0]
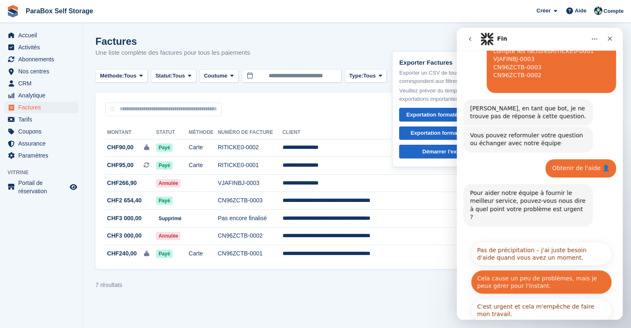
click at [544, 270] on button "Cela cause un peu de problèmes, mais je peux gérer pour l'instant." at bounding box center [541, 282] width 141 height 24
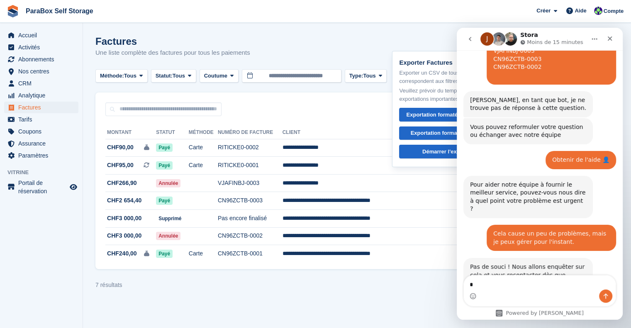
scroll to position [282, 0]
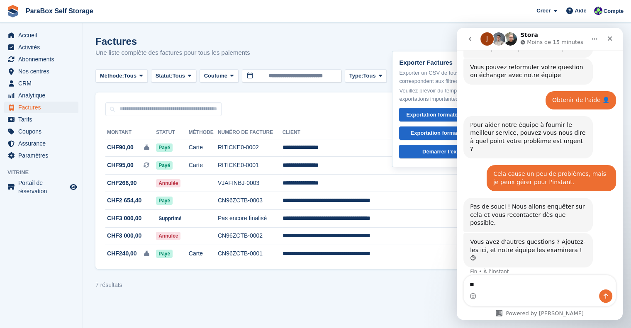
type textarea "*"
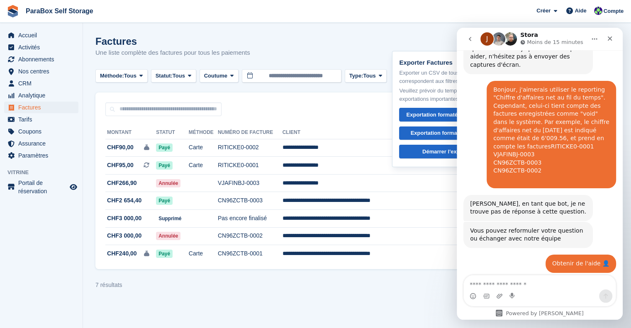
scroll to position [116, 0]
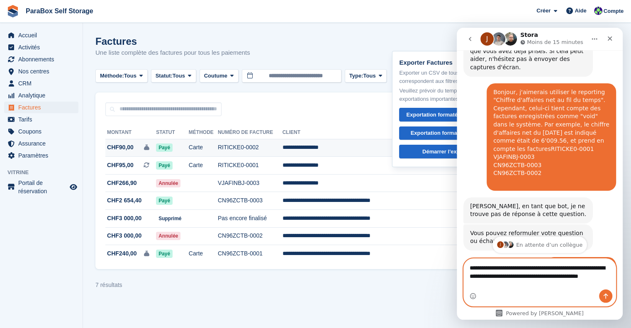
type textarea "**********"
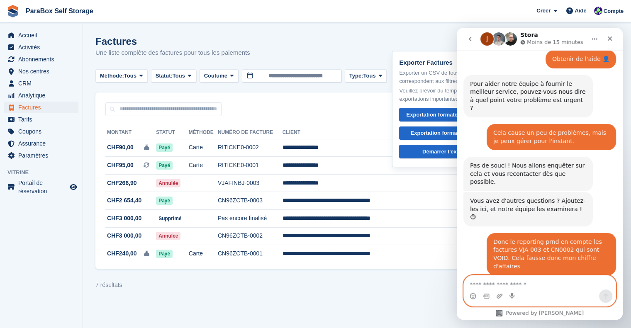
scroll to position [376, 0]
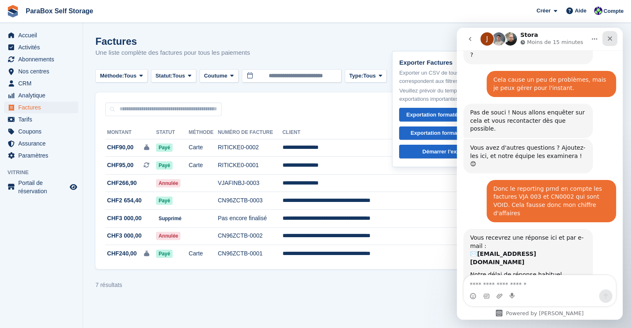
click at [611, 39] on icon "Fermer" at bounding box center [609, 38] width 7 height 7
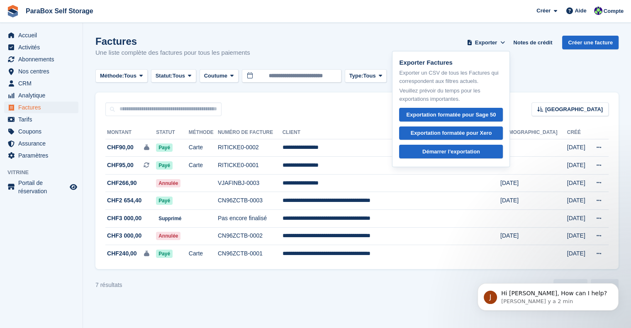
scroll to position [0, 0]
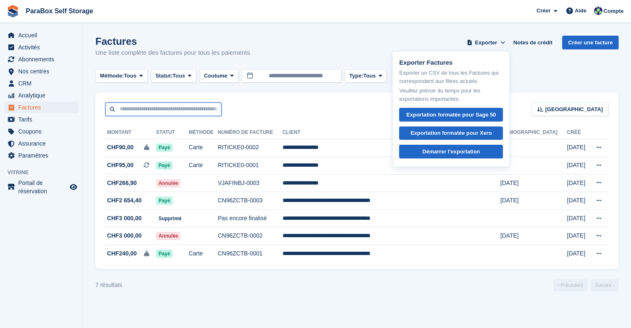
click at [148, 106] on input "text" at bounding box center [163, 109] width 116 height 14
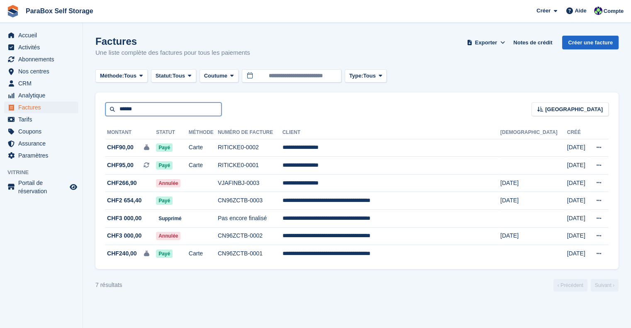
type input "******"
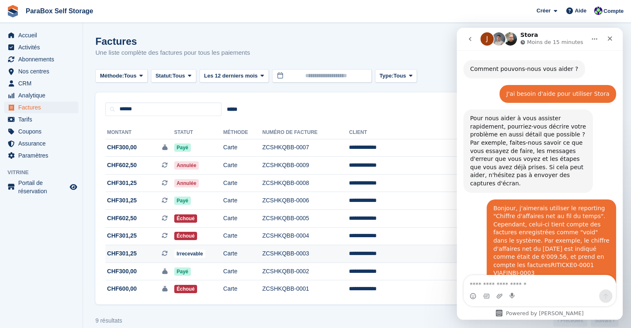
scroll to position [376, 0]
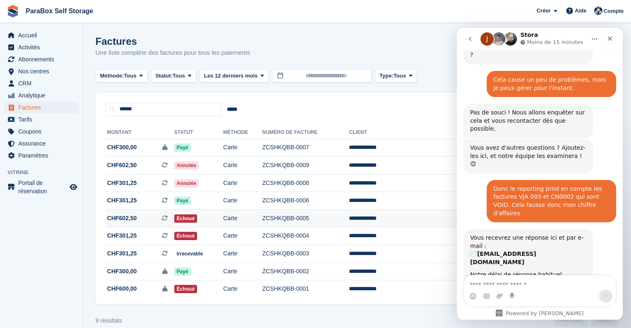
click at [144, 216] on span "CHF602,50 Il s'agit d'une facture d'abonnement récurrente." at bounding box center [139, 218] width 69 height 9
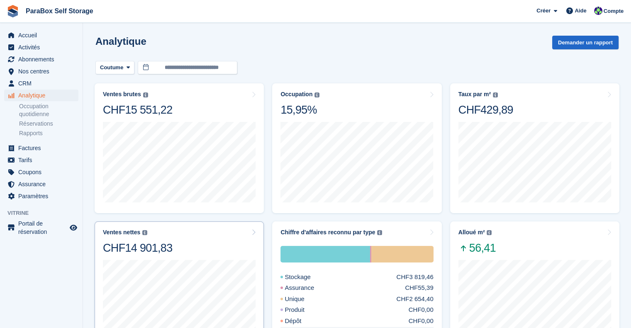
click at [140, 247] on div "CHF14 901,83" at bounding box center [138, 248] width 70 height 14
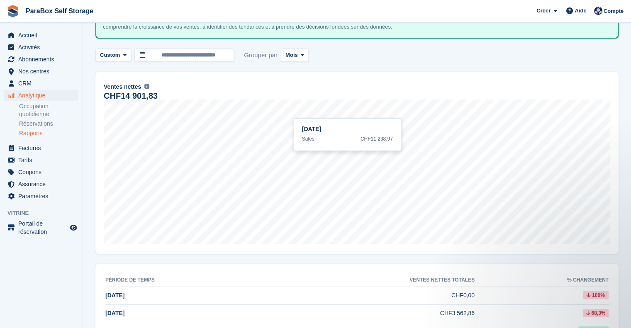
scroll to position [119, 0]
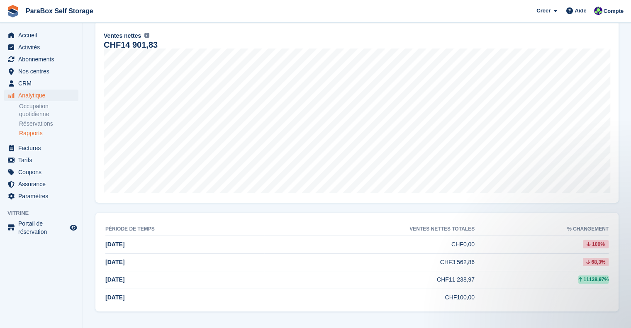
click at [131, 244] on td "[DATE]" at bounding box center [184, 245] width 159 height 18
click at [475, 282] on div "11138,97%" at bounding box center [542, 279] width 134 height 8
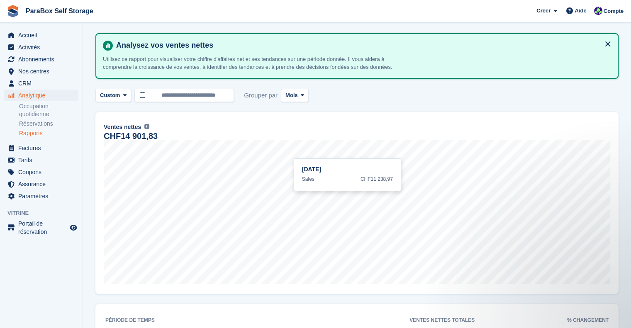
scroll to position [0, 0]
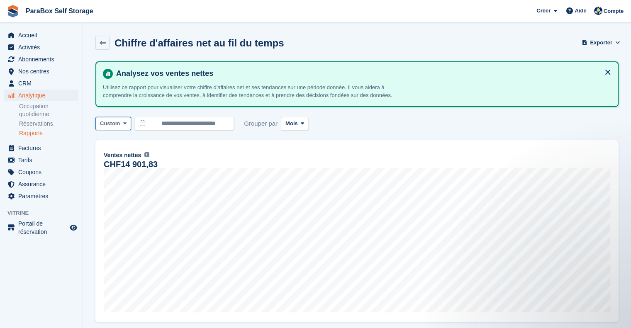
click at [126, 124] on span at bounding box center [125, 123] width 7 height 7
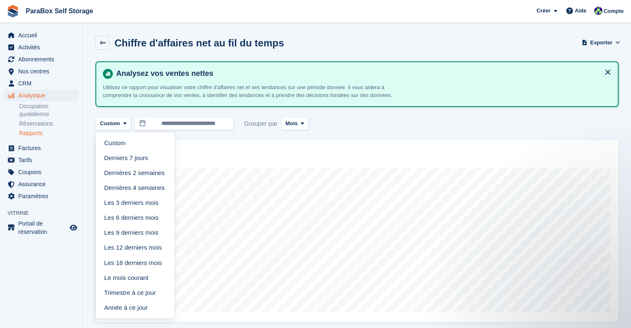
click at [421, 115] on div "**********" at bounding box center [356, 246] width 523 height 370
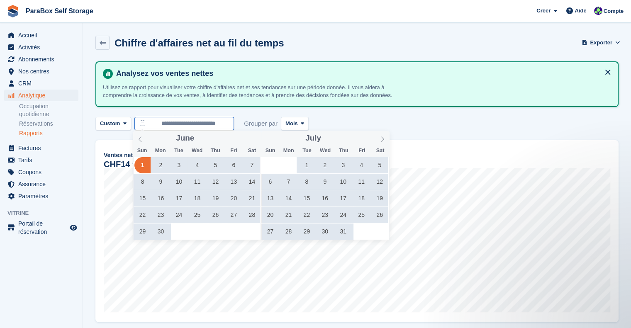
click at [174, 124] on input "**********" at bounding box center [184, 124] width 100 height 14
click at [383, 139] on icon at bounding box center [382, 138] width 3 height 5
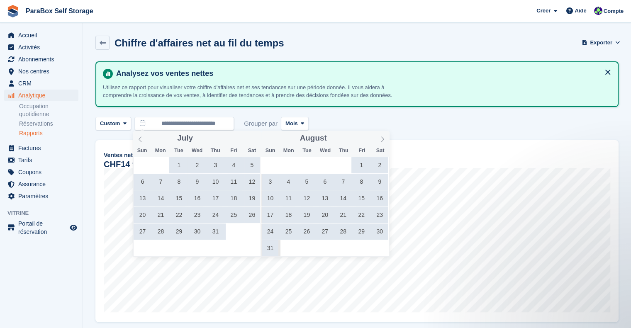
click at [176, 232] on span "29" at bounding box center [179, 232] width 16 height 16
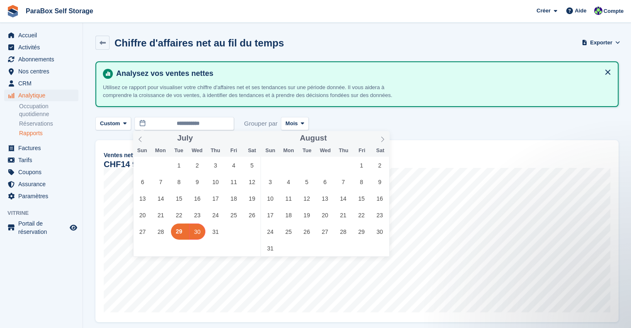
click at [198, 236] on span "30" at bounding box center [197, 232] width 16 height 16
type input "**********"
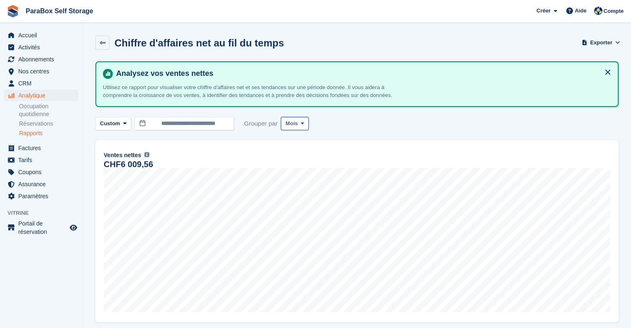
click at [304, 124] on button "Mois" at bounding box center [295, 124] width 28 height 14
drag, startPoint x: 304, startPoint y: 146, endPoint x: 316, endPoint y: 147, distance: 12.1
click at [304, 146] on link "Jour" at bounding box center [321, 143] width 72 height 15
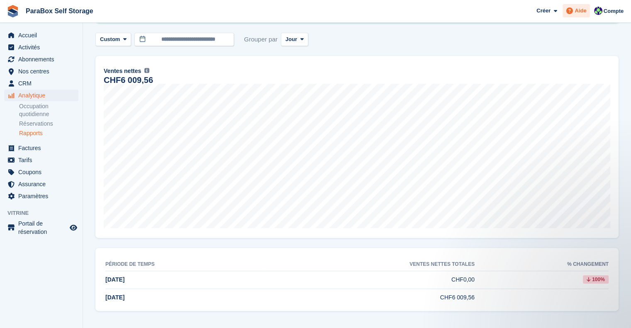
click at [578, 14] on span "Aide" at bounding box center [580, 11] width 12 height 8
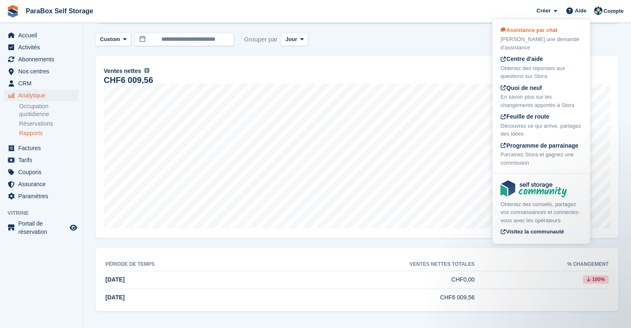
click at [535, 30] on span "Assistance par chat" at bounding box center [528, 30] width 57 height 6
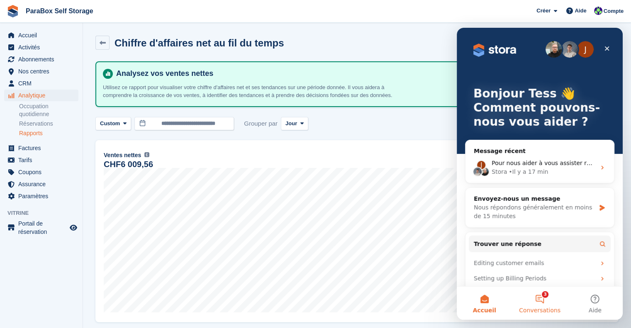
click at [538, 298] on button "3 Conversations" at bounding box center [539, 303] width 55 height 33
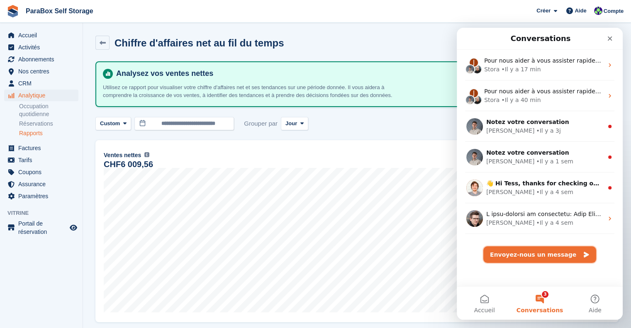
click at [540, 255] on button "Envoyez-nous un message" at bounding box center [539, 254] width 113 height 17
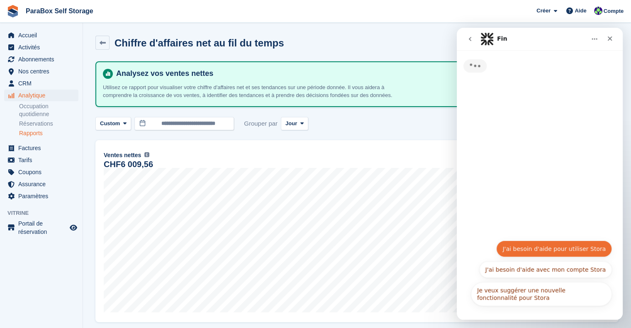
click at [556, 250] on button "J'ai besoin d'aide pour utiliser Stora" at bounding box center [554, 249] width 116 height 17
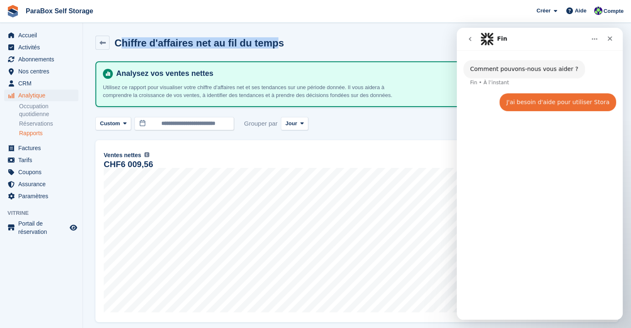
drag, startPoint x: 272, startPoint y: 46, endPoint x: 119, endPoint y: 45, distance: 153.1
click at [119, 45] on h2 "Chiffre d'affaires net au fil du temps" at bounding box center [198, 42] width 169 height 11
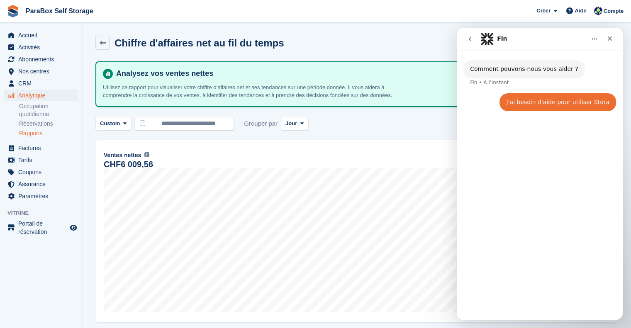
click at [280, 44] on div "Chiffre d'affaires net au fil du temps Exporter Exporter indicateurs de ventes …" at bounding box center [356, 48] width 523 height 24
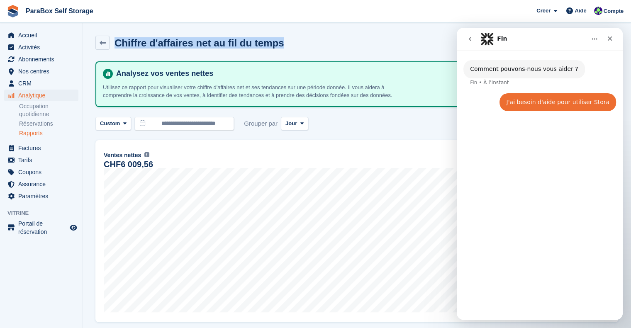
drag, startPoint x: 297, startPoint y: 43, endPoint x: 111, endPoint y: 41, distance: 185.8
click at [111, 41] on div "Chiffre d'affaires net au fil du temps Exporter Exporter indicateurs de ventes …" at bounding box center [356, 48] width 523 height 24
copy h2 "Chiffre d'affaires net au fil du temps"
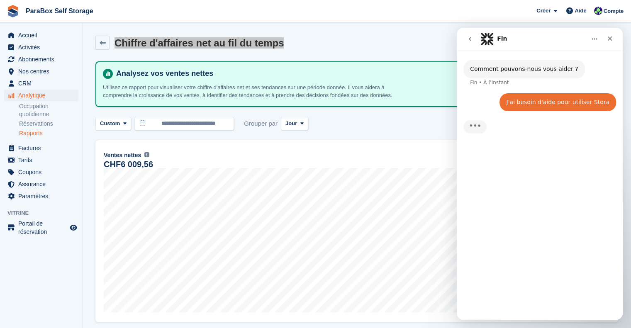
click at [540, 278] on div "Comment pouvons-nous vous aider ? Fin • À l’instant J'ai besoin d'aide pour uti…" at bounding box center [540, 181] width 166 height 263
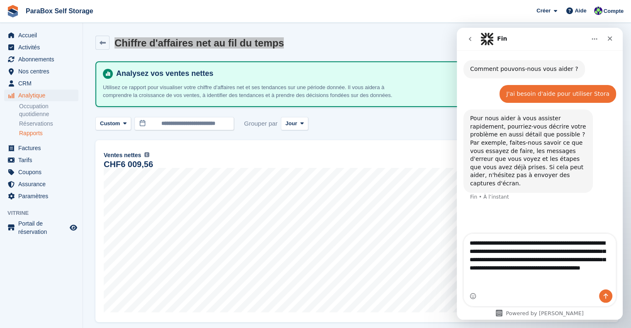
click at [571, 276] on textarea "**********" at bounding box center [540, 257] width 152 height 47
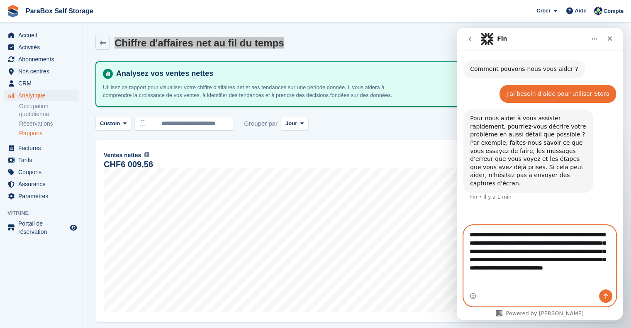
paste textarea "**********"
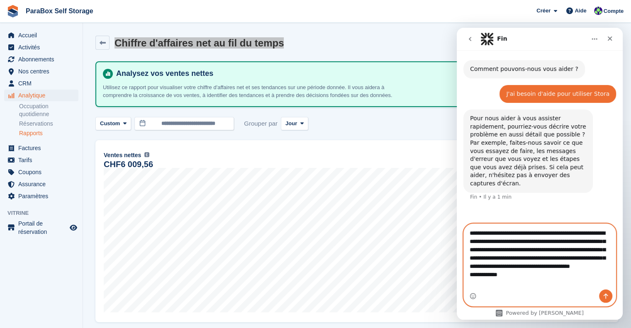
scroll to position [22, 0]
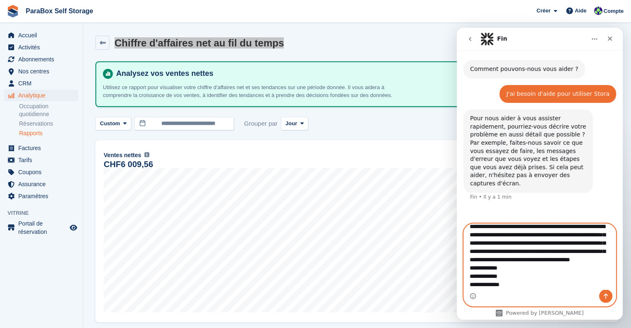
click at [546, 254] on textarea "**********" at bounding box center [540, 257] width 152 height 66
type textarea "**********"
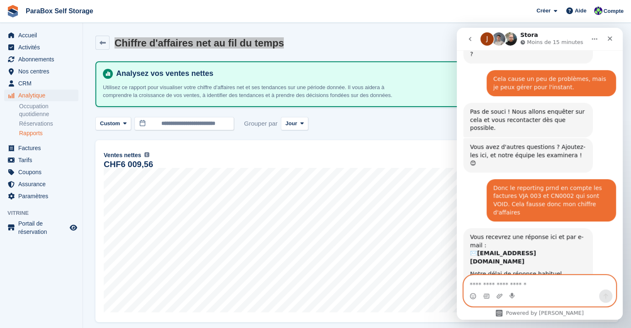
scroll to position [376, 0]
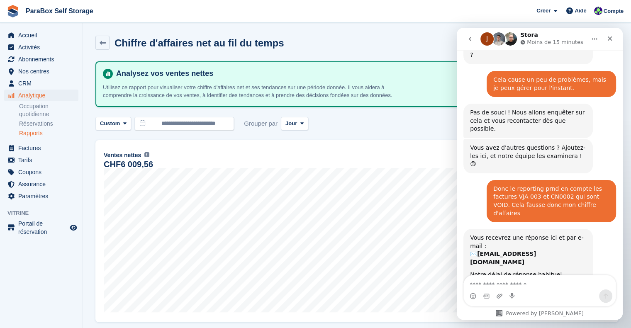
click at [320, 63] on div "Analysez vos ventes nettes Utilisez ce rapport pour visualiser votre chiffre d'…" at bounding box center [356, 84] width 523 height 46
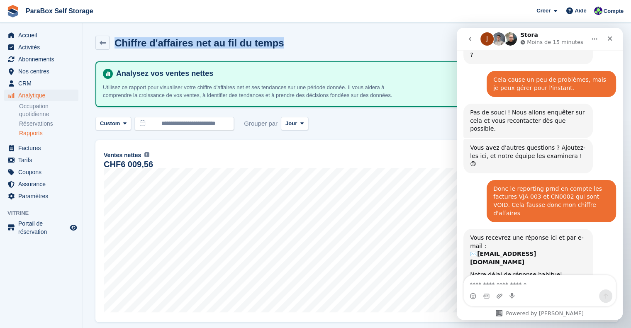
drag, startPoint x: 304, startPoint y: 47, endPoint x: 88, endPoint y: 44, distance: 216.1
click at [88, 44] on section "Chiffre d'affaires net au fil du temps Exporter Exporter indicateurs de ventes …" at bounding box center [357, 206] width 548 height 413
copy div "Chiffre d'affaires net au fil du temps"
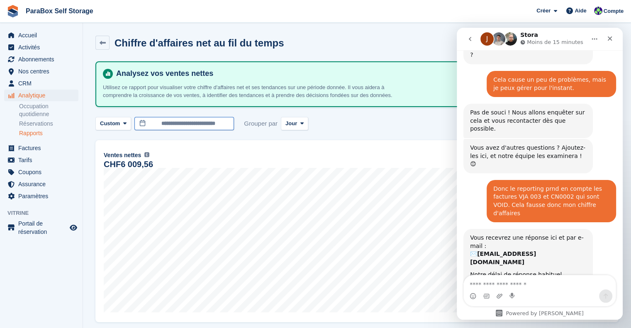
click at [166, 127] on input "**********" at bounding box center [184, 124] width 100 height 14
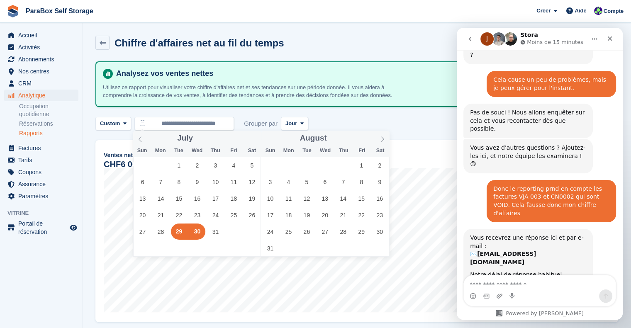
click at [358, 121] on div "**********" at bounding box center [356, 124] width 523 height 14
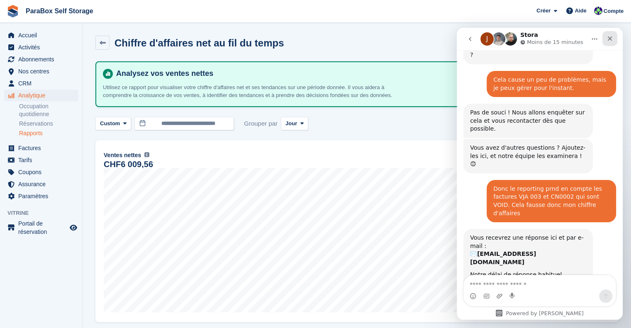
click at [608, 39] on icon "Fermer" at bounding box center [609, 38] width 7 height 7
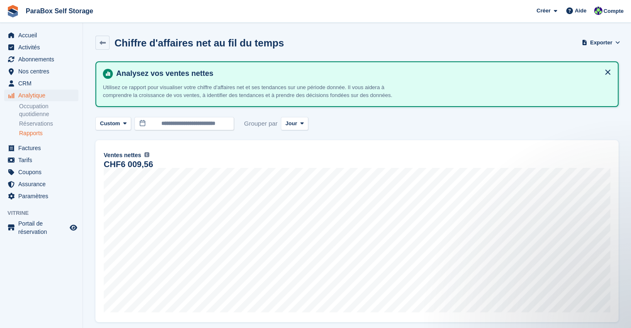
click at [611, 68] on button at bounding box center [607, 72] width 13 height 13
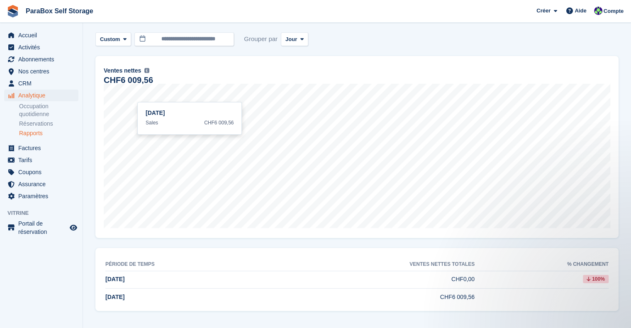
scroll to position [0, 0]
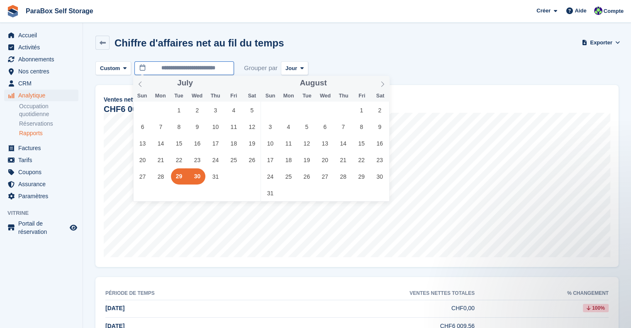
click at [211, 70] on input "**********" at bounding box center [184, 68] width 100 height 14
click at [141, 81] on icon at bounding box center [140, 84] width 6 height 6
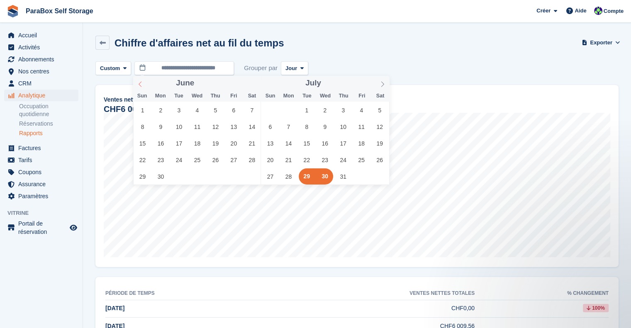
click at [141, 81] on icon at bounding box center [140, 84] width 6 height 6
click at [222, 111] on span "1" at bounding box center [215, 110] width 16 height 16
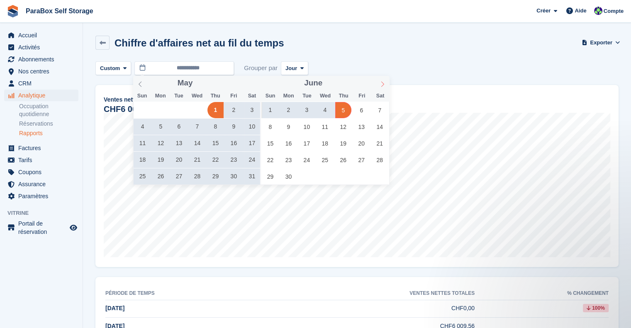
click at [382, 83] on icon at bounding box center [382, 84] width 3 height 5
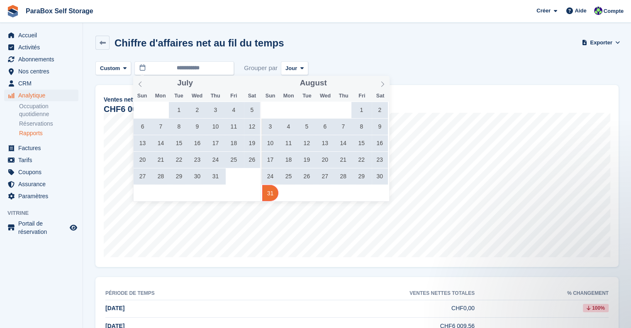
click at [265, 196] on span "31" at bounding box center [270, 193] width 16 height 16
type input "**********"
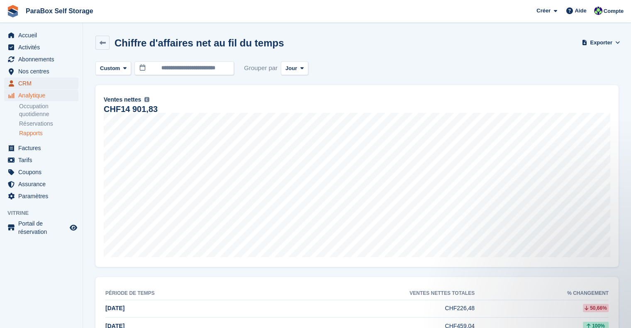
drag, startPoint x: 35, startPoint y: 84, endPoint x: 40, endPoint y: 83, distance: 4.6
click at [35, 84] on span "CRM" at bounding box center [43, 84] width 50 height 12
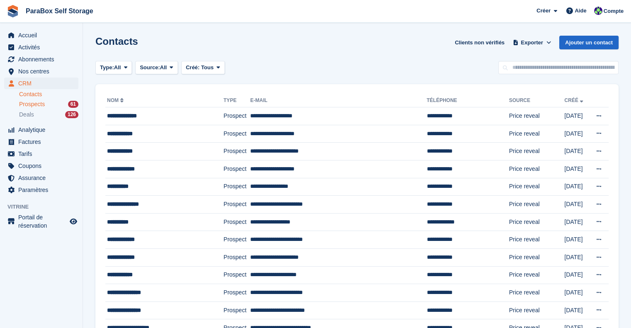
click at [38, 106] on span "Prospects" at bounding box center [32, 104] width 26 height 8
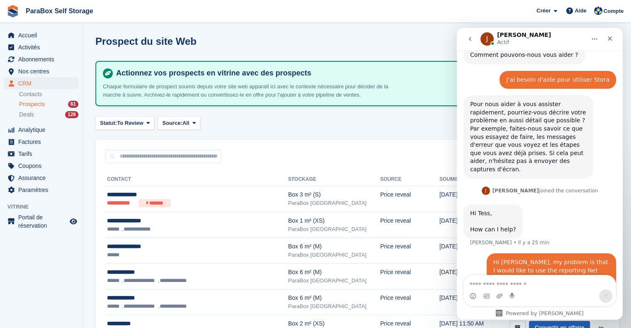
scroll to position [71, 0]
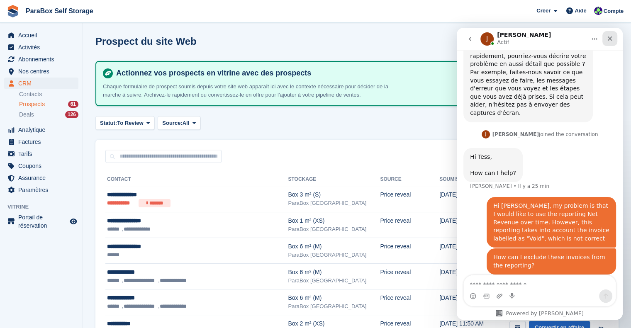
click at [614, 37] on div "Fermer" at bounding box center [609, 38] width 15 height 15
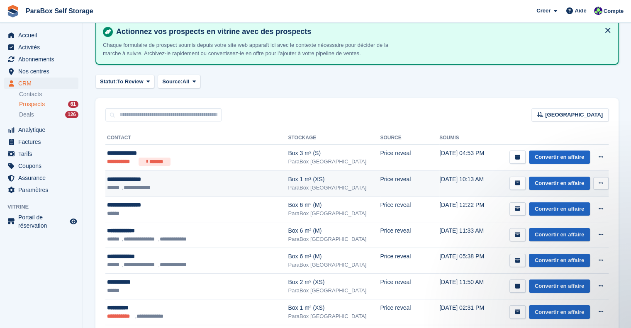
scroll to position [83, 0]
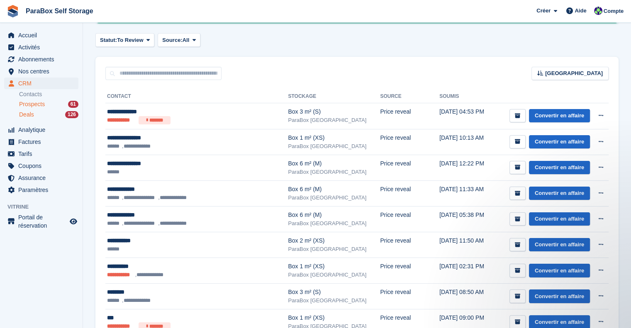
click at [40, 117] on div "Deals 126" at bounding box center [48, 115] width 59 height 8
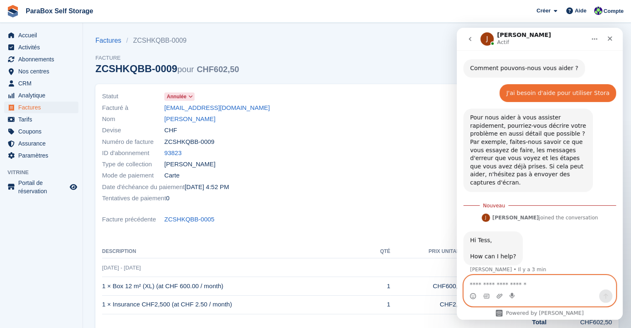
click at [529, 282] on textarea "Envoyer un message..." at bounding box center [540, 282] width 152 height 14
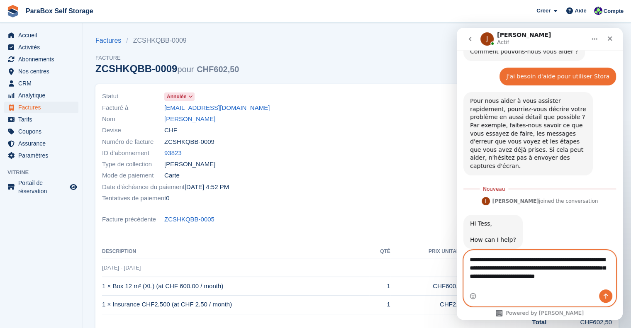
scroll to position [25, 0]
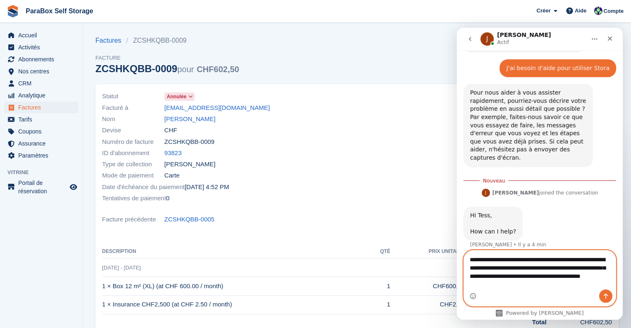
type textarea "**********"
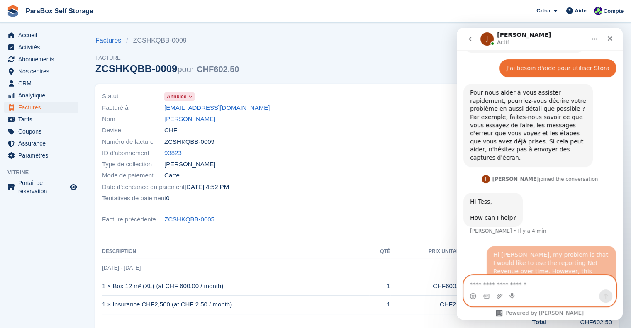
scroll to position [44, 0]
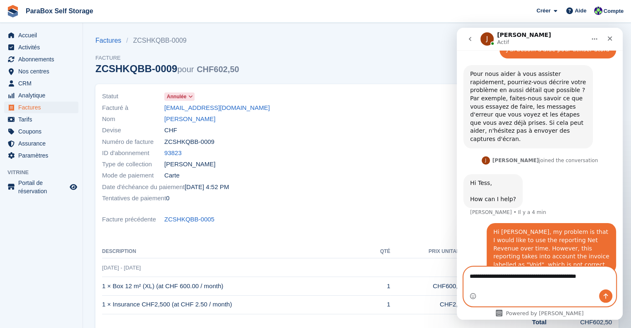
type textarea "**********"
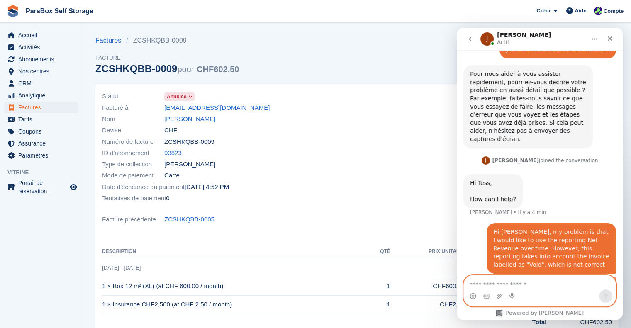
scroll to position [71, 0]
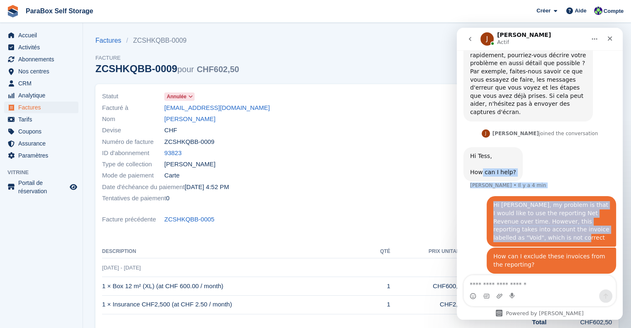
drag, startPoint x: 510, startPoint y: 231, endPoint x: 482, endPoint y: 187, distance: 52.5
click at [482, 187] on div "Comment pouvons-nous vous aider ? Fin • Il y a 23 min J'ai besoin d'aide pour u…" at bounding box center [539, 136] width 153 height 295
click at [499, 201] on div "Hi [PERSON_NAME], my problem is that I would like to use the reporting Net Reve…" at bounding box center [551, 221] width 116 height 41
drag, startPoint x: 509, startPoint y: 228, endPoint x: 490, endPoint y: 195, distance: 37.9
click at [493, 201] on div "Hi [PERSON_NAME], my problem is that I would like to use the reporting Net Reve…" at bounding box center [551, 221] width 116 height 41
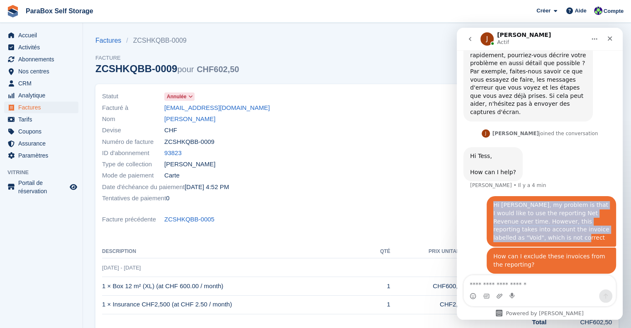
copy div "Hi [PERSON_NAME], my problem is that I would like to use the reporting Net Reve…"
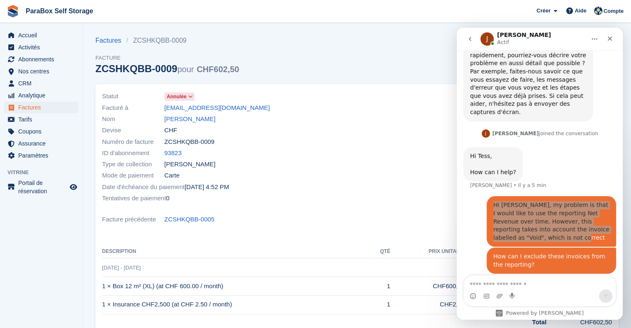
click at [382, 191] on div at bounding box center [487, 147] width 260 height 123
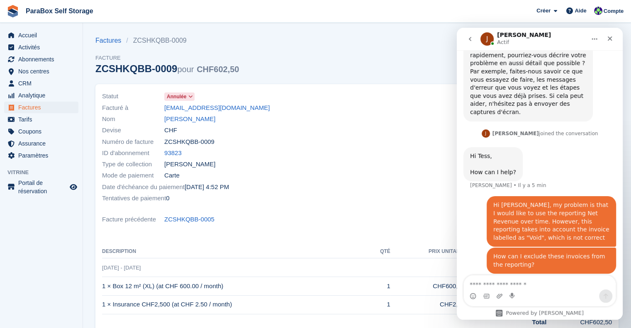
click at [520, 258] on div "How can I exclude these invoices from the reporting?" at bounding box center [551, 261] width 116 height 16
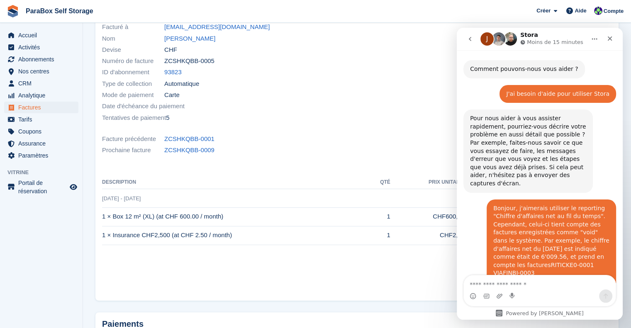
scroll to position [376, 0]
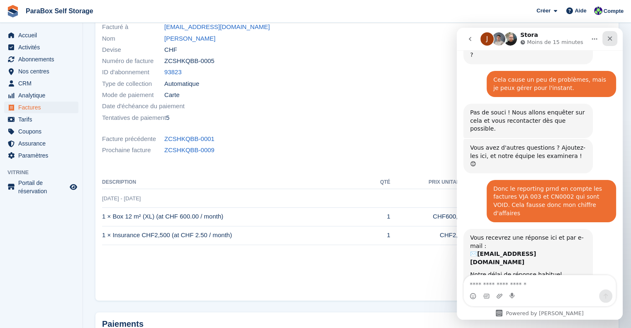
click at [608, 36] on icon "Fermer" at bounding box center [609, 38] width 7 height 7
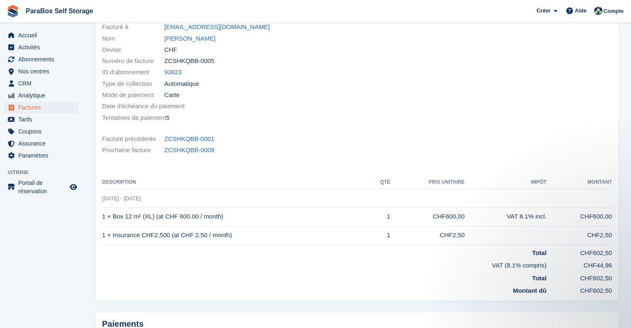
scroll to position [0, 0]
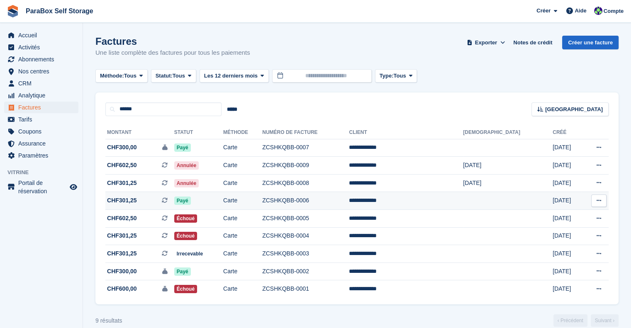
click at [147, 203] on span "CHF301,25 Il s'agit d'une facture d'abonnement récurrente." at bounding box center [139, 200] width 69 height 9
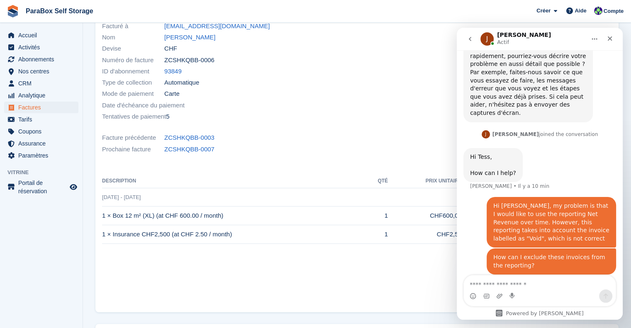
scroll to position [83, 0]
click at [613, 36] on div "Fermer" at bounding box center [609, 38] width 15 height 15
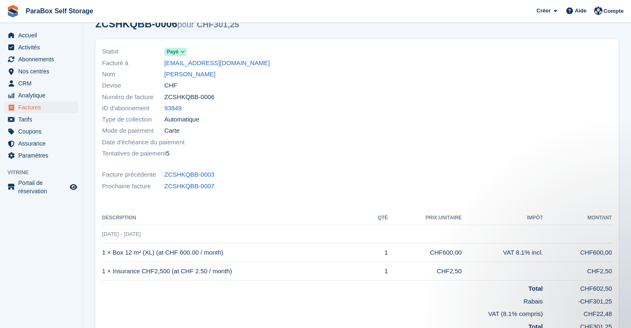
scroll to position [0, 0]
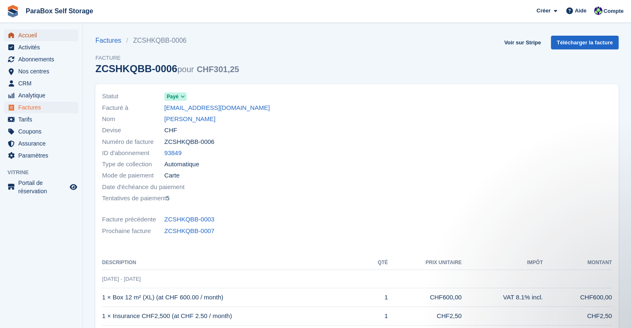
click at [22, 35] on span "Accueil" at bounding box center [43, 35] width 50 height 12
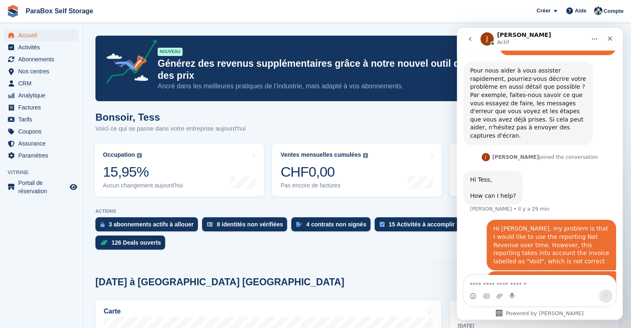
scroll to position [71, 0]
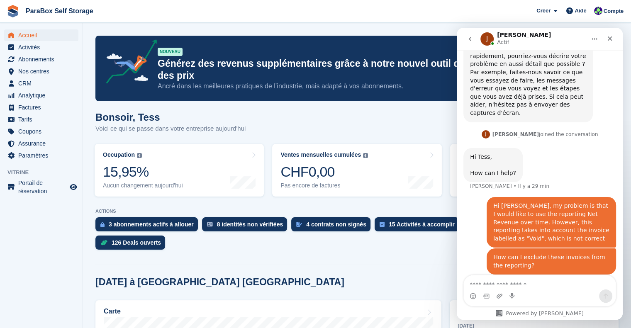
click at [612, 30] on nav "J Jennifer Actif" at bounding box center [540, 39] width 166 height 22
click at [613, 33] on div "Fermer" at bounding box center [609, 38] width 15 height 15
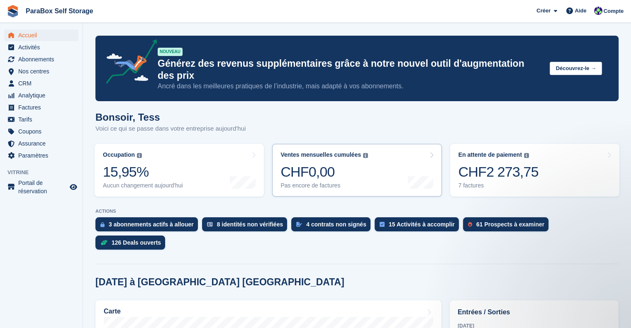
click at [364, 158] on link "Ventes mensuelles cumulées La somme de toutes les factures finalisées générées …" at bounding box center [356, 170] width 169 height 53
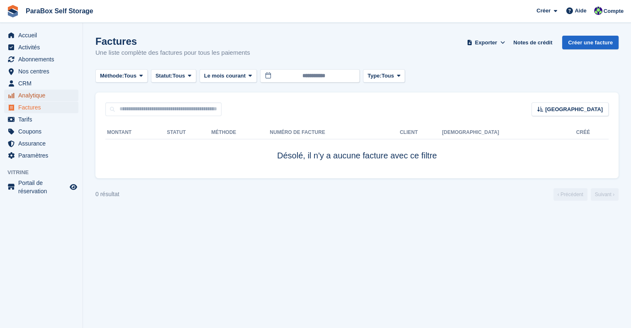
click at [35, 94] on span "Analytique" at bounding box center [43, 96] width 50 height 12
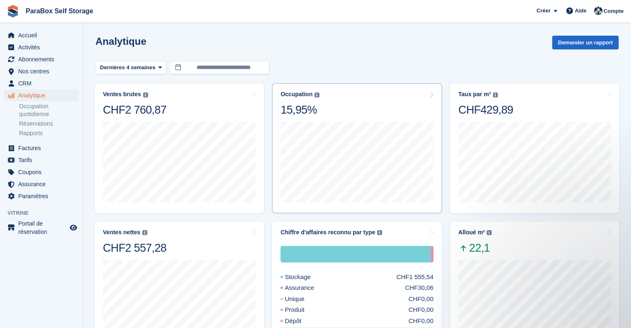
click at [330, 109] on div "Occupation Pourcentage de la superficie totale des unités attribuées. Comprend …" at bounding box center [356, 104] width 153 height 26
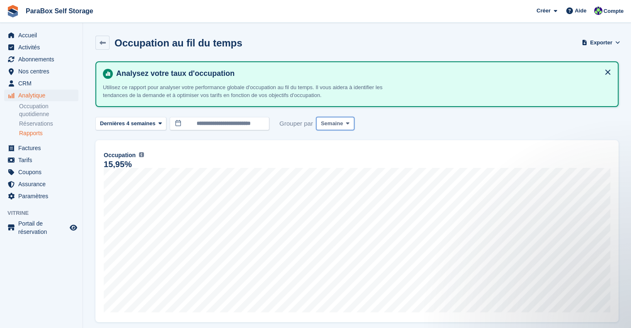
click at [321, 119] on span "Semaine" at bounding box center [332, 123] width 22 height 8
click at [339, 147] on link "Jour" at bounding box center [356, 143] width 72 height 15
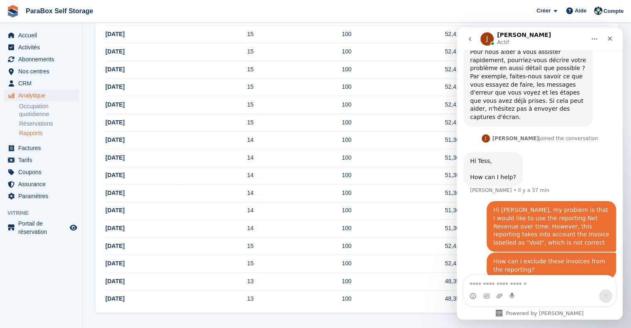
scroll to position [71, 0]
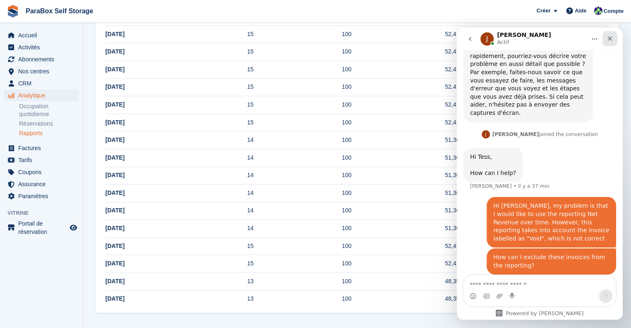
click at [608, 38] on icon "Fermer" at bounding box center [609, 38] width 7 height 7
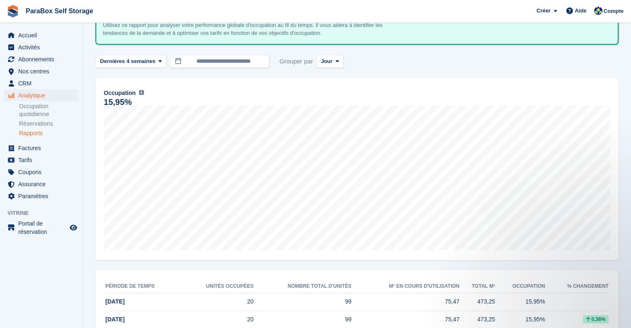
scroll to position [0, 0]
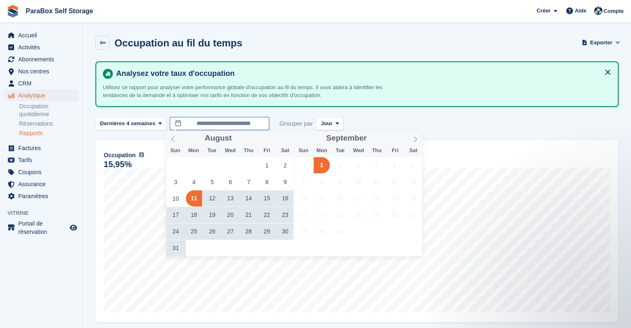
click at [246, 121] on input "**********" at bounding box center [220, 124] width 100 height 14
click at [169, 139] on span at bounding box center [173, 138] width 14 height 14
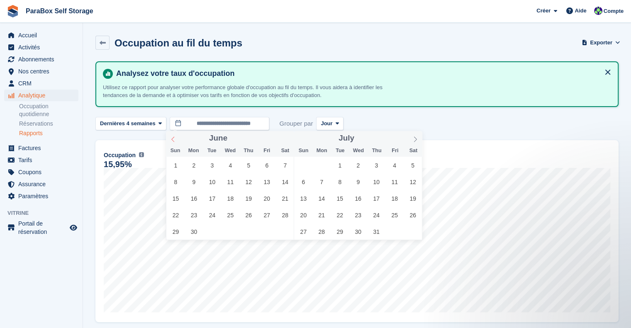
click at [169, 139] on span at bounding box center [173, 138] width 14 height 14
click at [289, 161] on span "1" at bounding box center [285, 165] width 16 height 16
click at [416, 137] on icon at bounding box center [415, 139] width 6 height 6
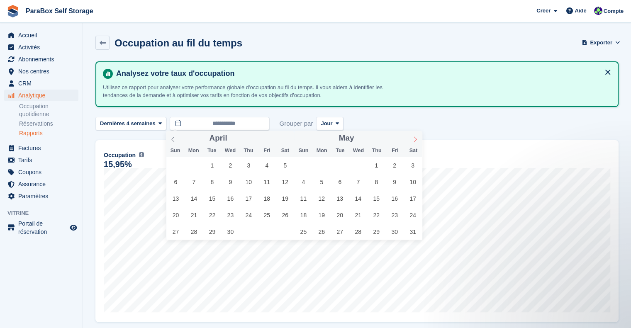
click at [416, 137] on icon at bounding box center [415, 139] width 6 height 6
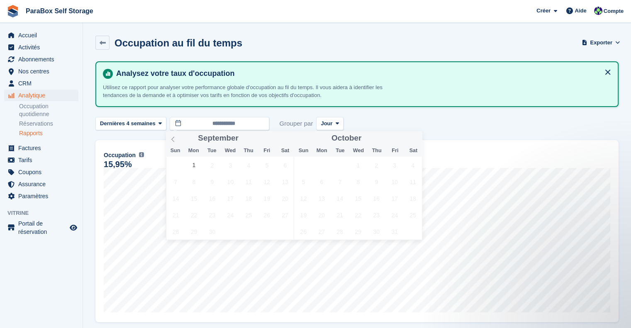
click at [416, 137] on div "October ****" at bounding box center [358, 138] width 128 height 14
click at [198, 166] on span "1" at bounding box center [194, 165] width 16 height 16
type input "**********"
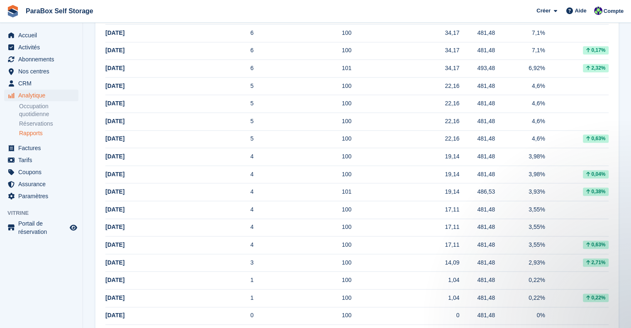
scroll to position [1203, 0]
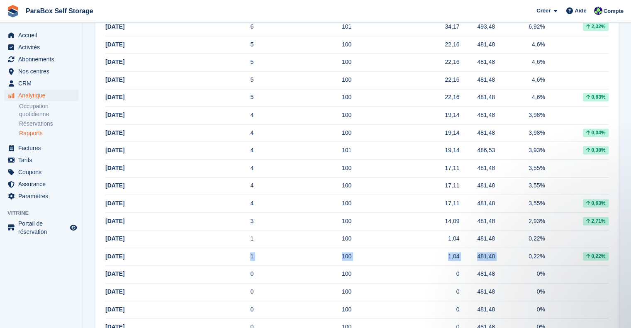
drag, startPoint x: 483, startPoint y: 250, endPoint x: 173, endPoint y: 248, distance: 310.7
click at [173, 248] on tr "1 Jul 1 100 1,04 481,48 0,22% 0,22%" at bounding box center [356, 257] width 503 height 18
drag, startPoint x: 465, startPoint y: 230, endPoint x: 232, endPoint y: 232, distance: 232.7
click at [232, 232] on tr "2 Jul 1 100 1,04 481,48 0,22%" at bounding box center [356, 239] width 503 height 18
drag, startPoint x: 465, startPoint y: 219, endPoint x: 279, endPoint y: 219, distance: 185.8
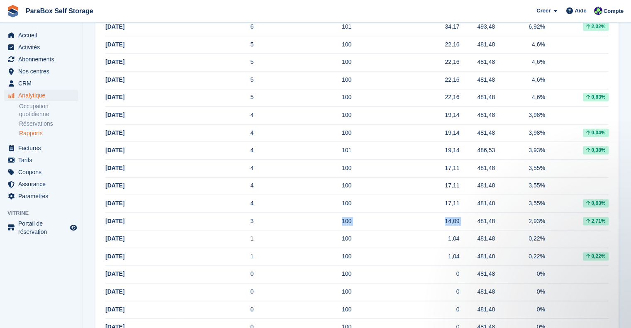
click at [279, 219] on tr "3 Jul 3 100 14,09 481,48 2,93% 2,71%" at bounding box center [356, 221] width 503 height 18
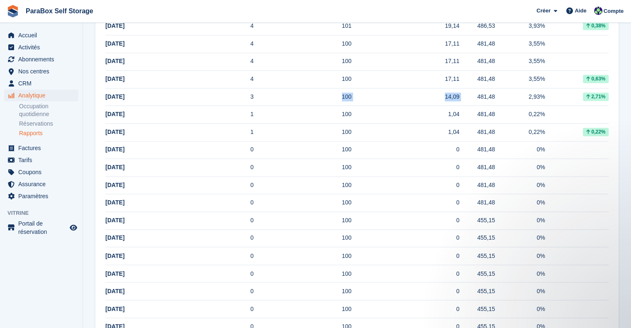
scroll to position [1286, 0]
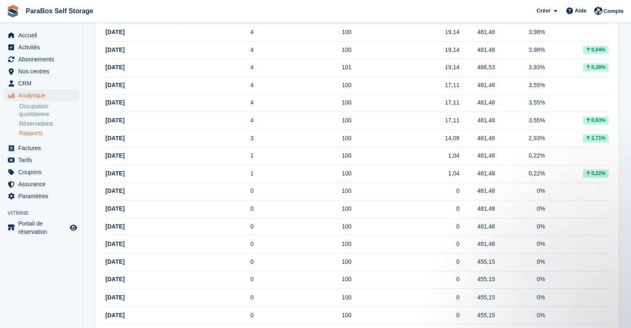
click at [450, 120] on td "17,11" at bounding box center [405, 121] width 108 height 18
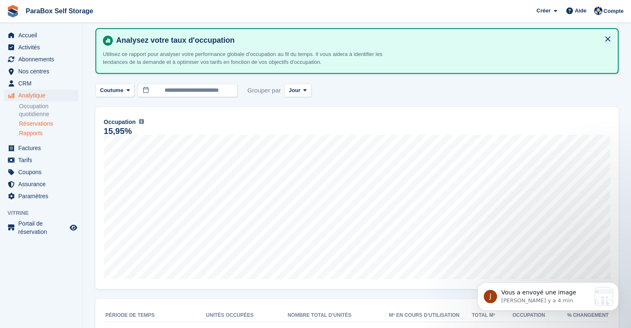
scroll to position [0, 0]
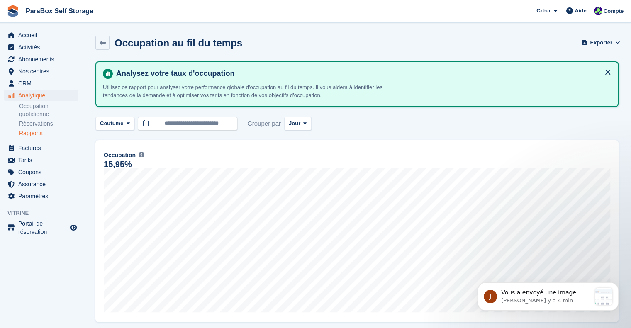
click at [37, 131] on link "Rapports" at bounding box center [48, 133] width 59 height 8
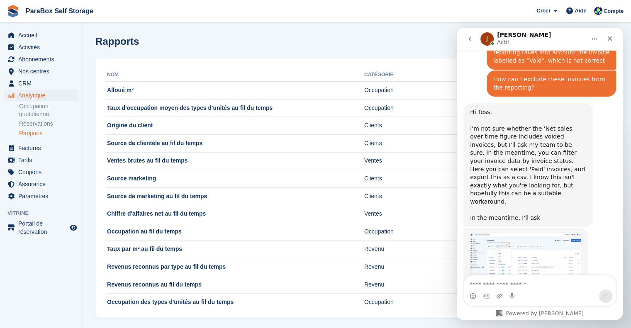
scroll to position [245, 0]
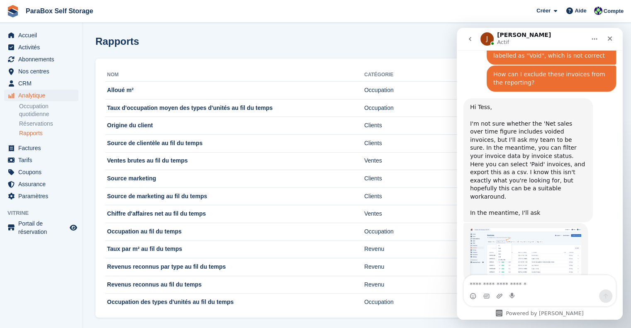
click at [525, 230] on img "Jennifer dit…" at bounding box center [525, 252] width 111 height 49
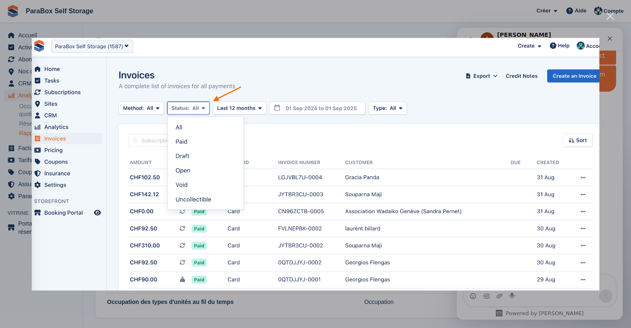
click at [611, 36] on div "Intercom Messenger" at bounding box center [315, 164] width 631 height 328
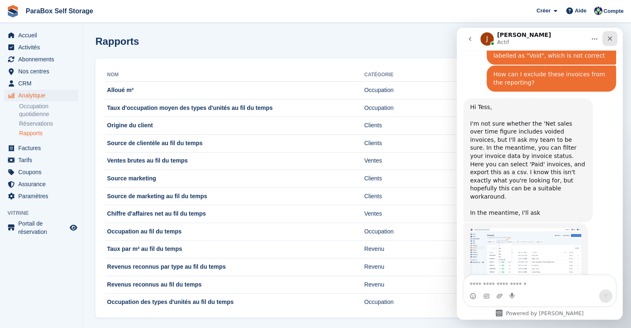
click at [615, 40] on div "Fermer" at bounding box center [609, 38] width 15 height 15
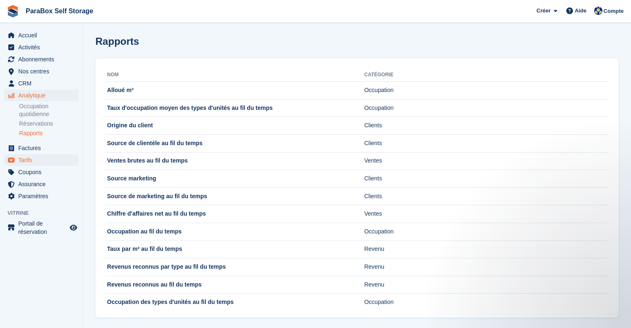
scroll to position [245, 0]
click at [35, 131] on link "Rapports" at bounding box center [48, 133] width 59 height 8
click at [185, 211] on td "Chiffre d'affaires net au fil du temps" at bounding box center [234, 214] width 259 height 18
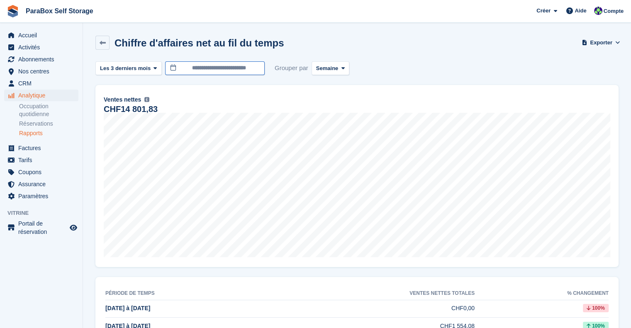
click at [191, 63] on input "**********" at bounding box center [215, 68] width 100 height 14
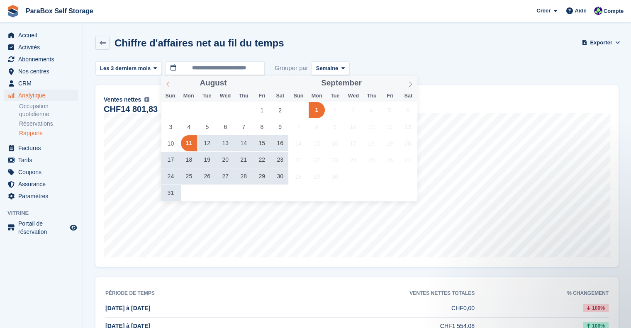
click at [170, 86] on icon at bounding box center [168, 84] width 6 height 6
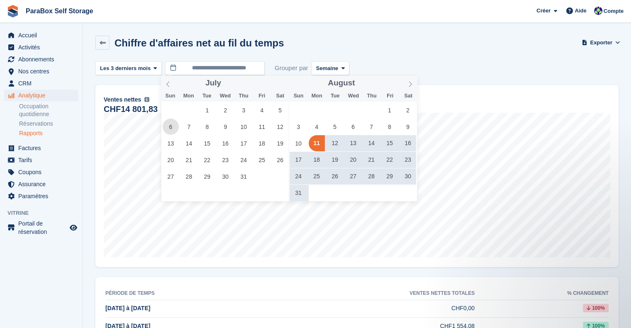
click at [169, 132] on span "6" at bounding box center [171, 127] width 16 height 16
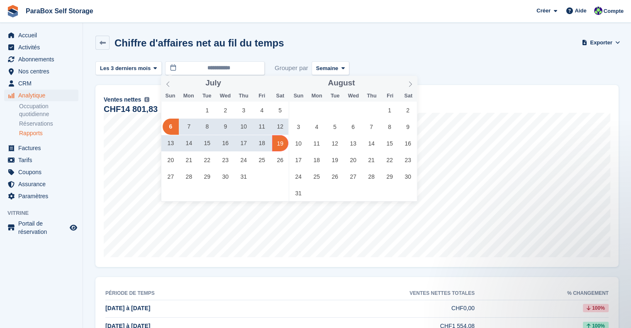
click at [280, 143] on span "19" at bounding box center [280, 143] width 16 height 16
type input "**********"
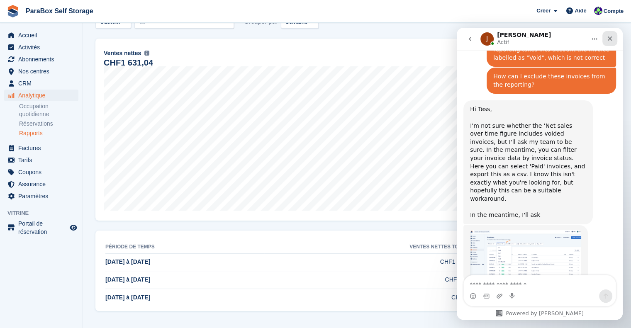
scroll to position [245, 0]
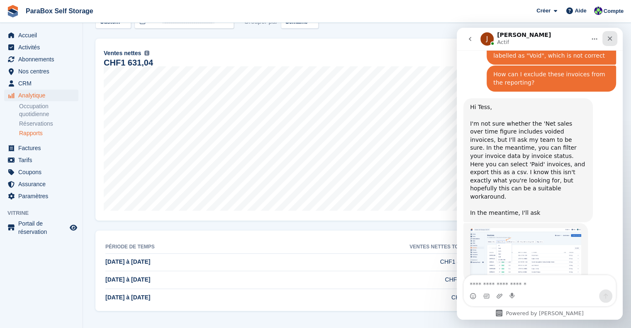
click at [610, 39] on icon "Fermer" at bounding box center [610, 39] width 5 height 5
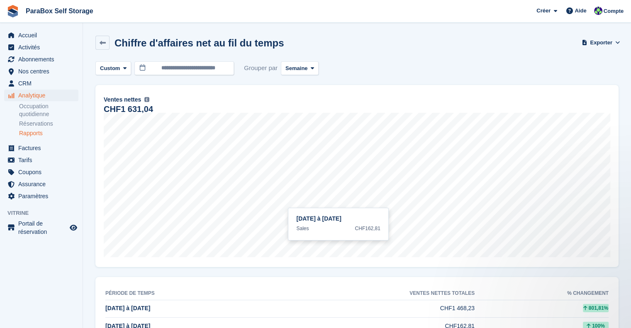
scroll to position [0, 0]
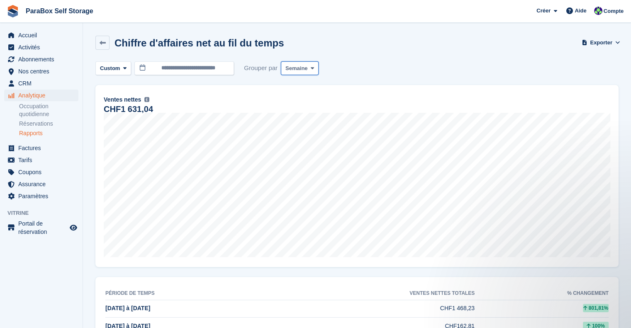
click at [293, 68] on span "Semaine" at bounding box center [296, 68] width 22 height 8
click at [307, 88] on link "Jour" at bounding box center [321, 87] width 72 height 15
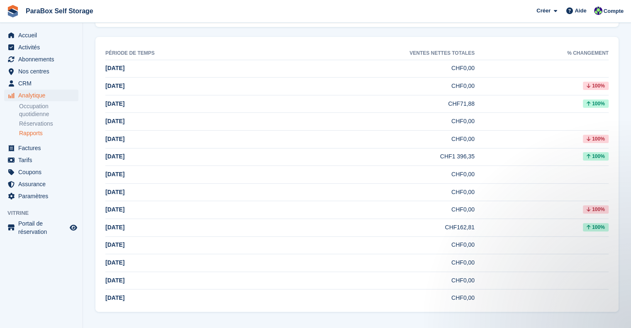
click at [123, 154] on td "[DATE]" at bounding box center [184, 157] width 159 height 18
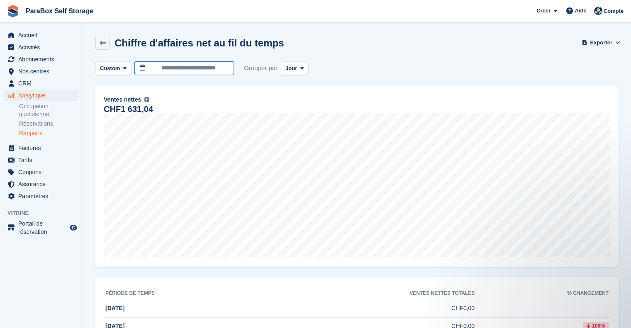
click at [216, 68] on input "**********" at bounding box center [184, 68] width 100 height 14
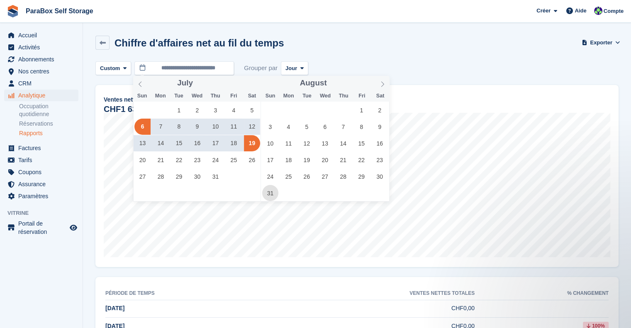
click at [277, 191] on span "31" at bounding box center [270, 193] width 16 height 16
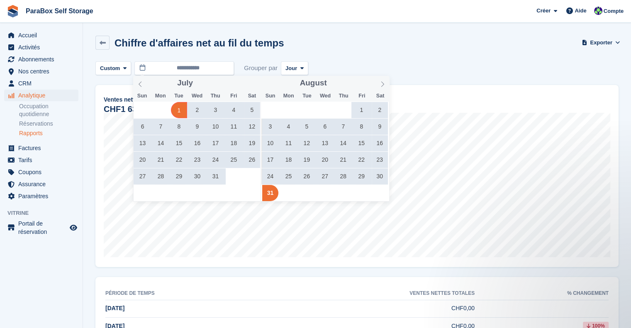
click at [182, 112] on span "1" at bounding box center [179, 110] width 16 height 16
type input "**********"
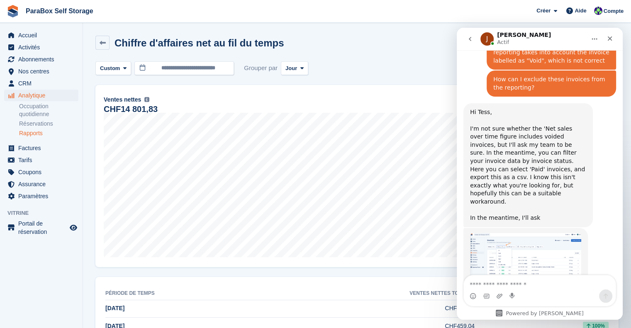
scroll to position [245, 0]
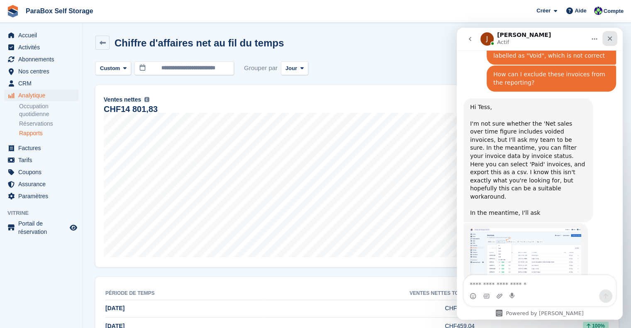
click at [608, 42] on div "Fermer" at bounding box center [609, 38] width 15 height 15
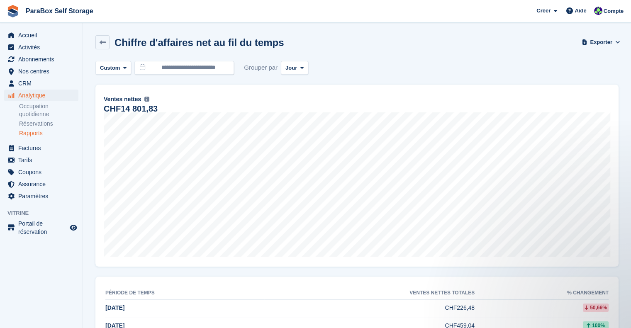
scroll to position [0, 0]
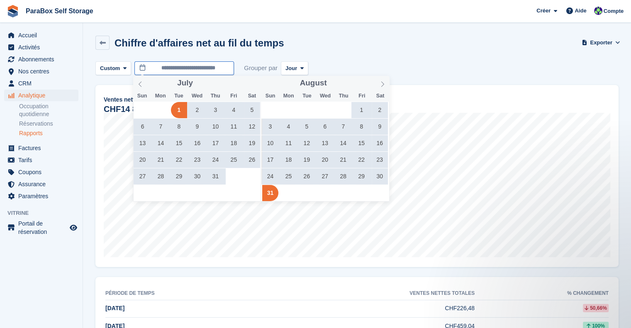
click at [184, 66] on input "**********" at bounding box center [184, 68] width 100 height 14
click at [181, 176] on span "29" at bounding box center [179, 176] width 16 height 16
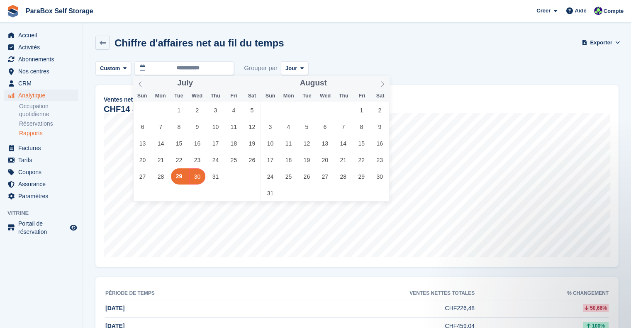
click at [193, 177] on span "30" at bounding box center [197, 176] width 16 height 16
type input "**********"
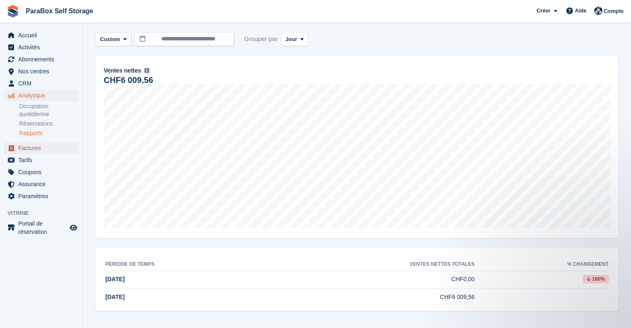
click at [45, 147] on span "Factures" at bounding box center [43, 148] width 50 height 12
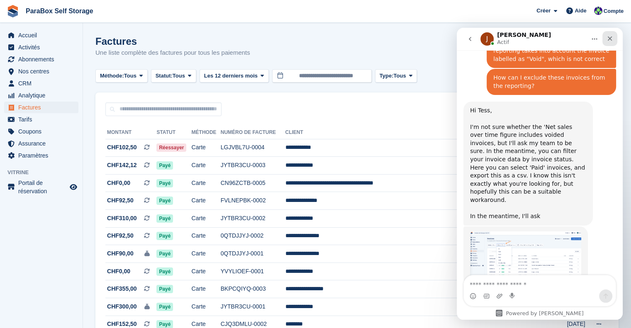
scroll to position [245, 0]
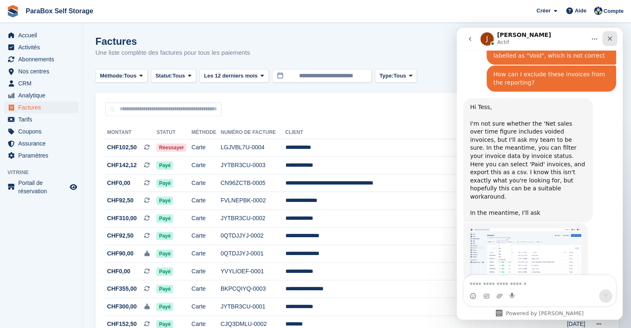
click at [609, 36] on icon "Fermer" at bounding box center [609, 38] width 7 height 7
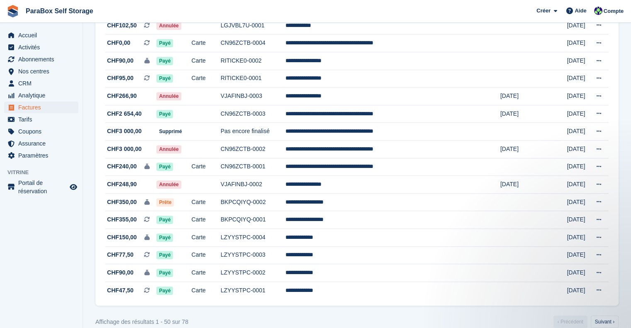
scroll to position [740, 0]
